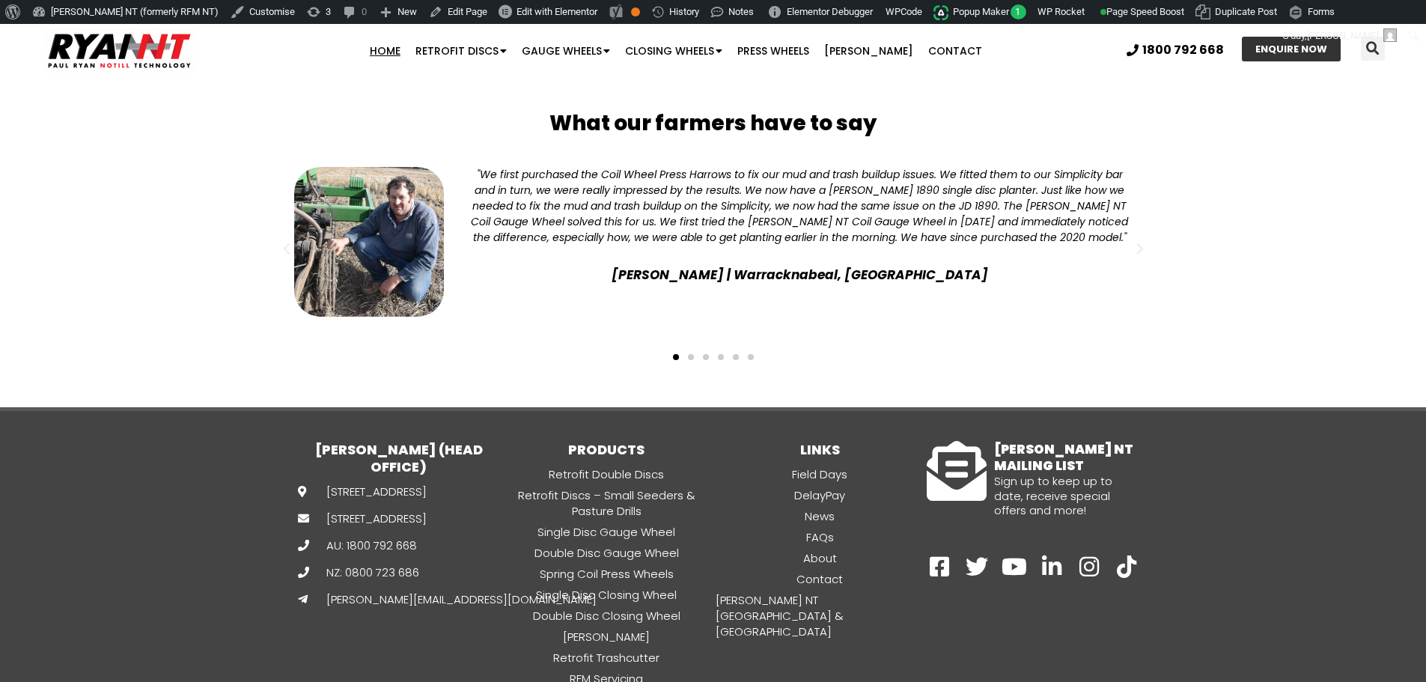
scroll to position [3878, 0]
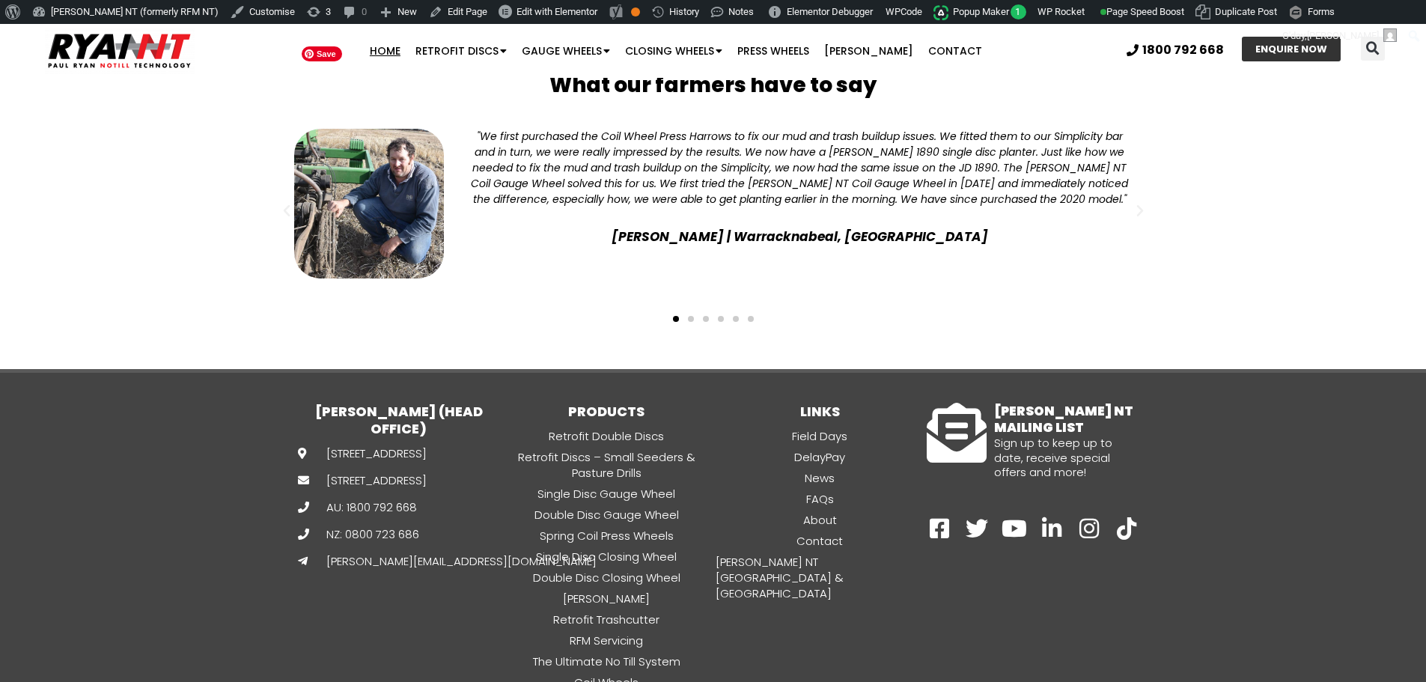
scroll to position [3878, 0]
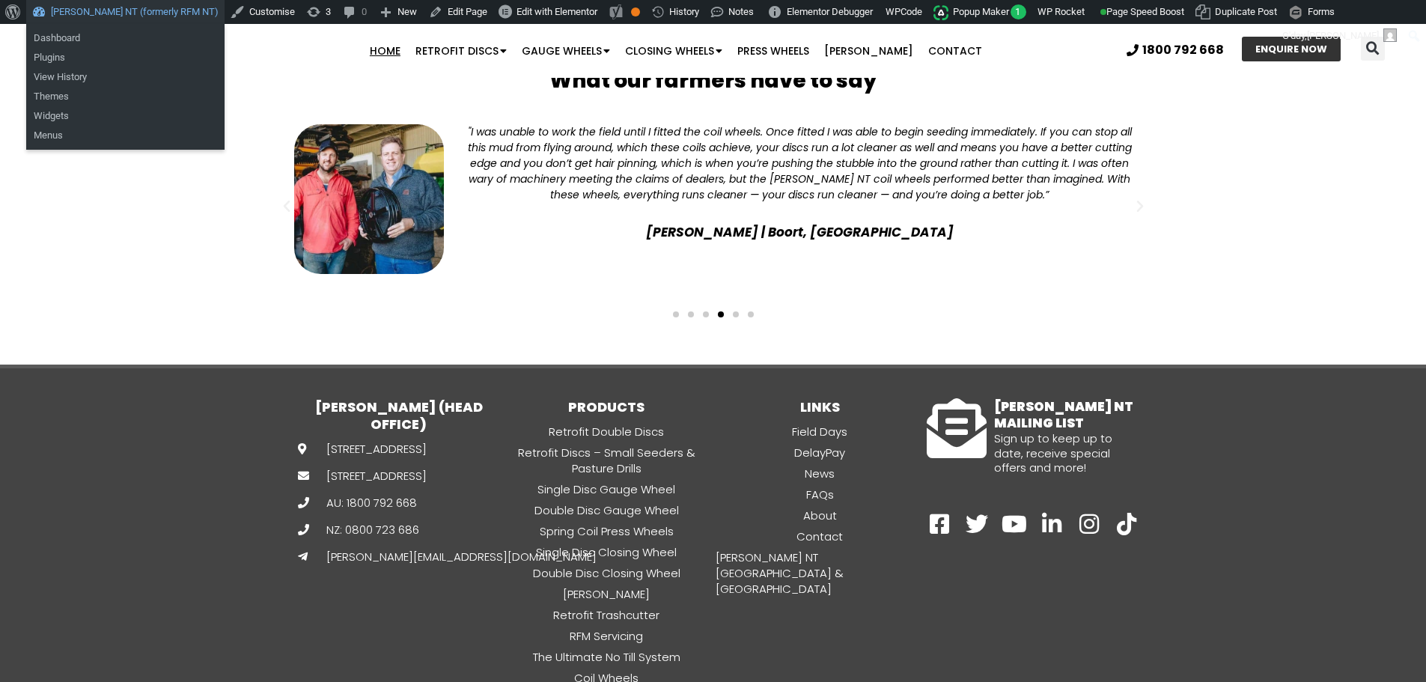
click at [108, 16] on link "[PERSON_NAME] NT (formerly RFM NT)" at bounding box center [125, 12] width 198 height 24
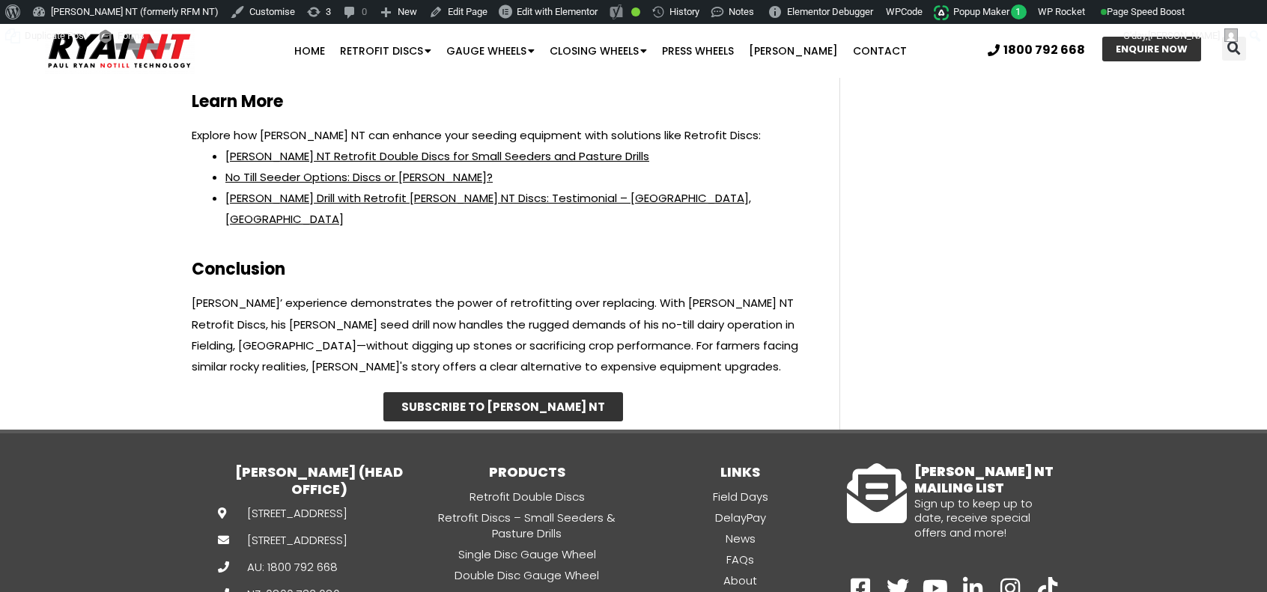
scroll to position [6498, 0]
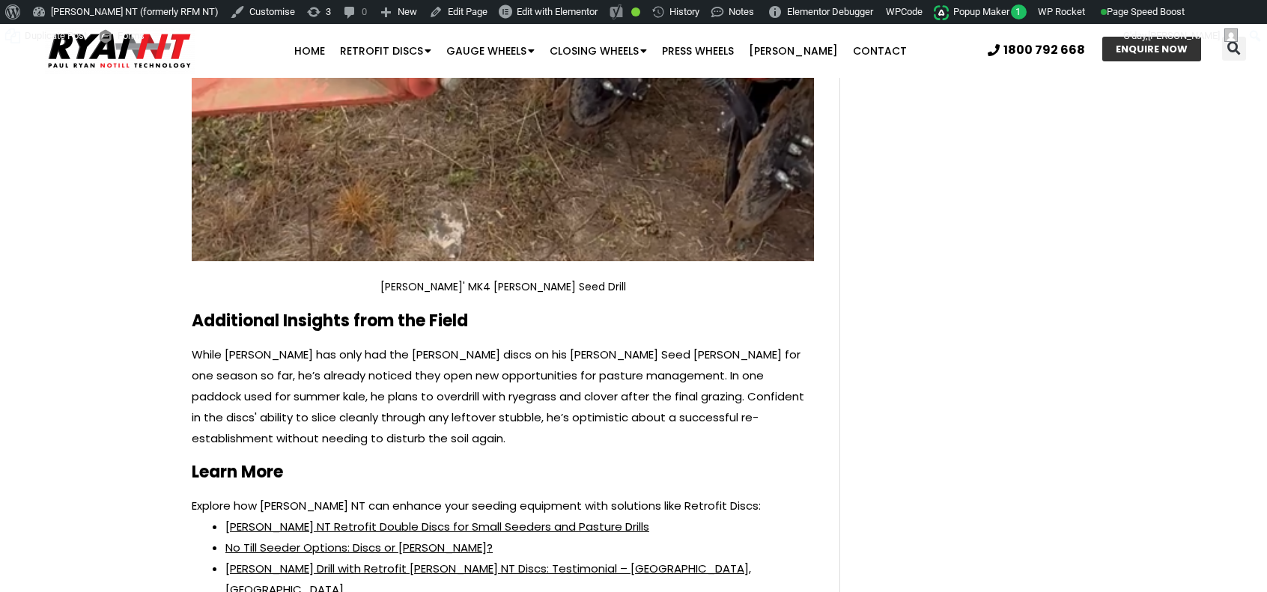
scroll to position [6498, 0]
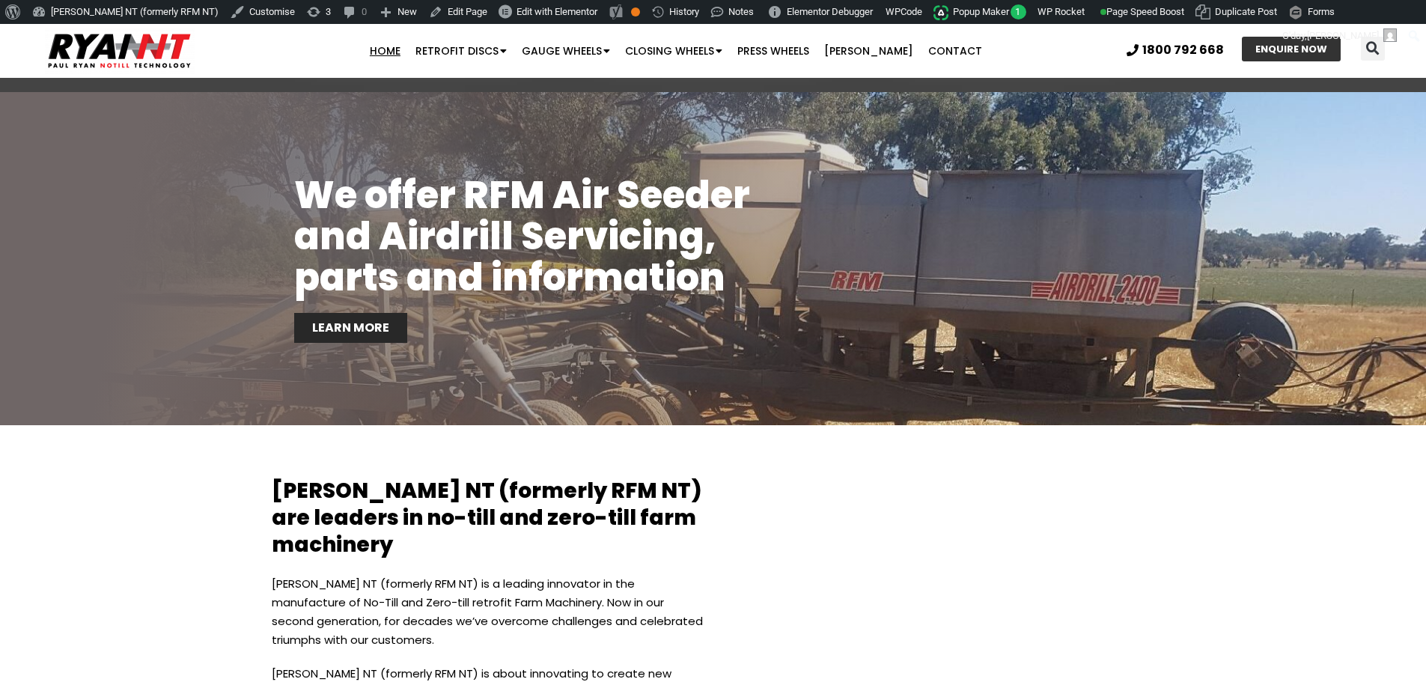
scroll to position [3878, 0]
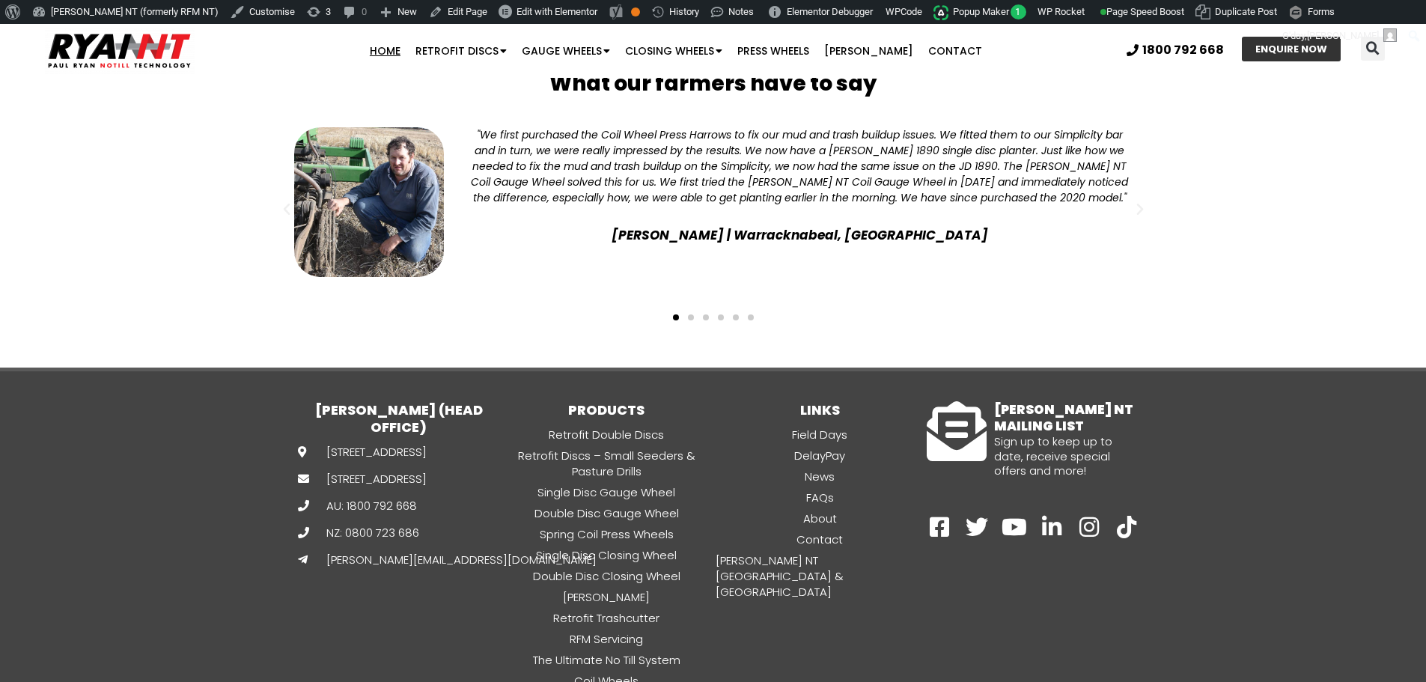
scroll to position [3878, 0]
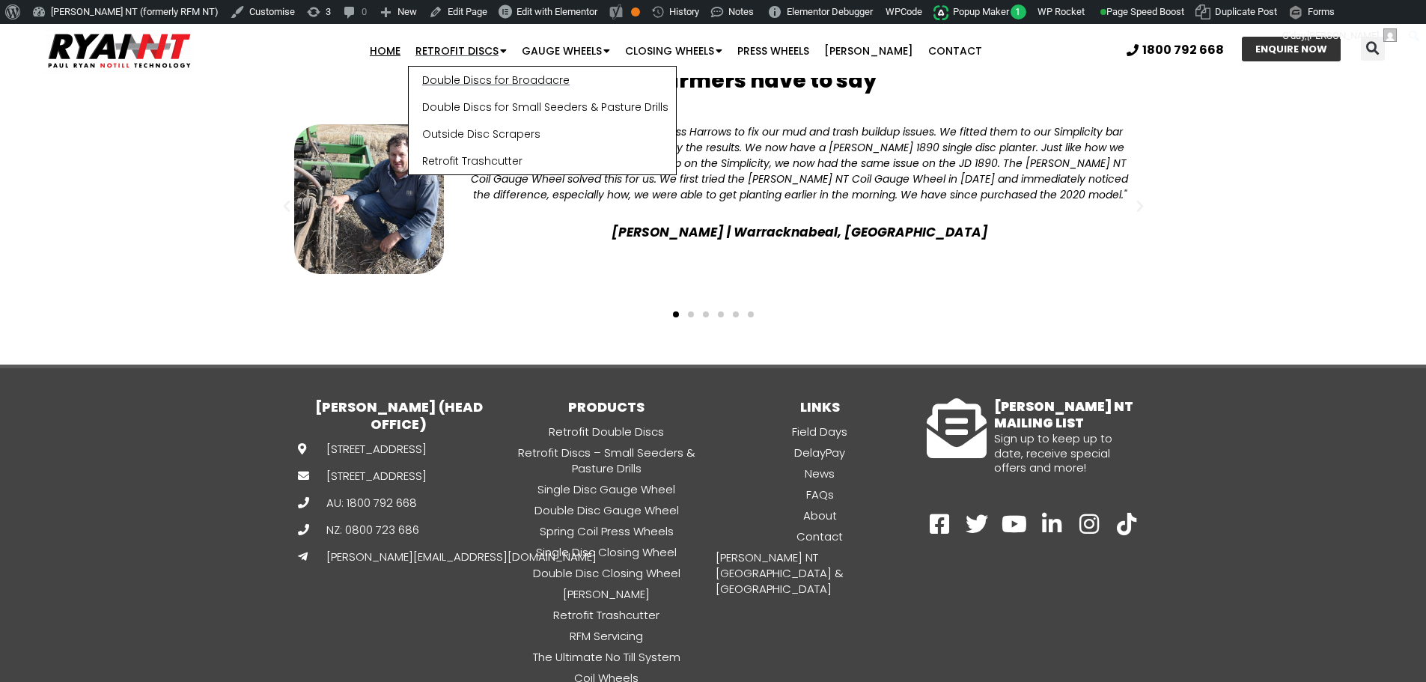
click at [474, 76] on link "Double Discs for Broadacre" at bounding box center [542, 80] width 267 height 27
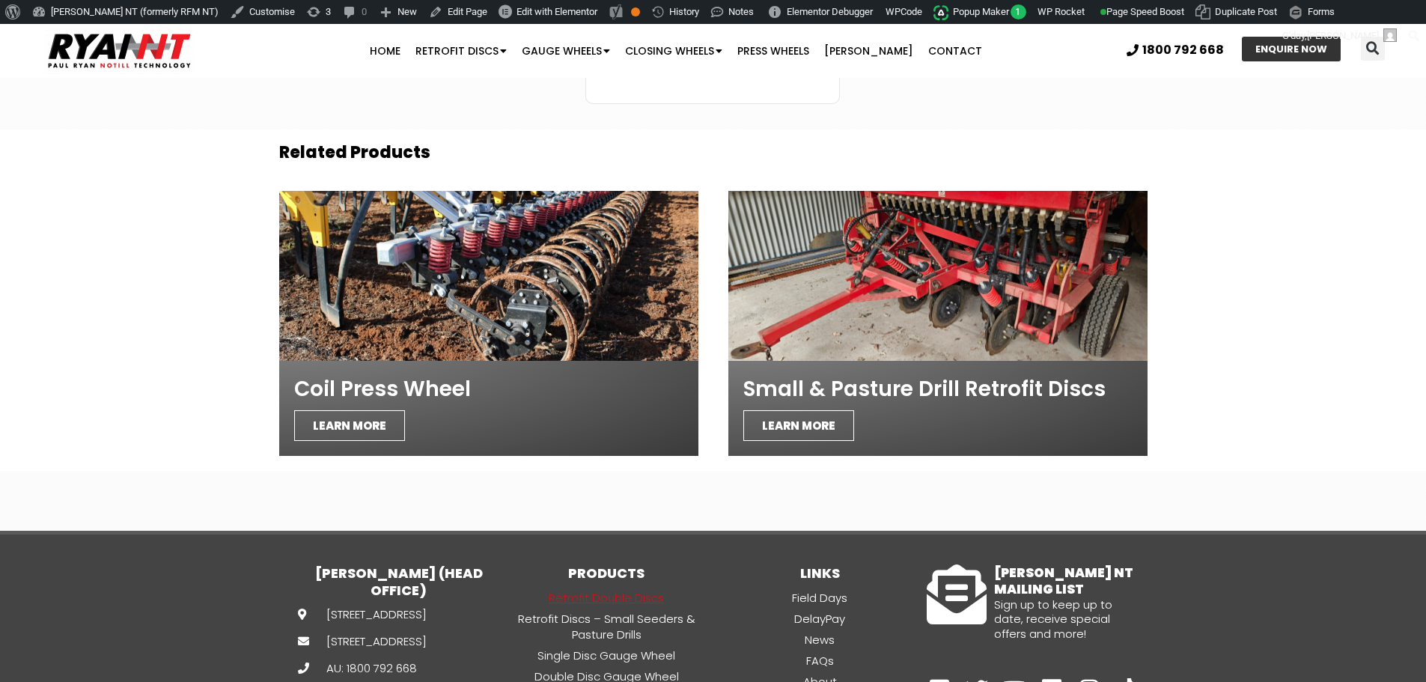
scroll to position [5037, 0]
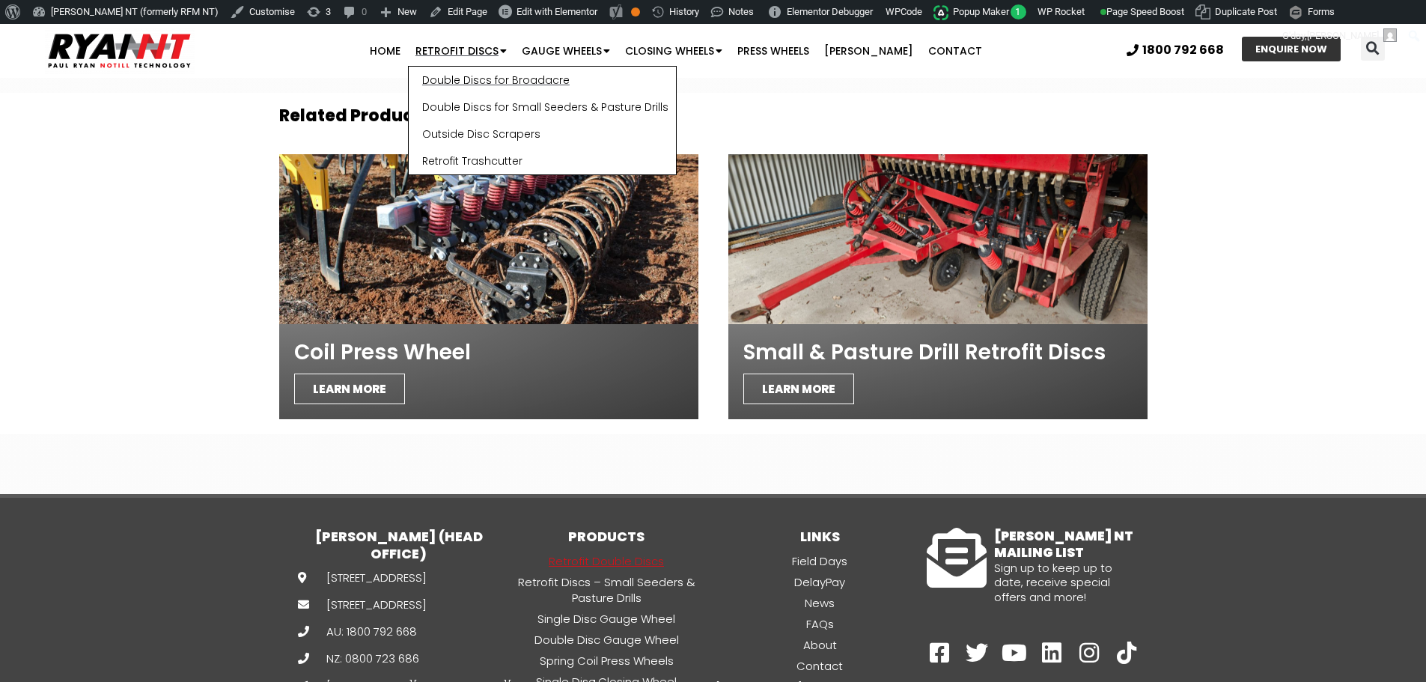
click at [485, 74] on link "Double Discs for Broadacre" at bounding box center [542, 80] width 267 height 27
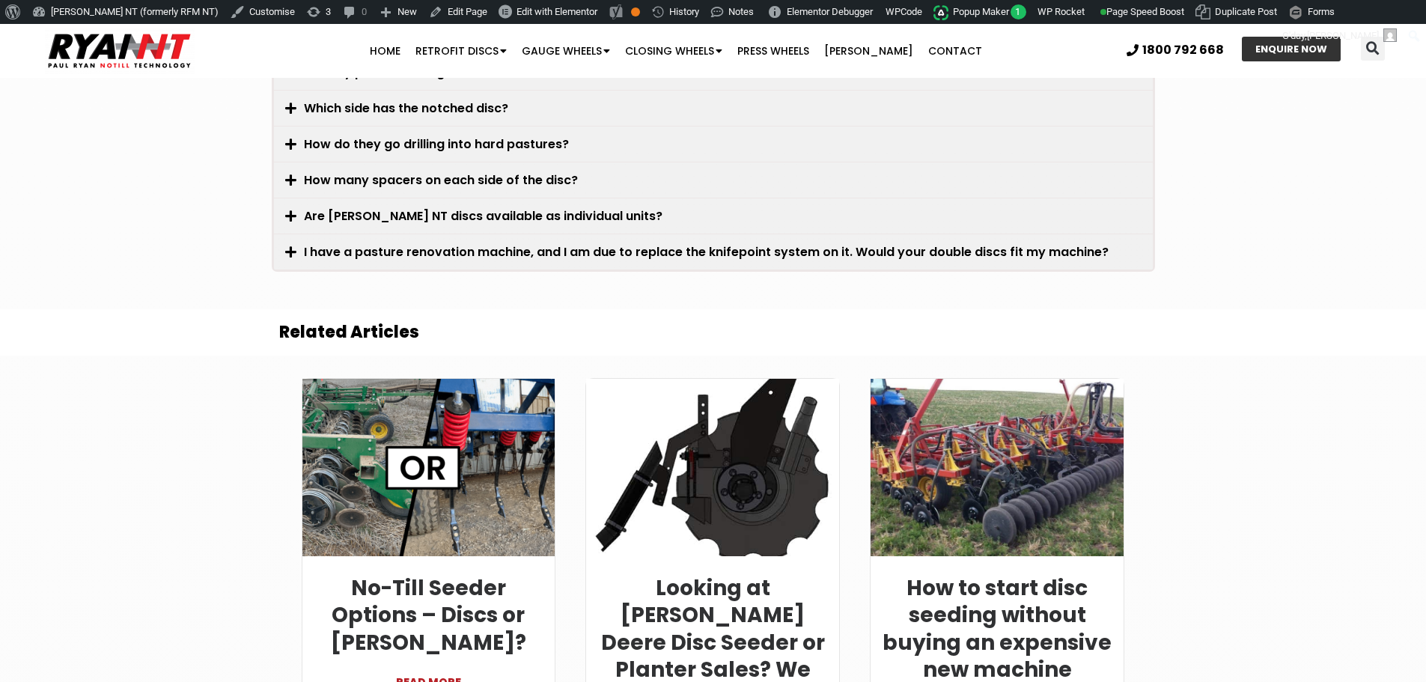
scroll to position [4288, 0]
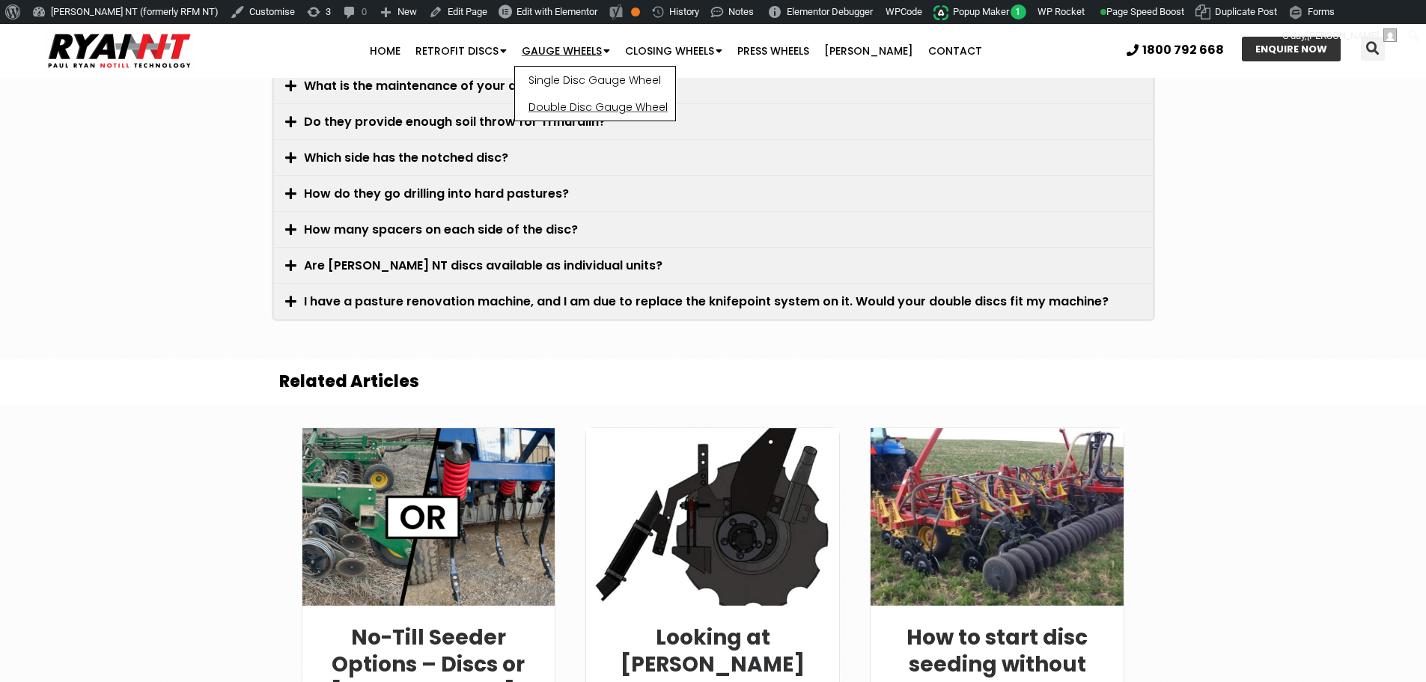
click at [595, 103] on link "Double Disc Gauge Wheel" at bounding box center [595, 107] width 160 height 27
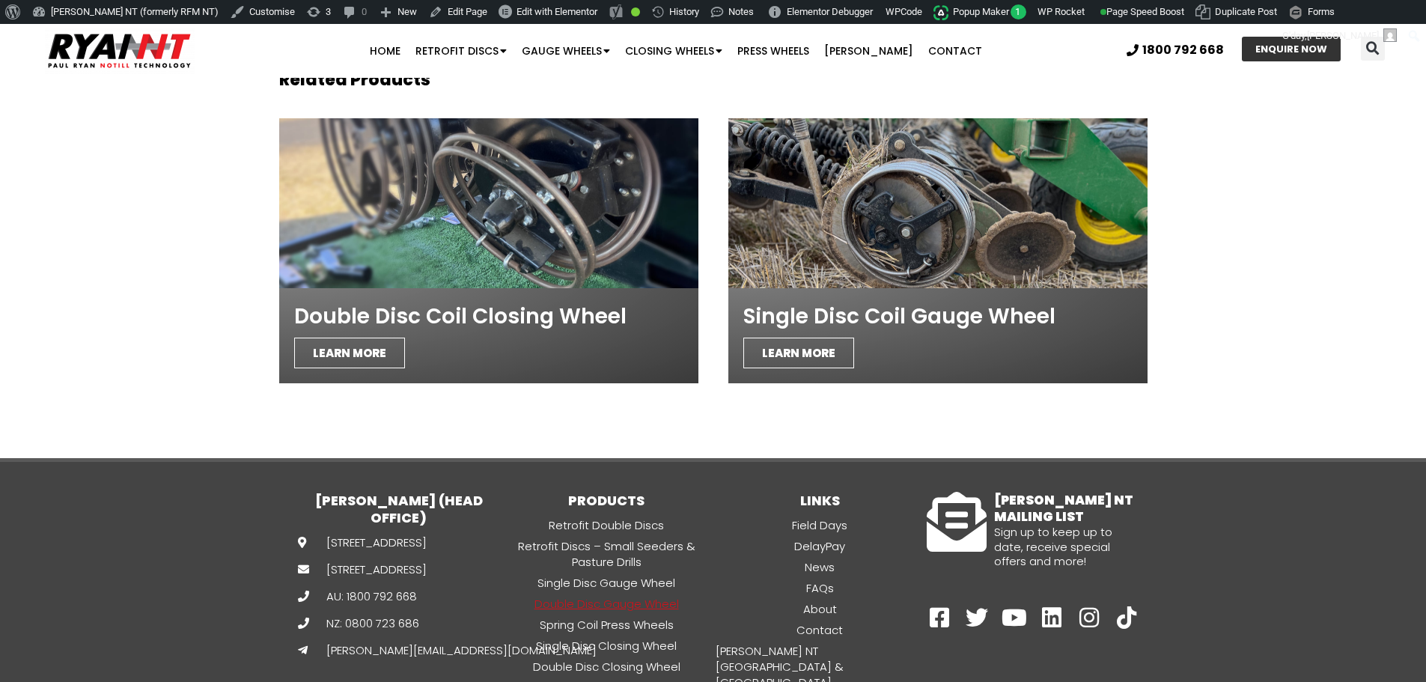
scroll to position [4342, 0]
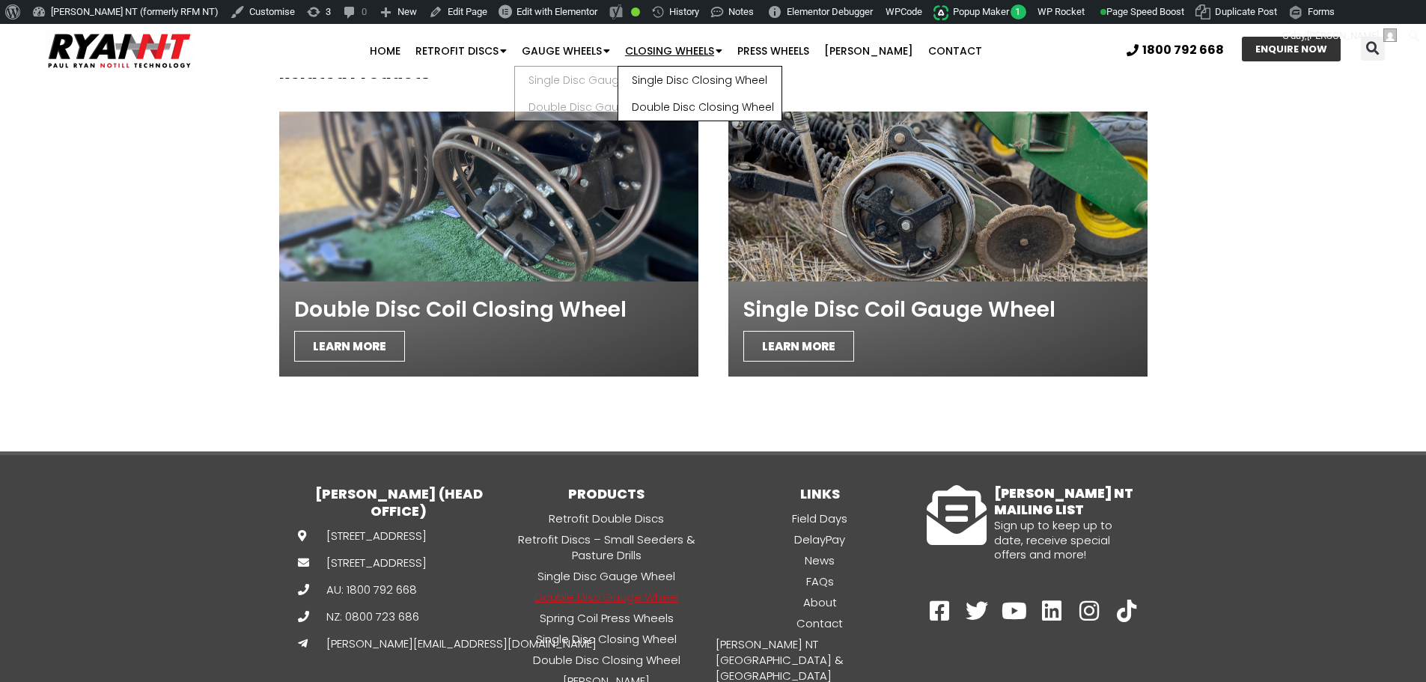
click at [670, 47] on link "Closing Wheels" at bounding box center [674, 51] width 112 height 30
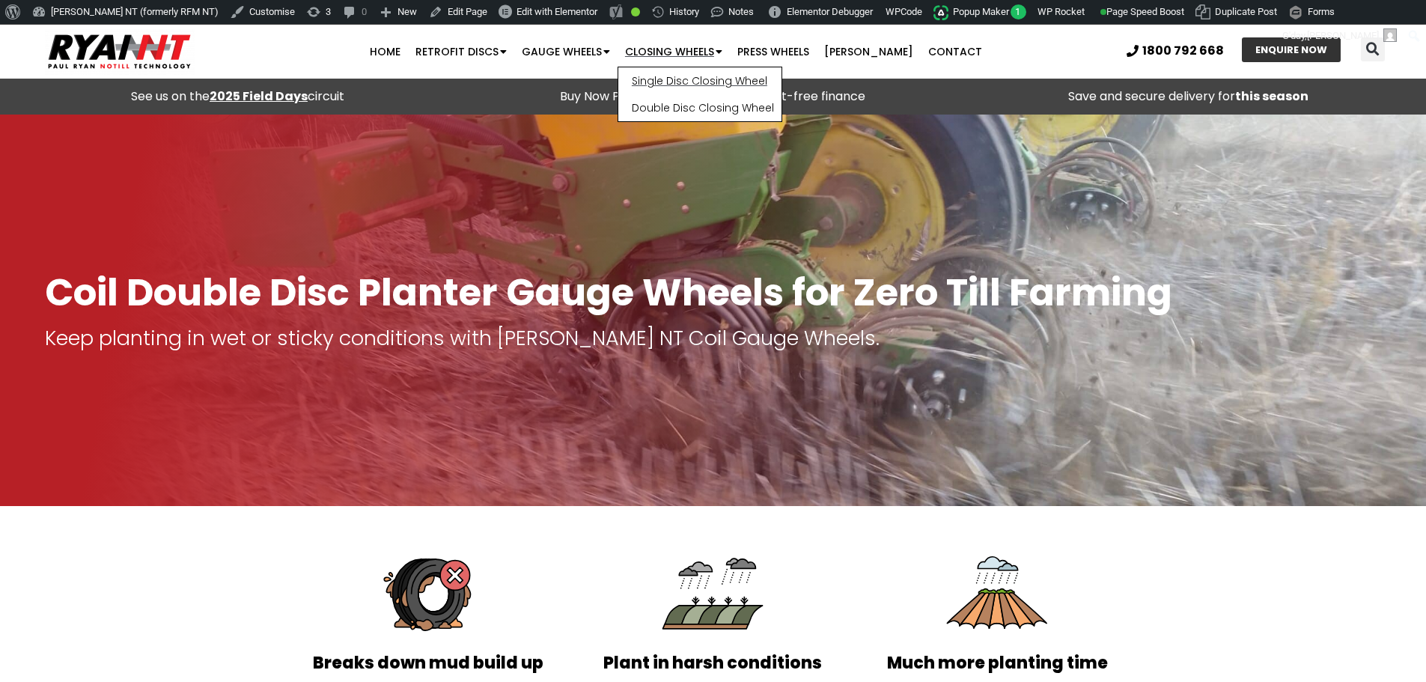
click at [675, 82] on link "Single Disc Closing Wheel" at bounding box center [699, 80] width 163 height 27
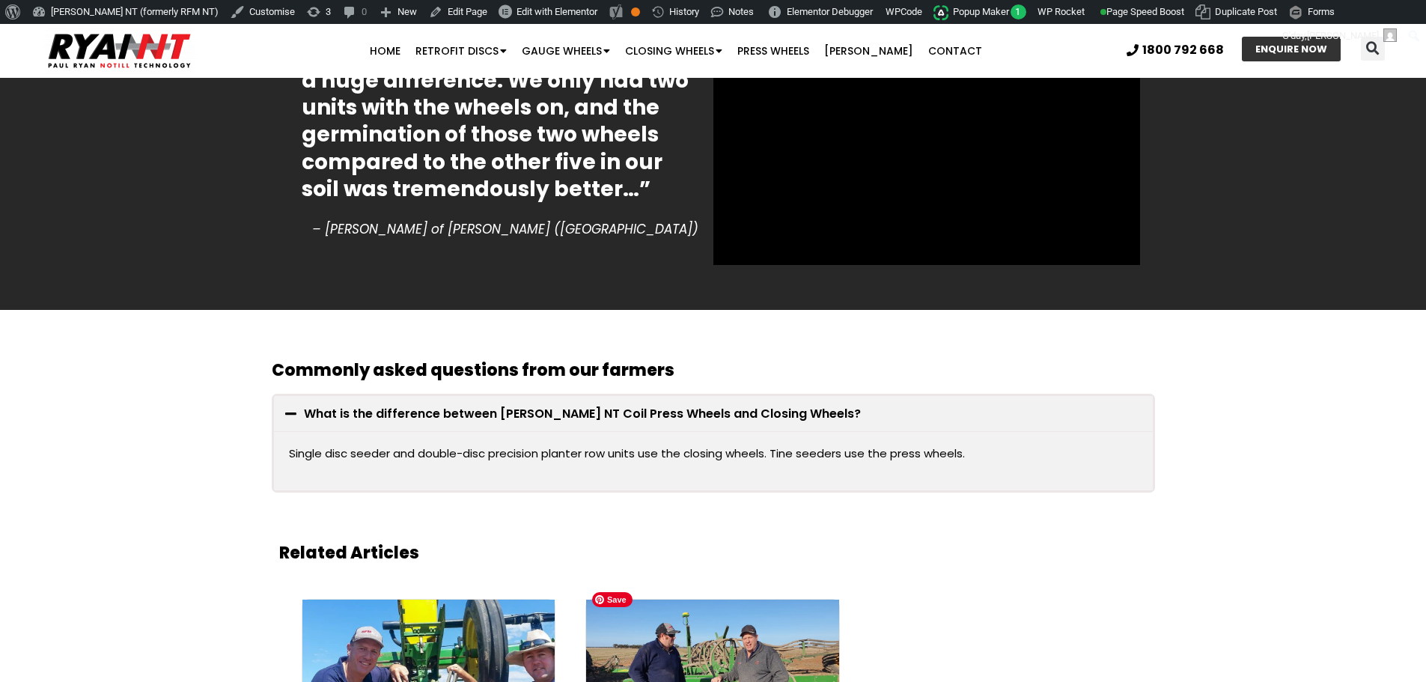
scroll to position [2770, 0]
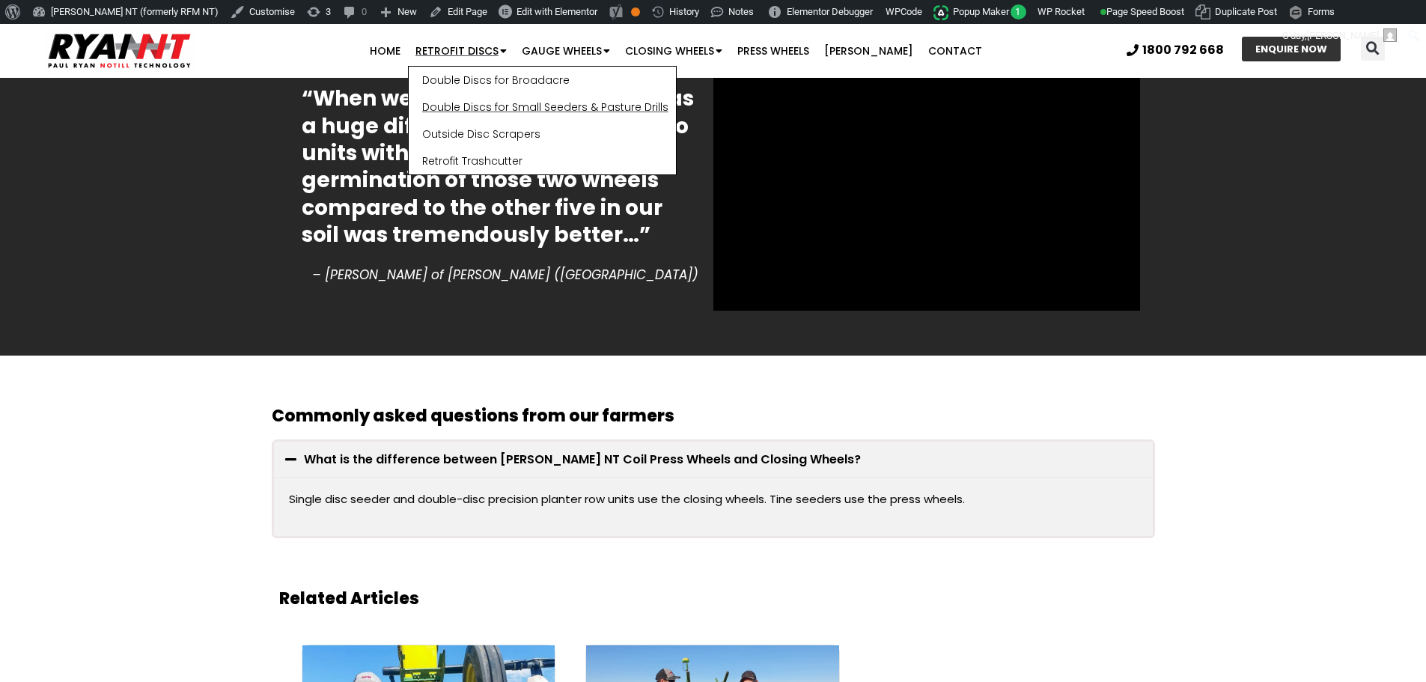
click at [490, 105] on link "Double Discs for Small Seeders & Pasture Drills" at bounding box center [542, 107] width 267 height 27
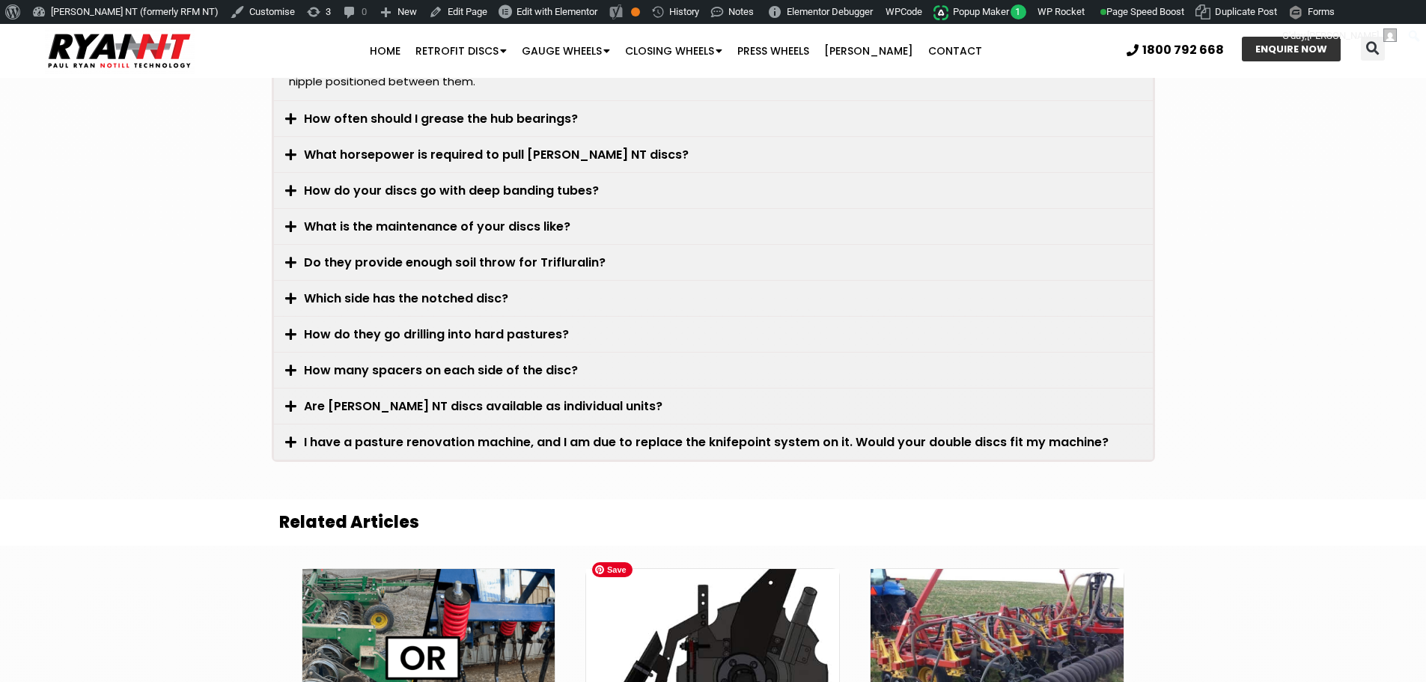
scroll to position [4267, 0]
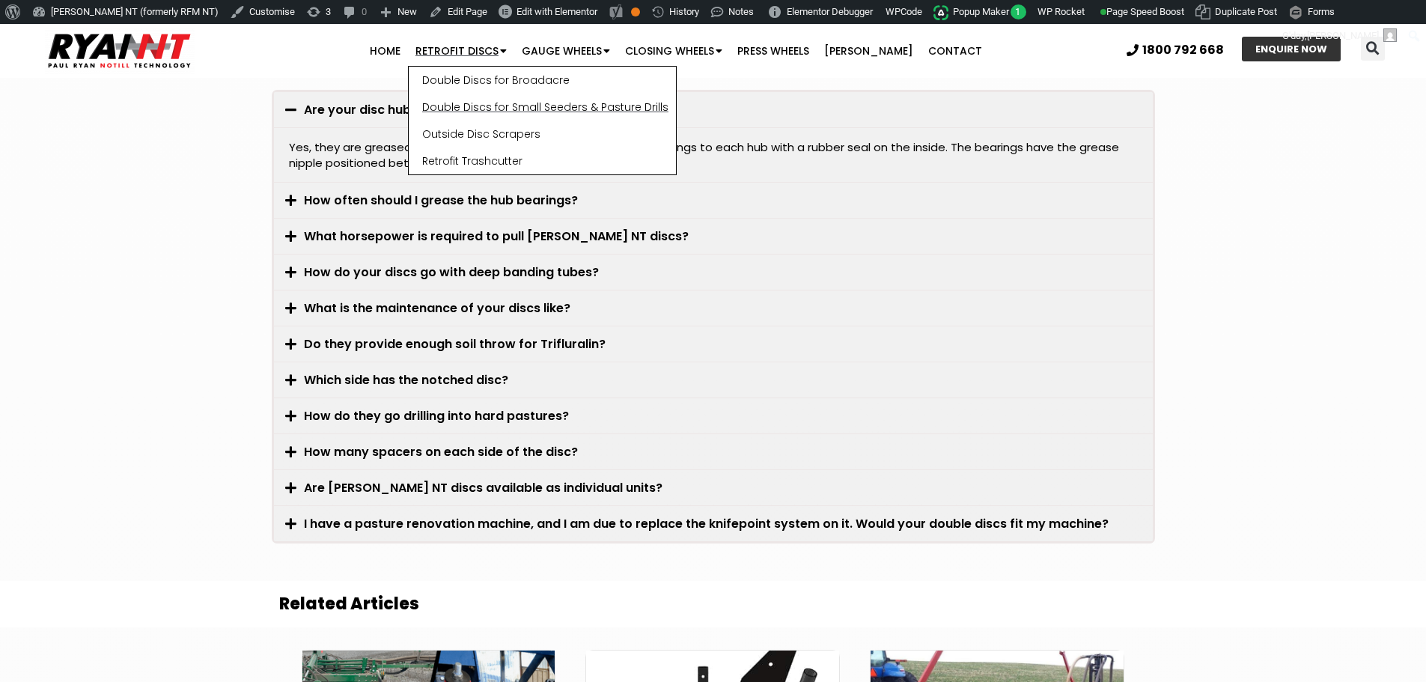
click at [475, 104] on link "Double Discs for Small Seeders & Pasture Drills" at bounding box center [542, 107] width 267 height 27
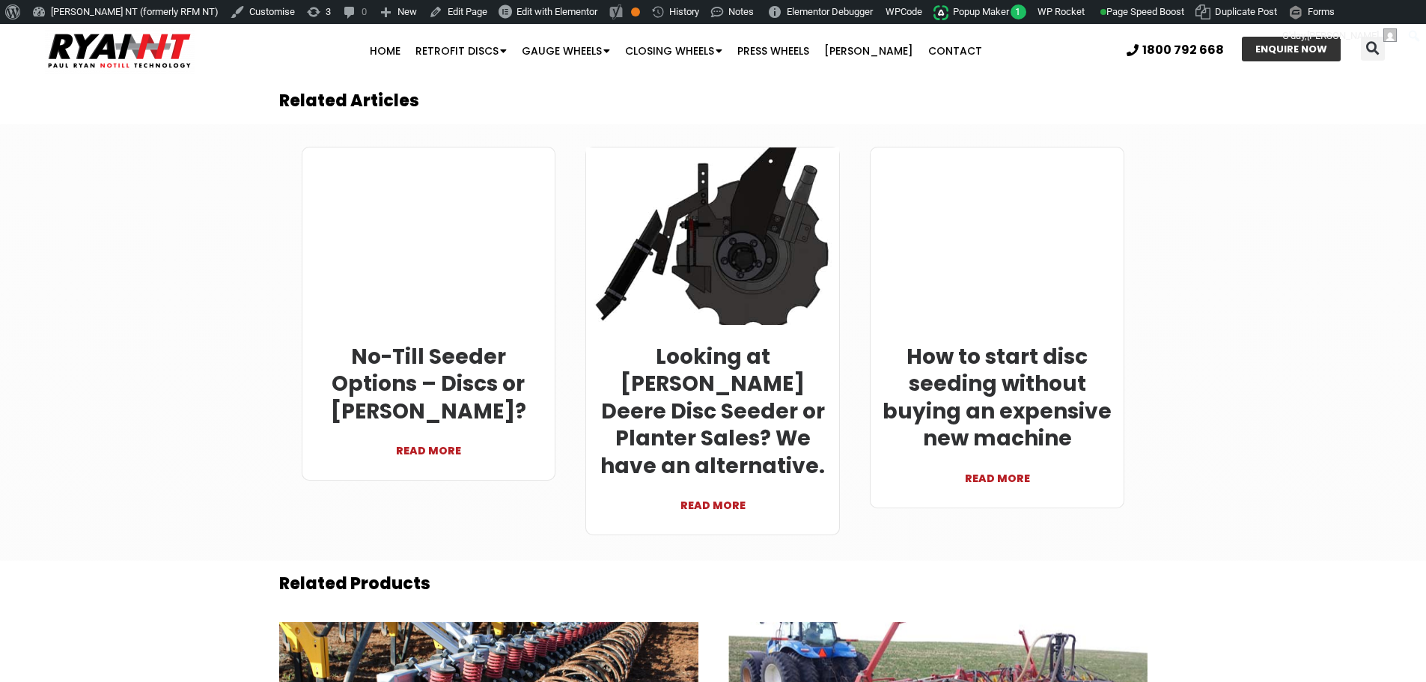
scroll to position [4696, 0]
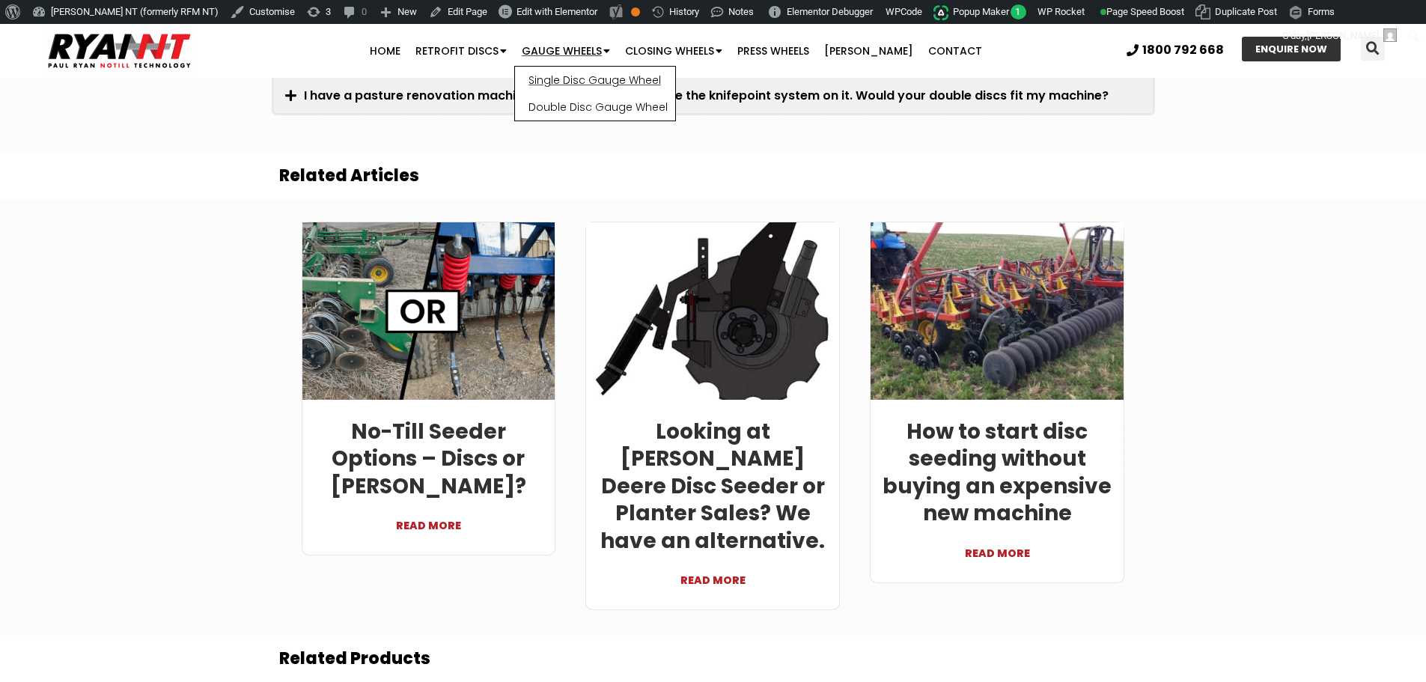
click at [595, 84] on link "Single Disc Gauge Wheel" at bounding box center [595, 80] width 160 height 27
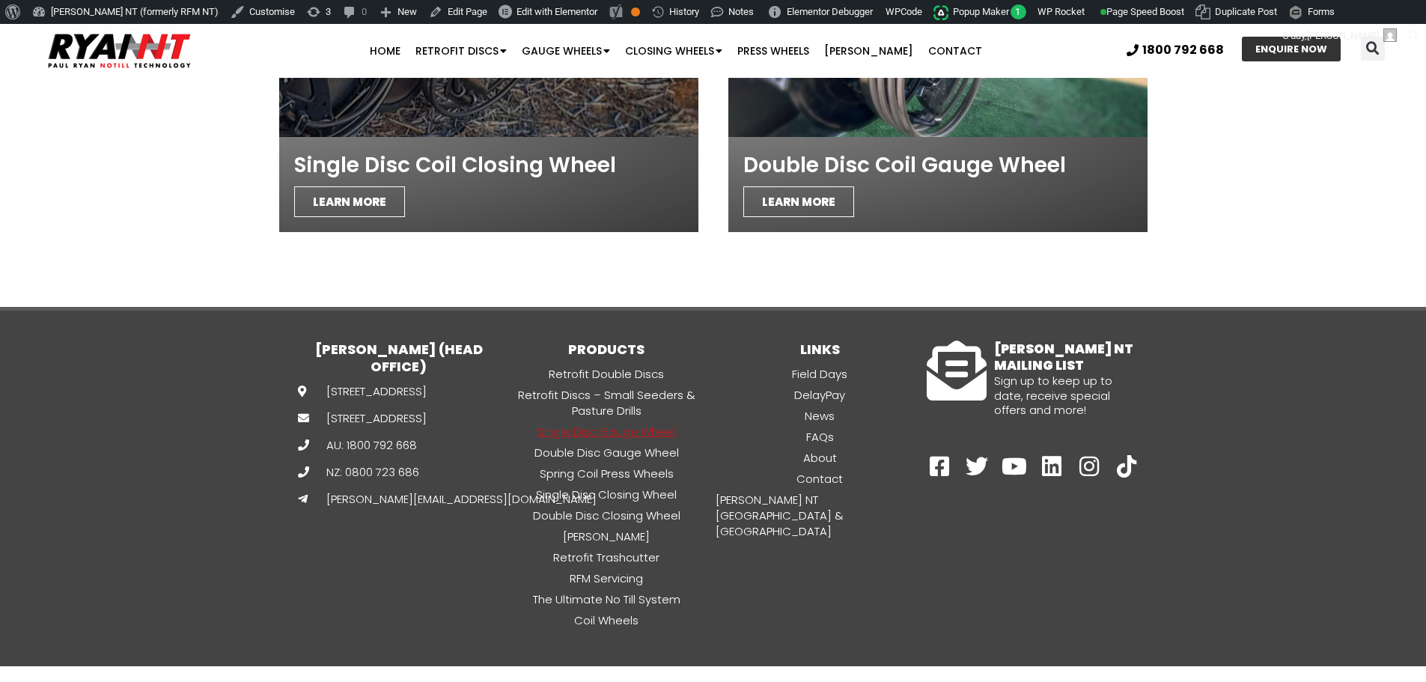
scroll to position [4276, 0]
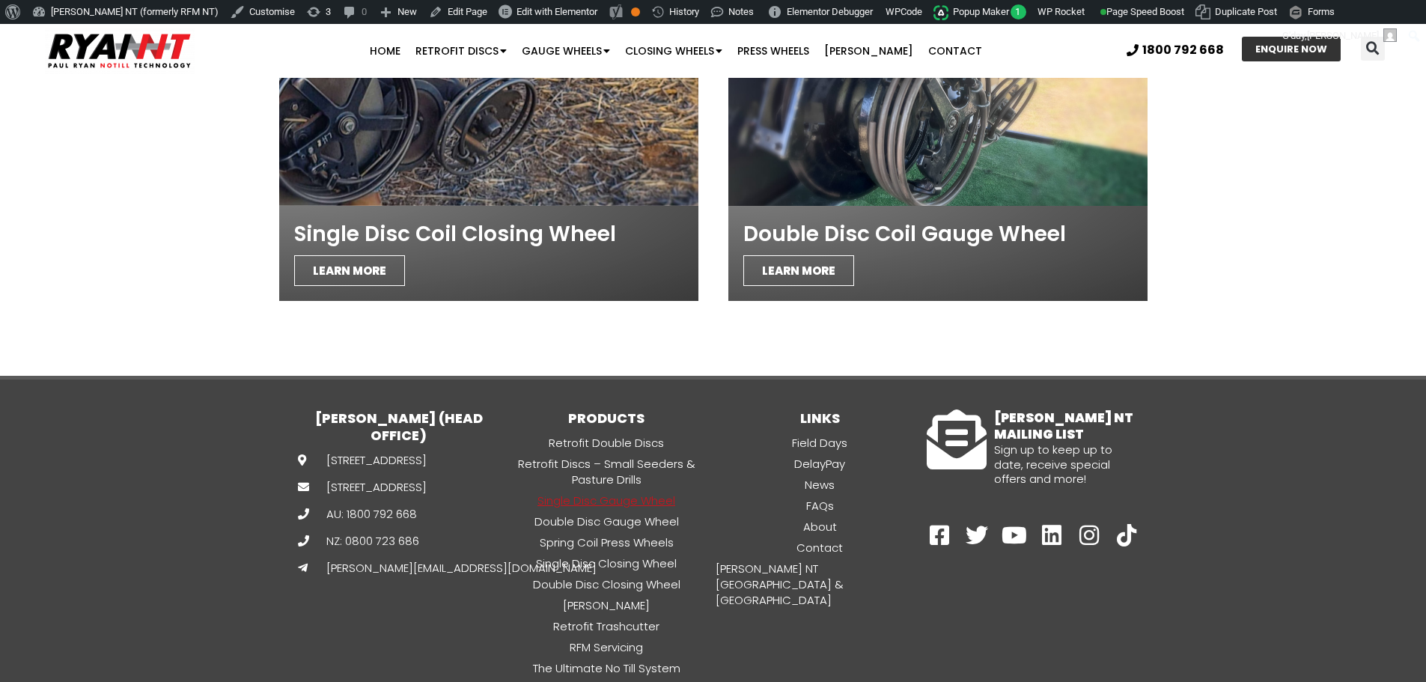
scroll to position [4276, 0]
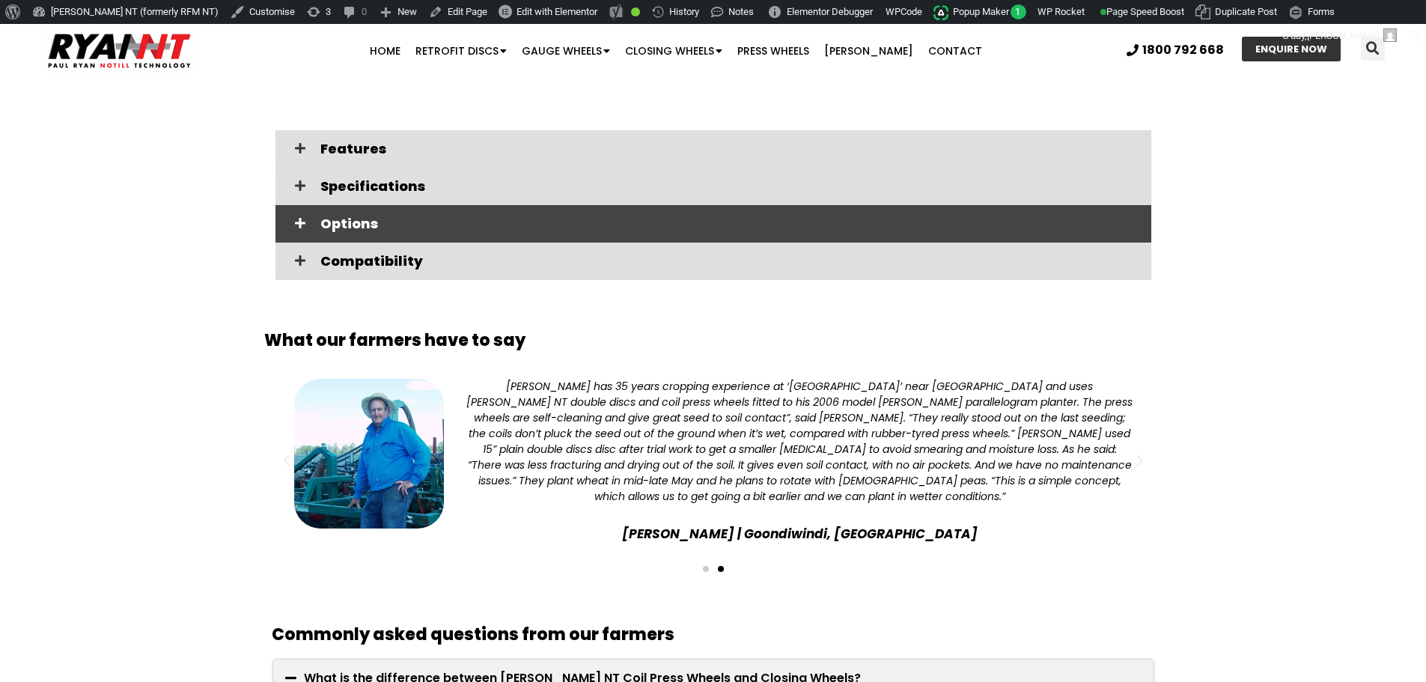
scroll to position [2769, 0]
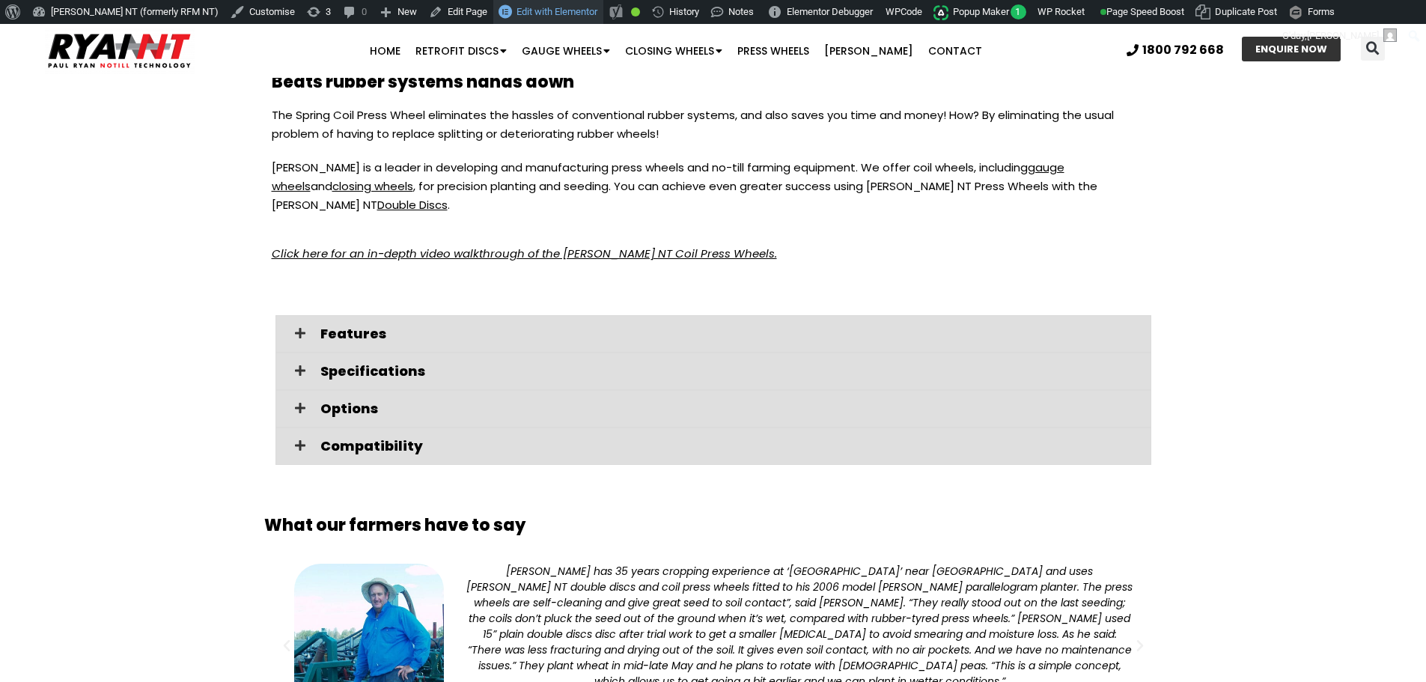
click at [517, 12] on span "Edit with Elementor" at bounding box center [557, 11] width 81 height 11
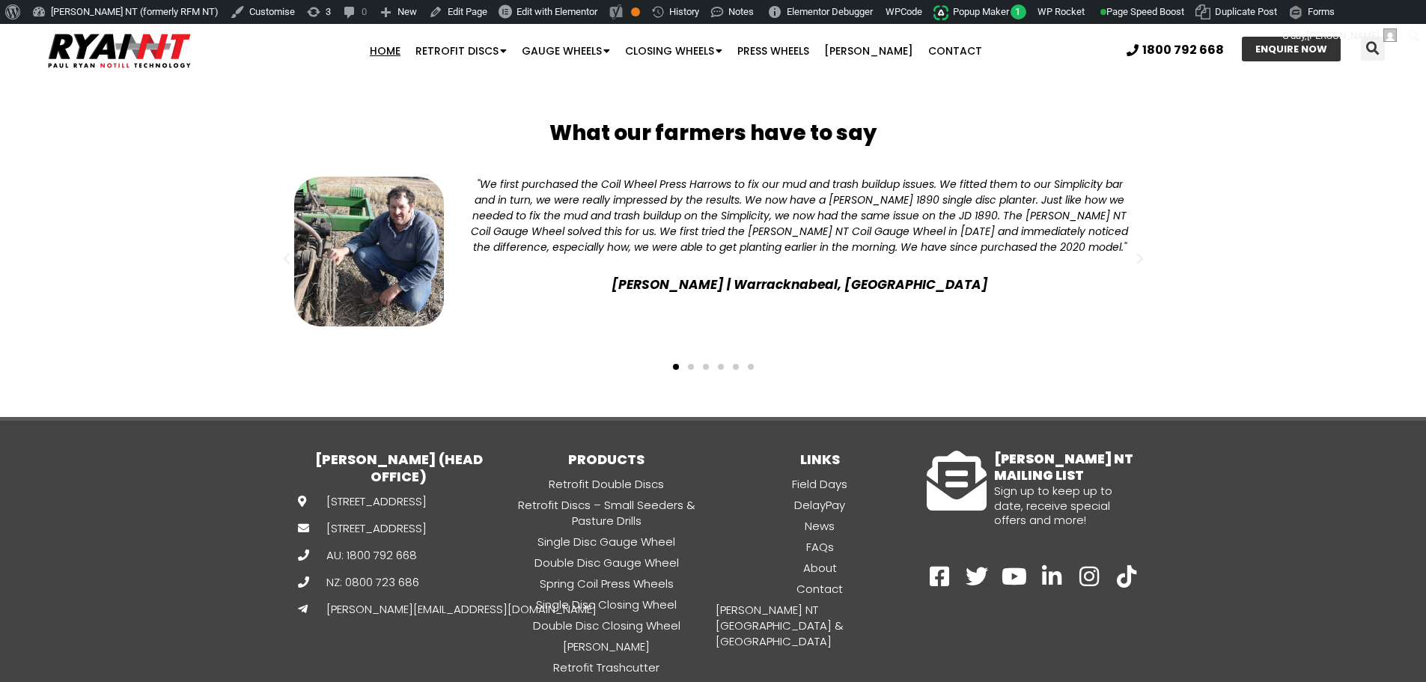
scroll to position [3878, 0]
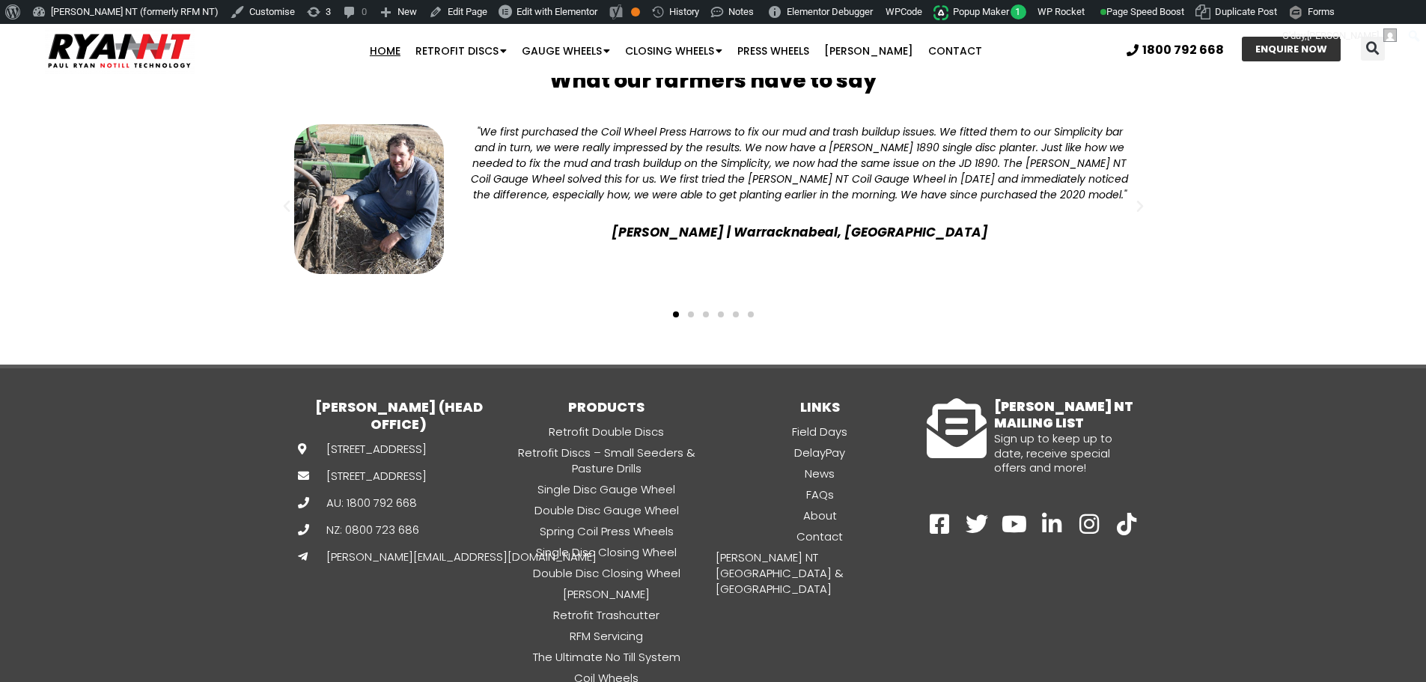
click at [802, 465] on link "News" at bounding box center [819, 473] width 213 height 17
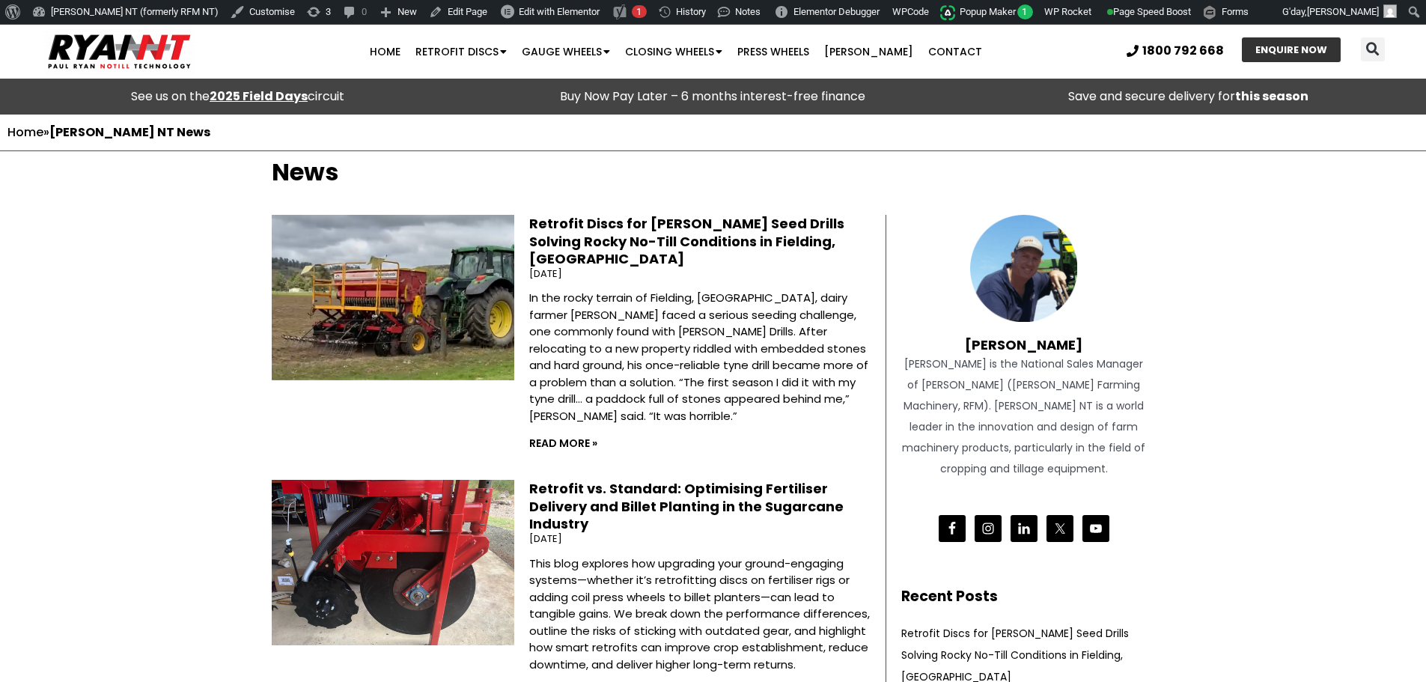
click at [545, 230] on link "Retrofit Discs for [PERSON_NAME] Seed Drills Solving Rocky No-Till Conditions i…" at bounding box center [686, 241] width 315 height 54
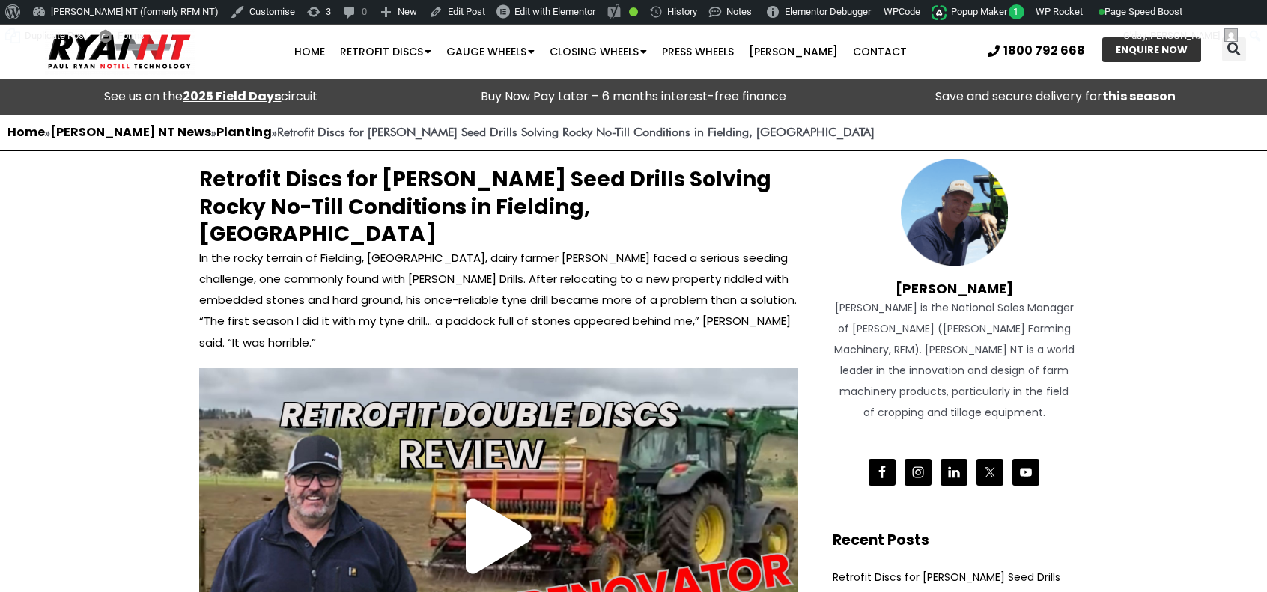
click at [452, 475] on div at bounding box center [498, 536] width 599 height 337
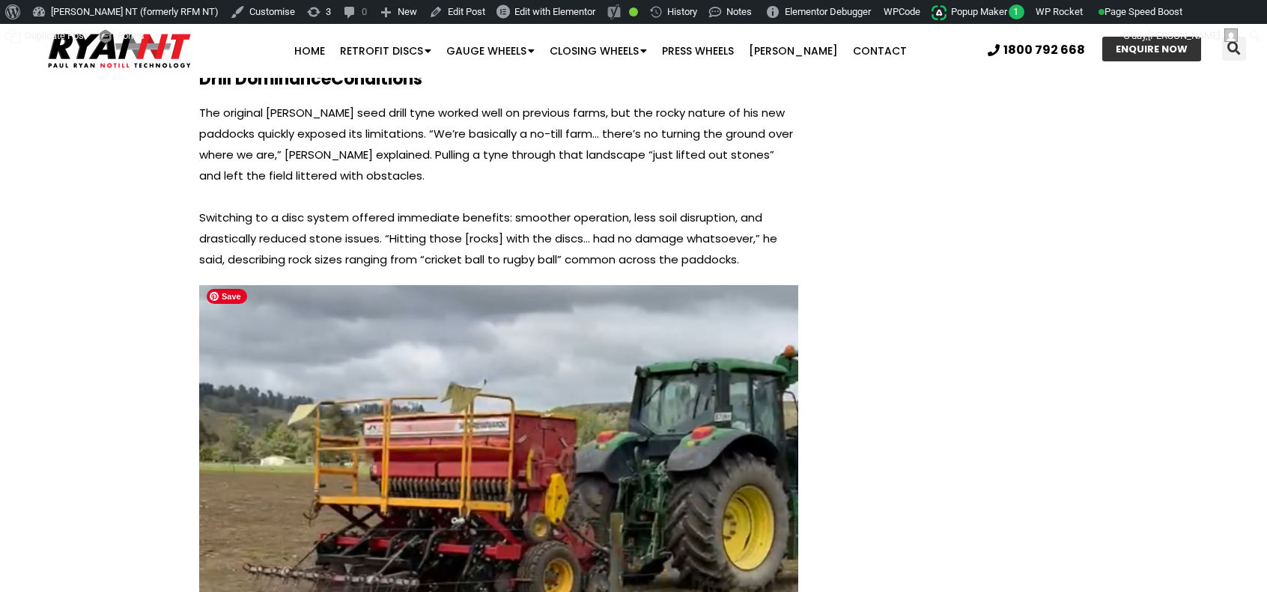
scroll to position [1198, 0]
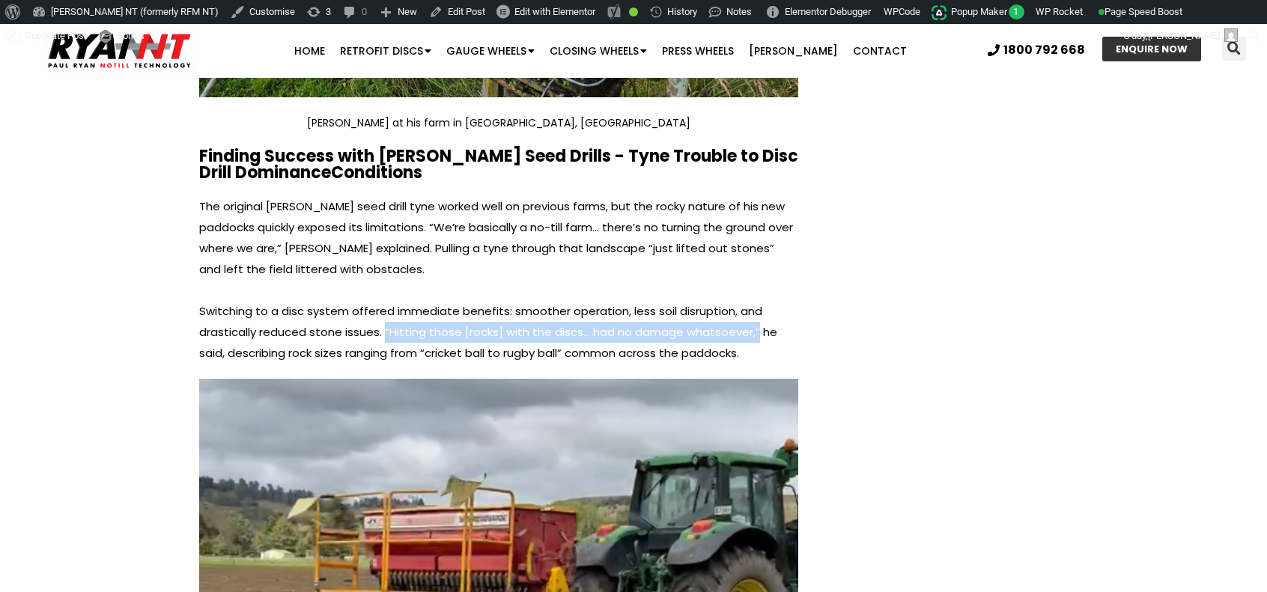
drag, startPoint x: 385, startPoint y: 305, endPoint x: 756, endPoint y: 297, distance: 371.4
click at [756, 301] on p "Switching to a disc system offered immediate benefits: smoother operation, less…" at bounding box center [498, 332] width 599 height 63
copy p "“Hitting those [rocks] with the discs… had no damage whatsoever,”"
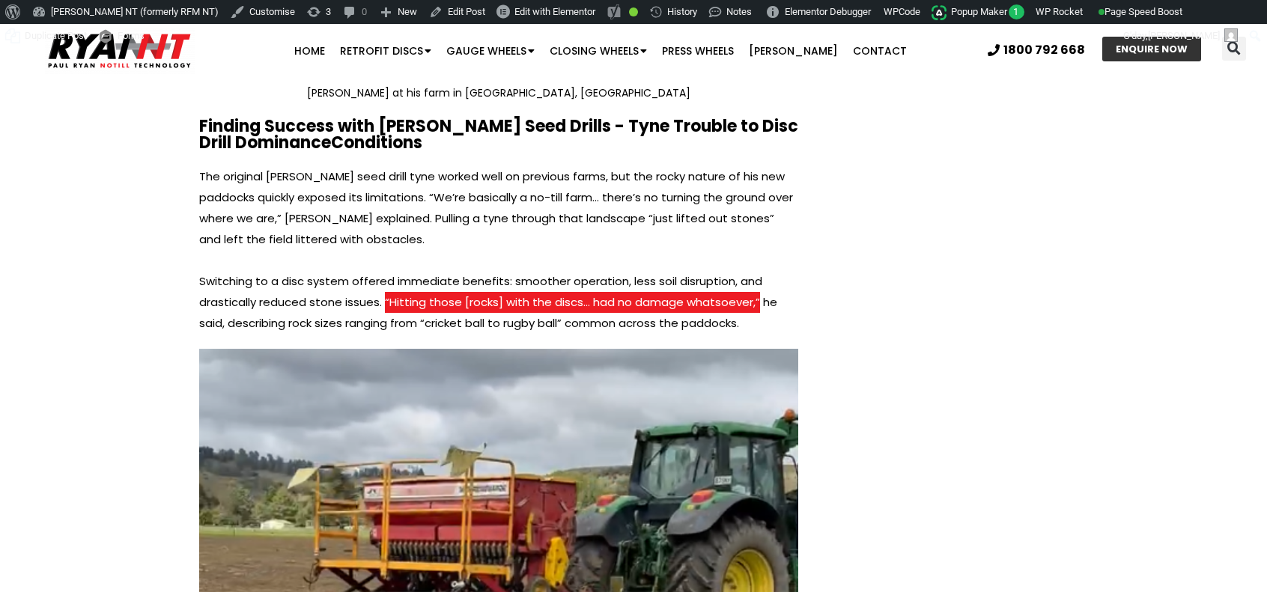
scroll to position [1048, 0]
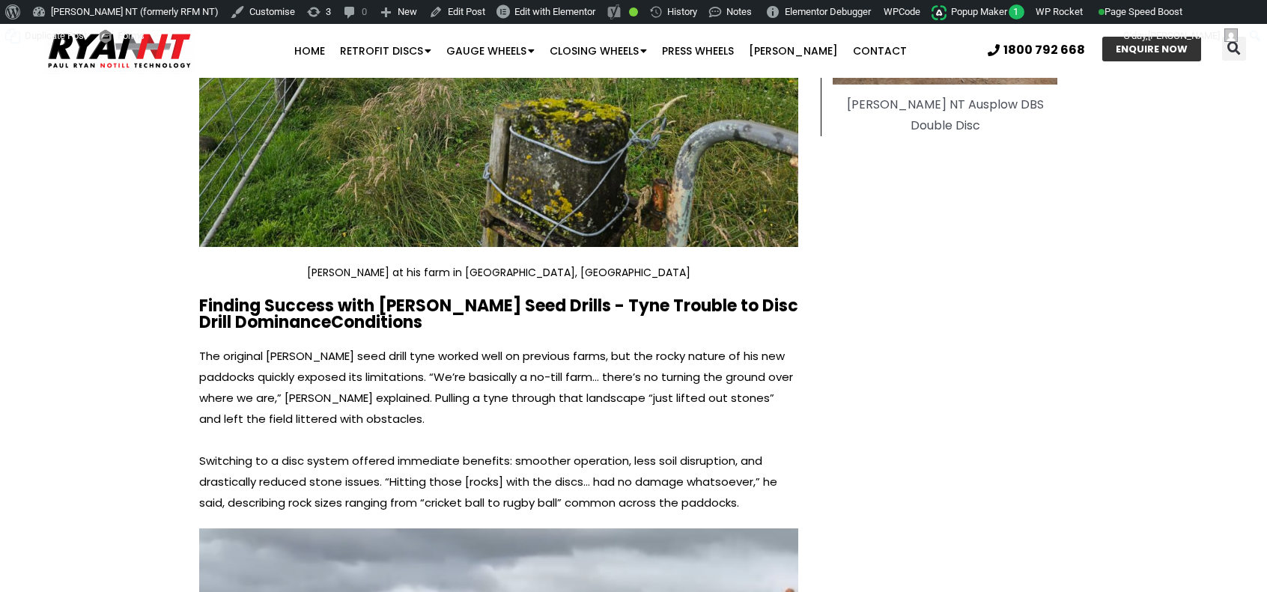
click at [409, 368] on p "The original Ducan seed drill tyne worked well on previous farms, but the rocky…" at bounding box center [498, 388] width 599 height 84
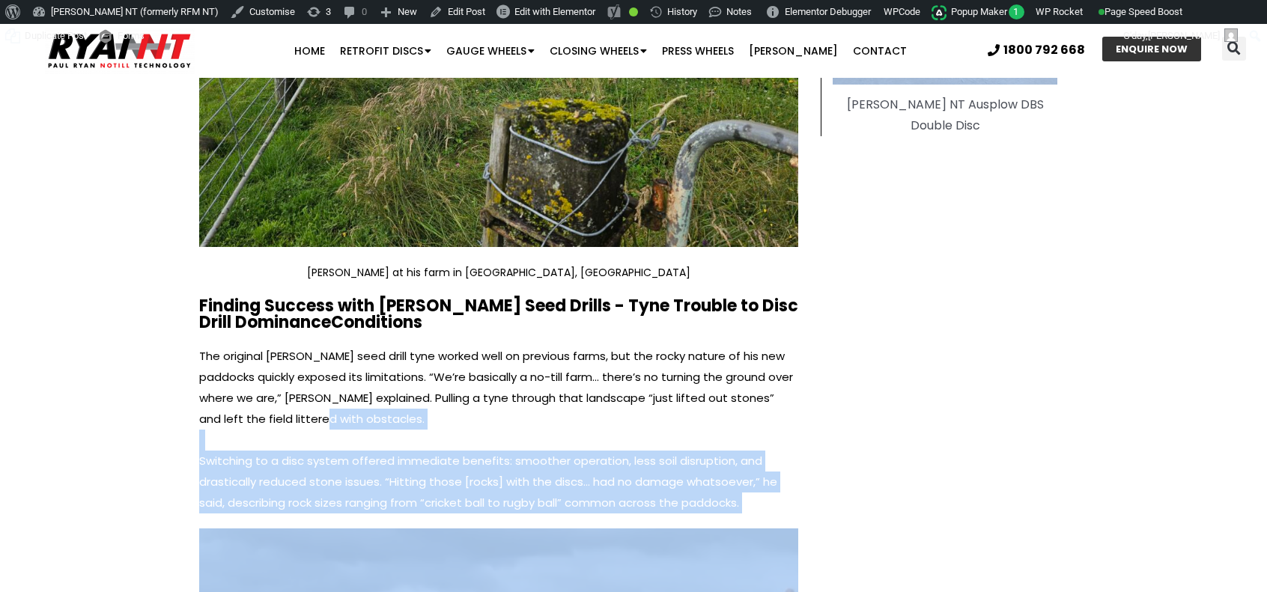
drag, startPoint x: 822, startPoint y: 479, endPoint x: 389, endPoint y: 383, distance: 443.4
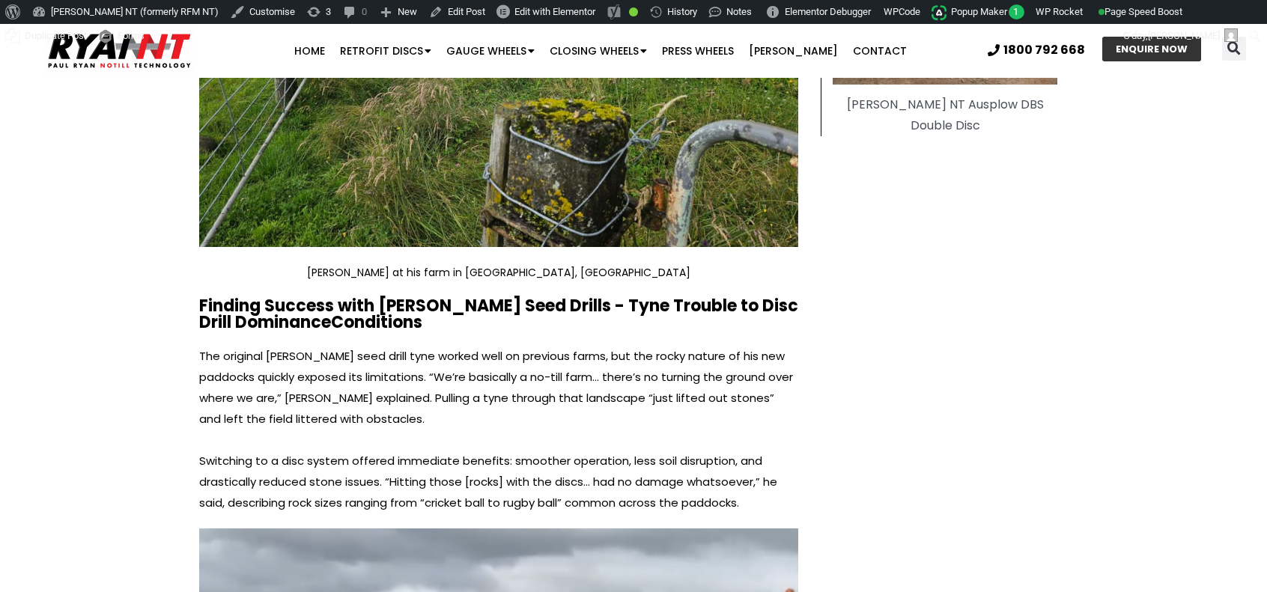
click at [312, 359] on p "The original Ducan seed drill tyne worked well on previous farms, but the rocky…" at bounding box center [498, 388] width 599 height 84
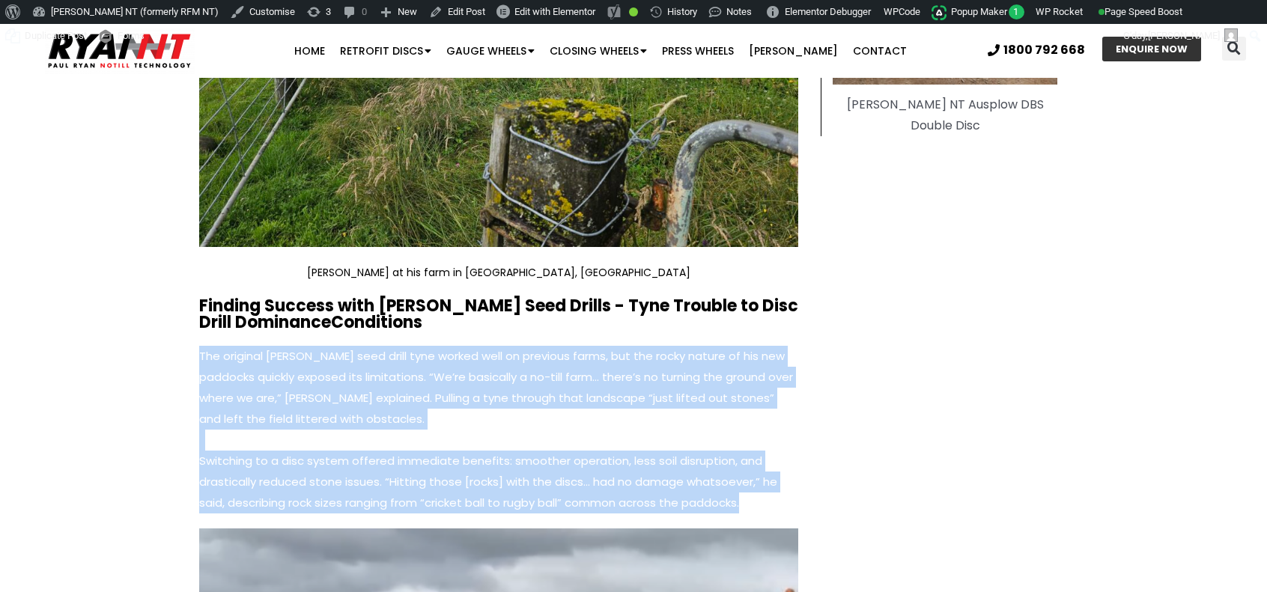
drag, startPoint x: 195, startPoint y: 327, endPoint x: 770, endPoint y: 477, distance: 594.2
copy div "The original [PERSON_NAME] seed drill tyne worked well on previous farms, but t…"
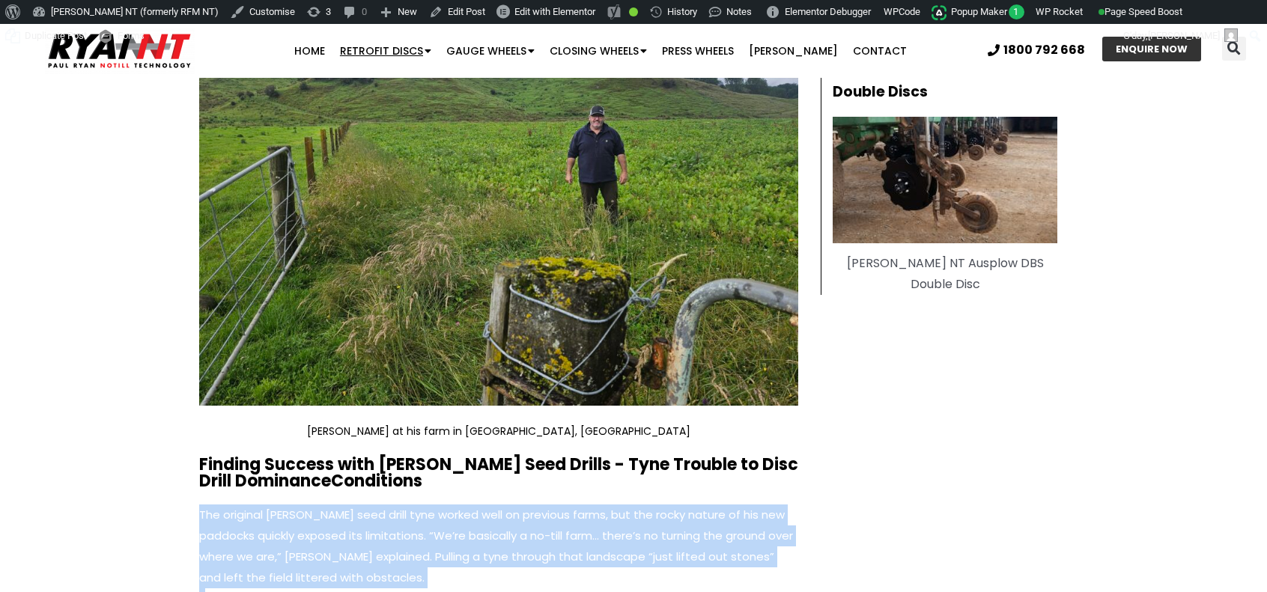
scroll to position [898, 0]
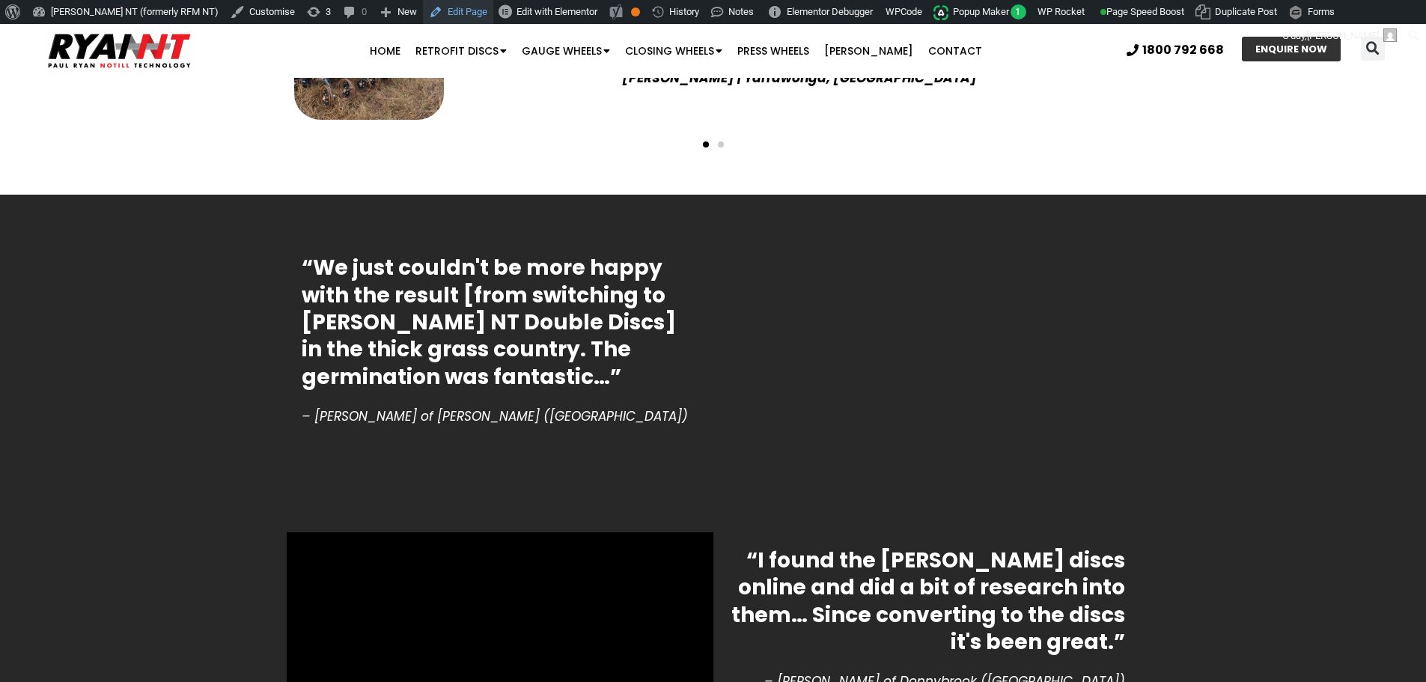
scroll to position [3444, 0]
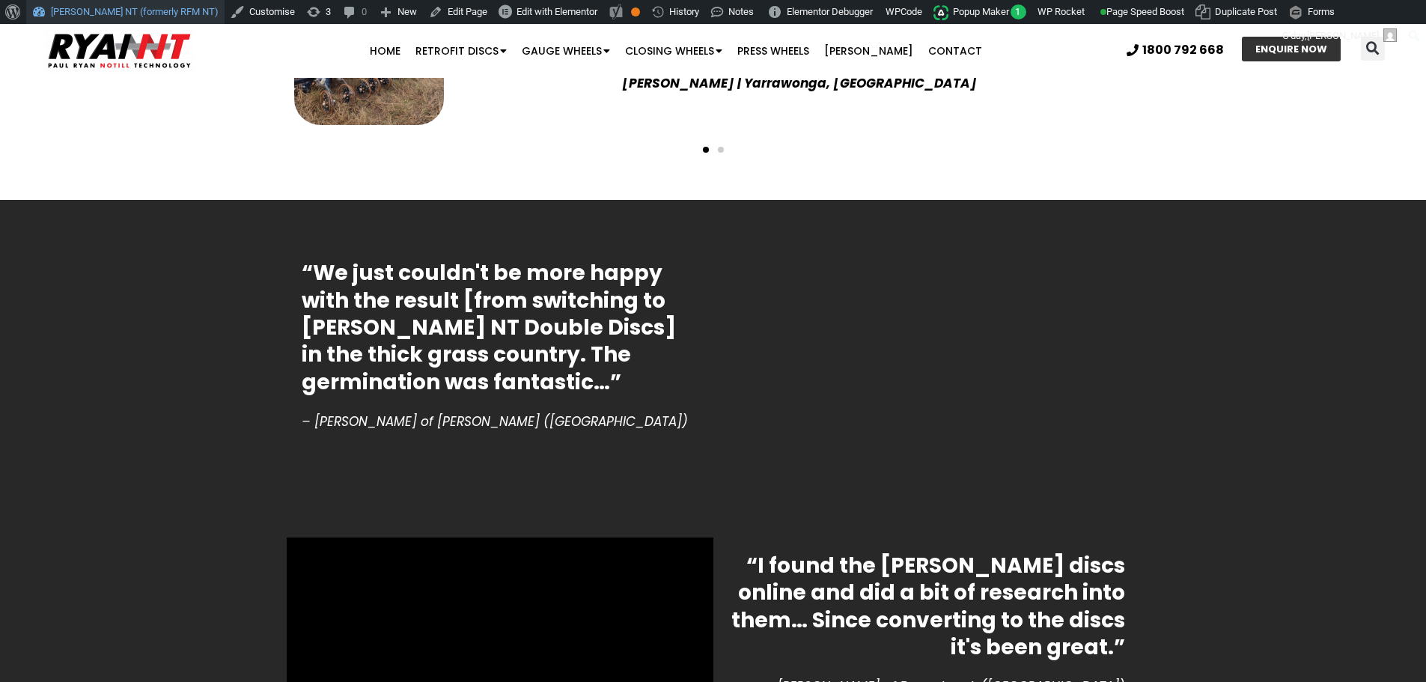
click at [51, 19] on link "[PERSON_NAME] NT (formerly RFM NT)" at bounding box center [125, 12] width 198 height 24
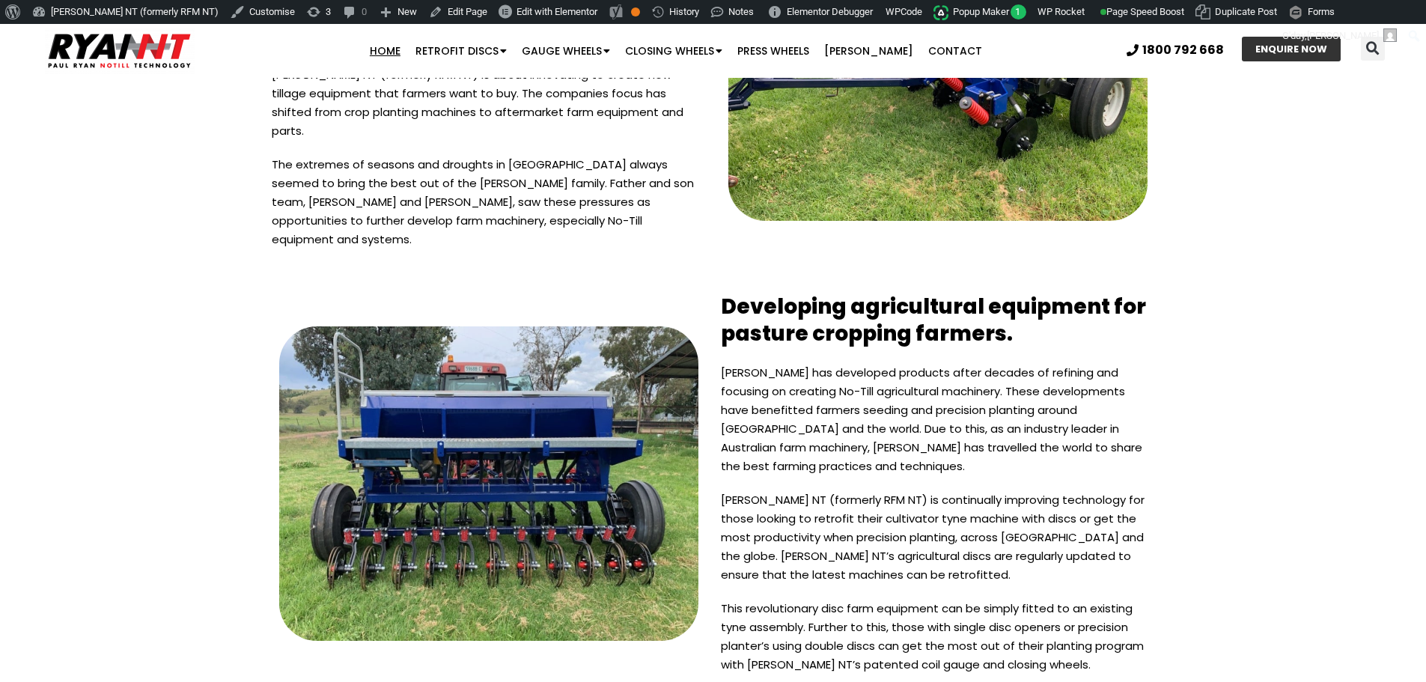
scroll to position [3878, 0]
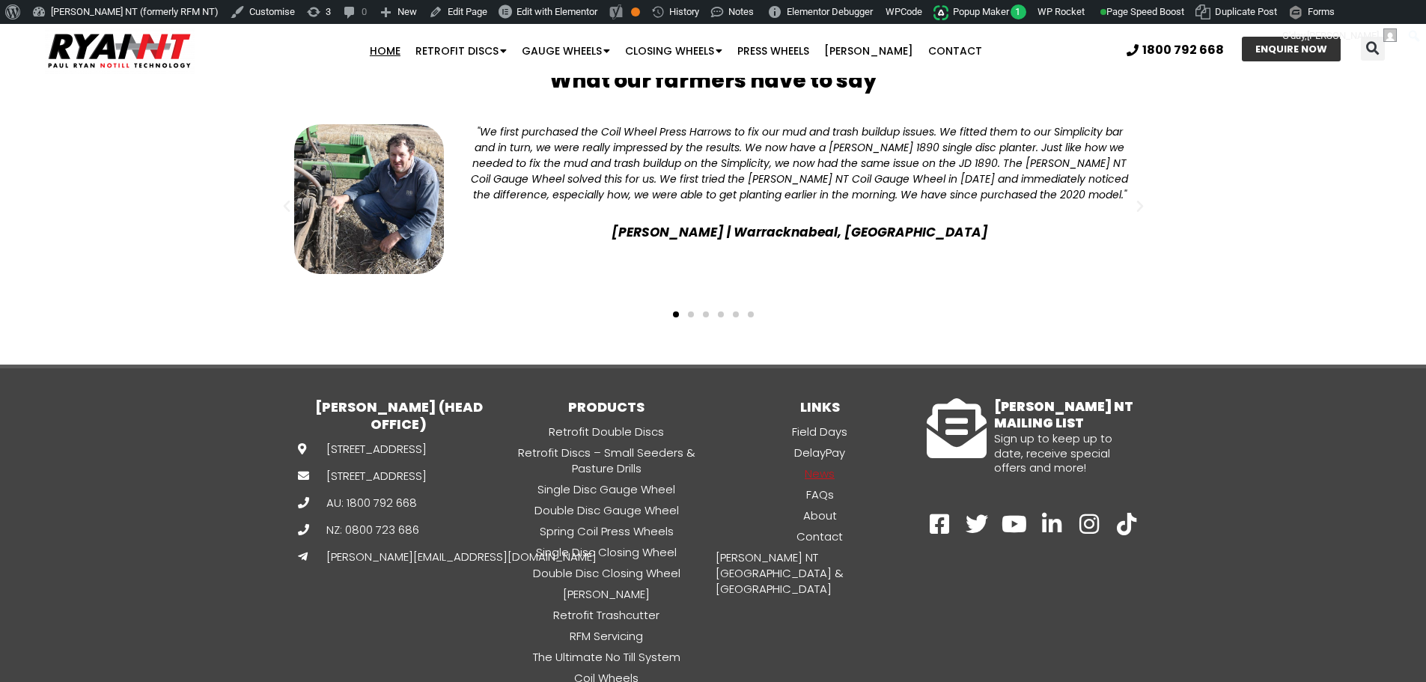
click at [823, 465] on link "News" at bounding box center [819, 473] width 213 height 17
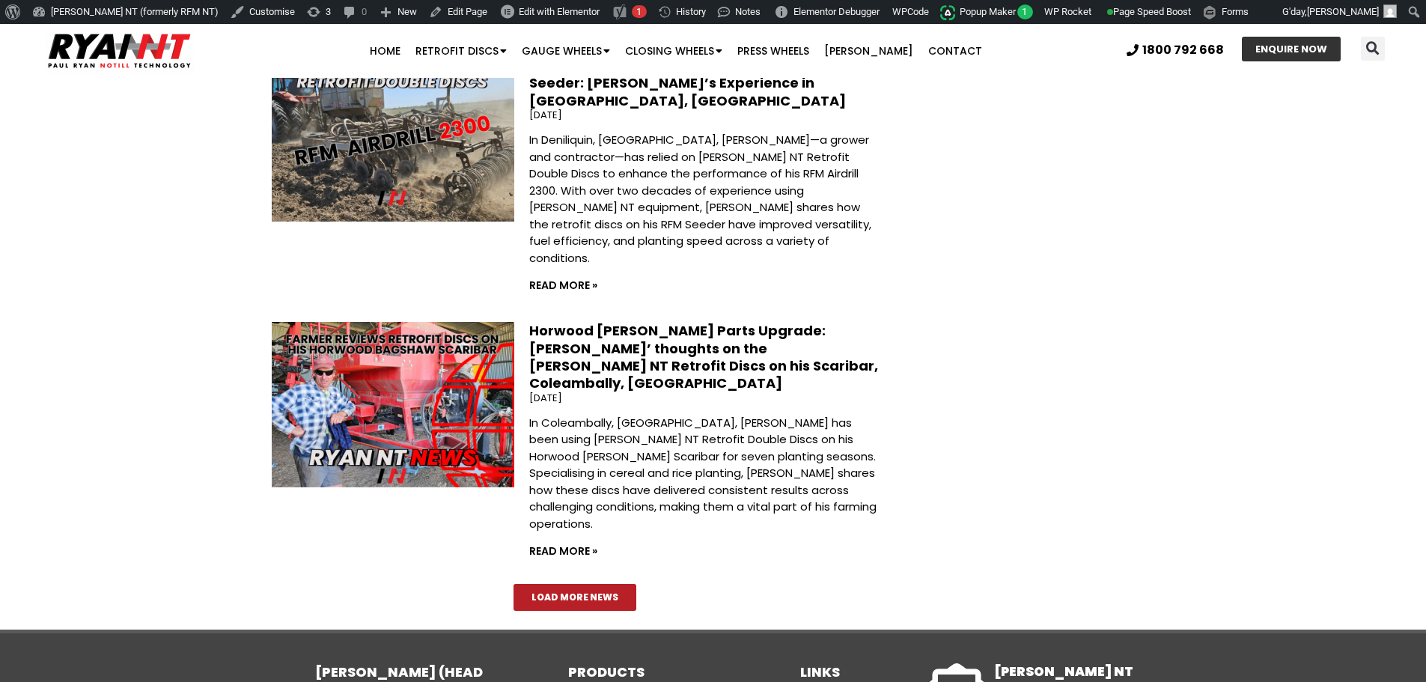
scroll to position [2171, 0]
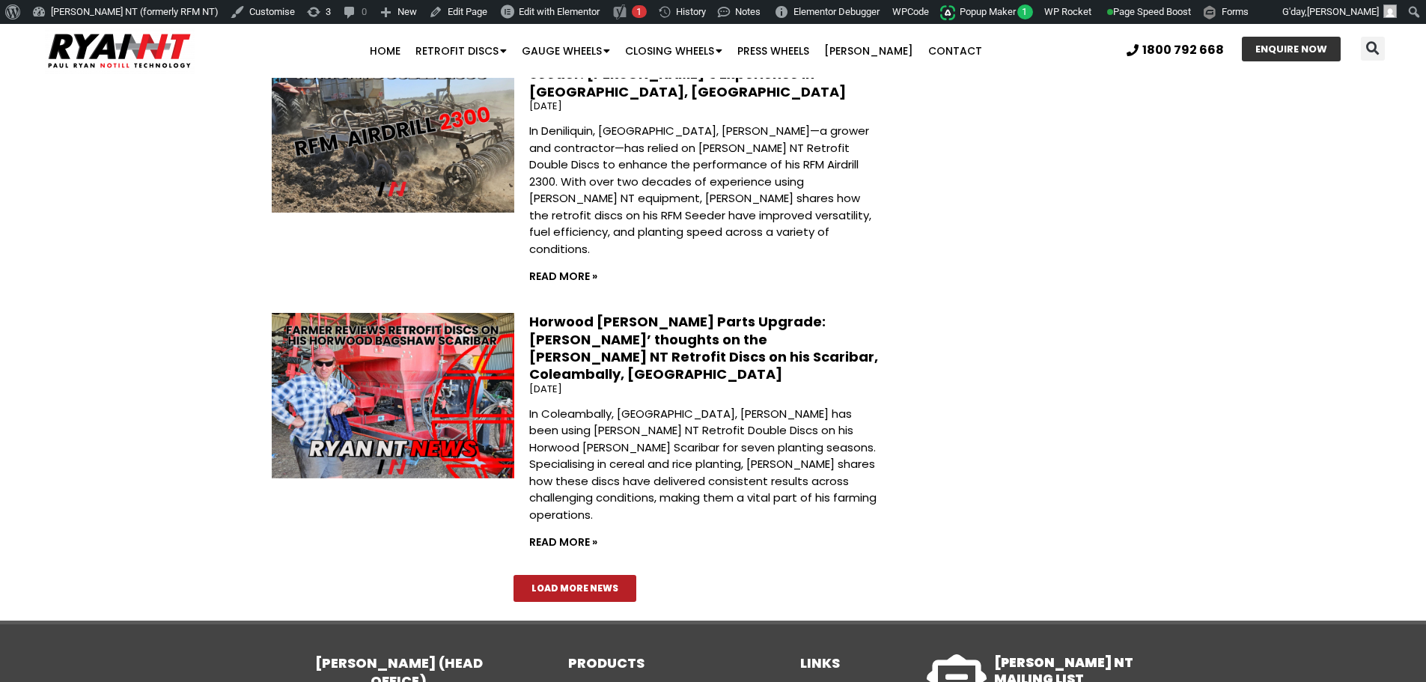
click at [555, 575] on link "Load More News" at bounding box center [575, 588] width 123 height 27
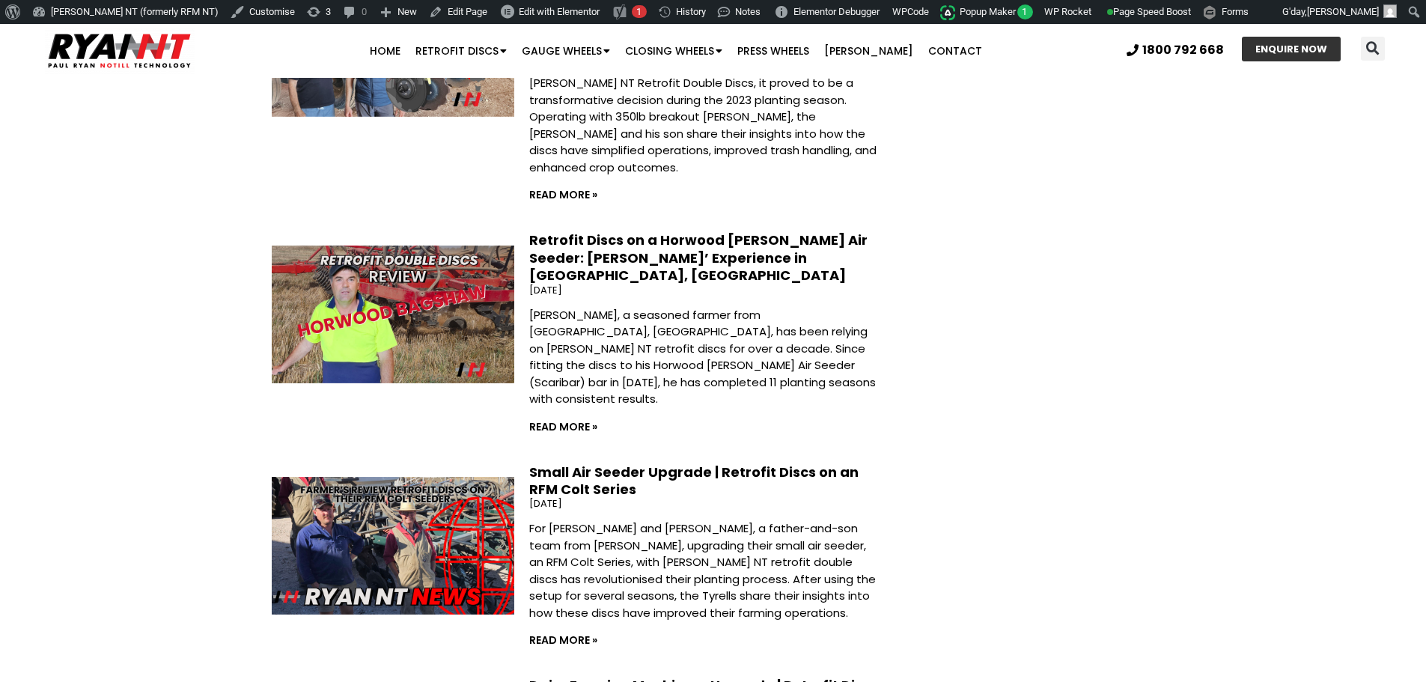
scroll to position [4193, 0]
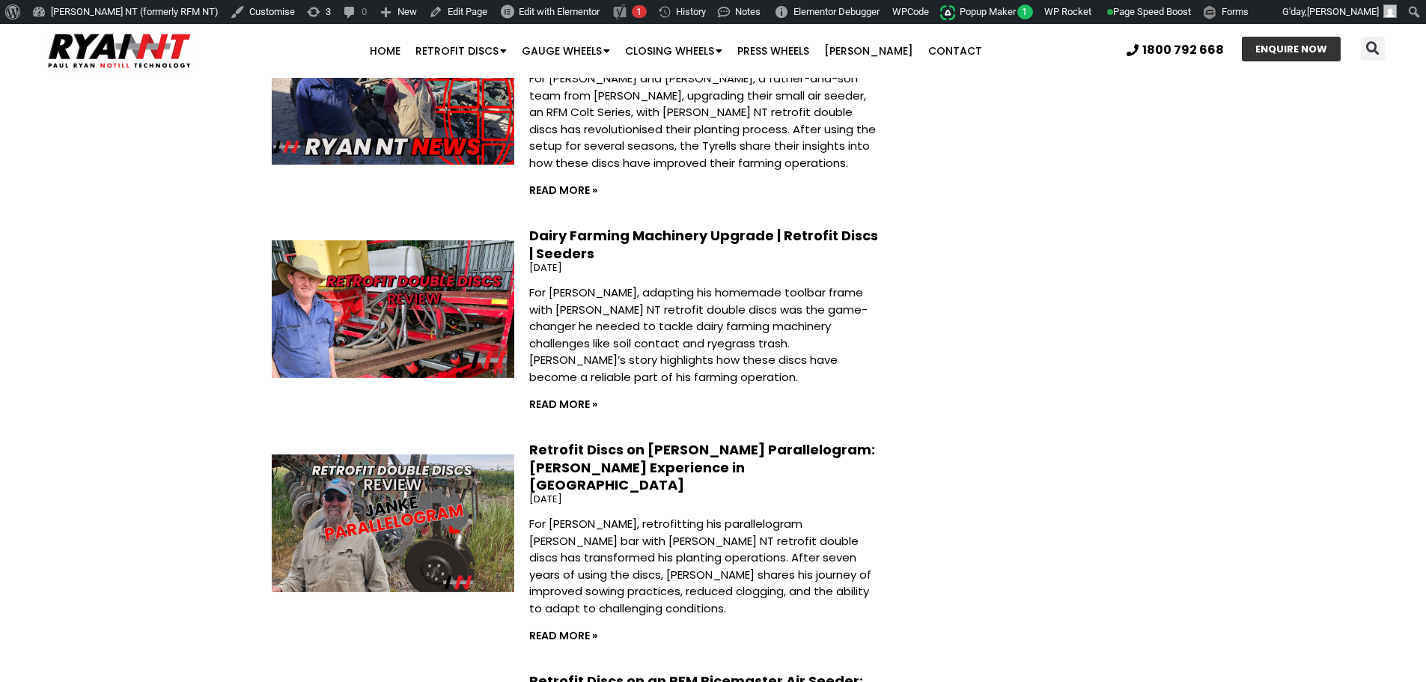
scroll to position [4866, 0]
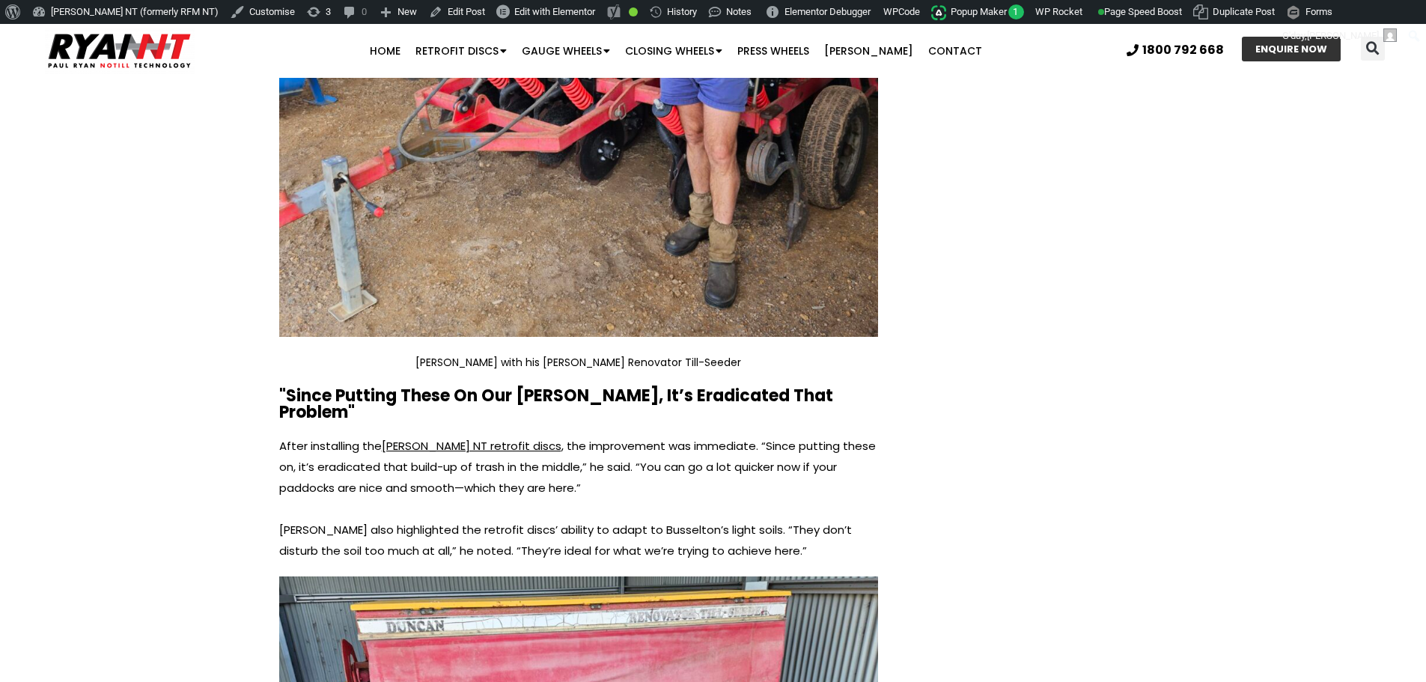
scroll to position [1336, 0]
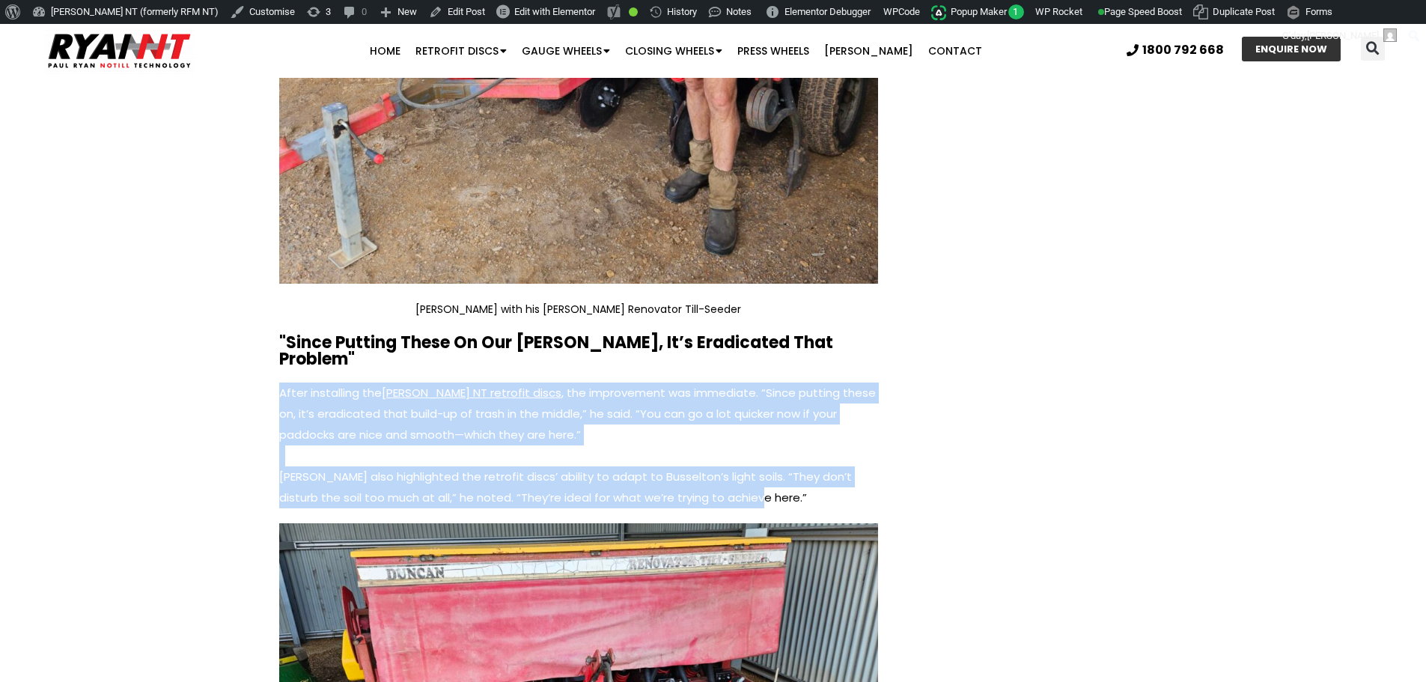
drag, startPoint x: 729, startPoint y: 412, endPoint x: 270, endPoint y: 310, distance: 470.1
copy div "After installing the RYAN NT retrofit discs , the improvement was immediate. “S…"
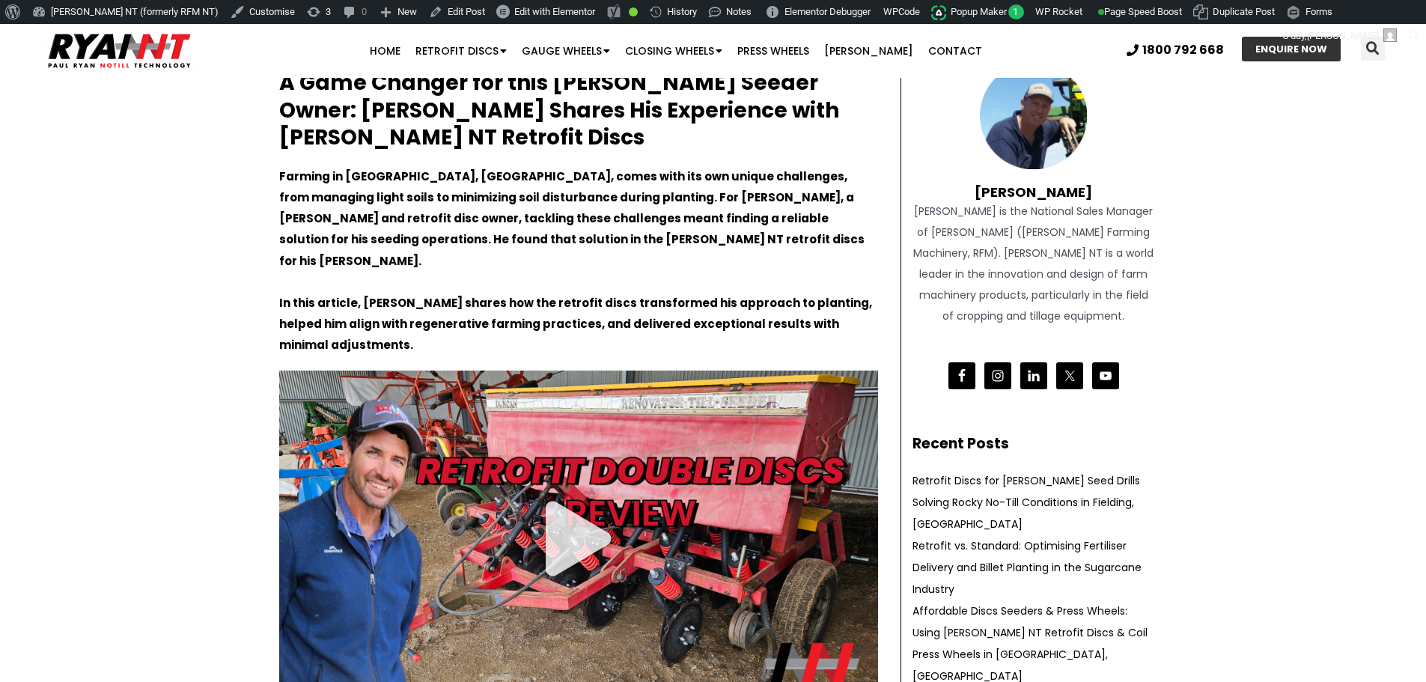
scroll to position [0, 0]
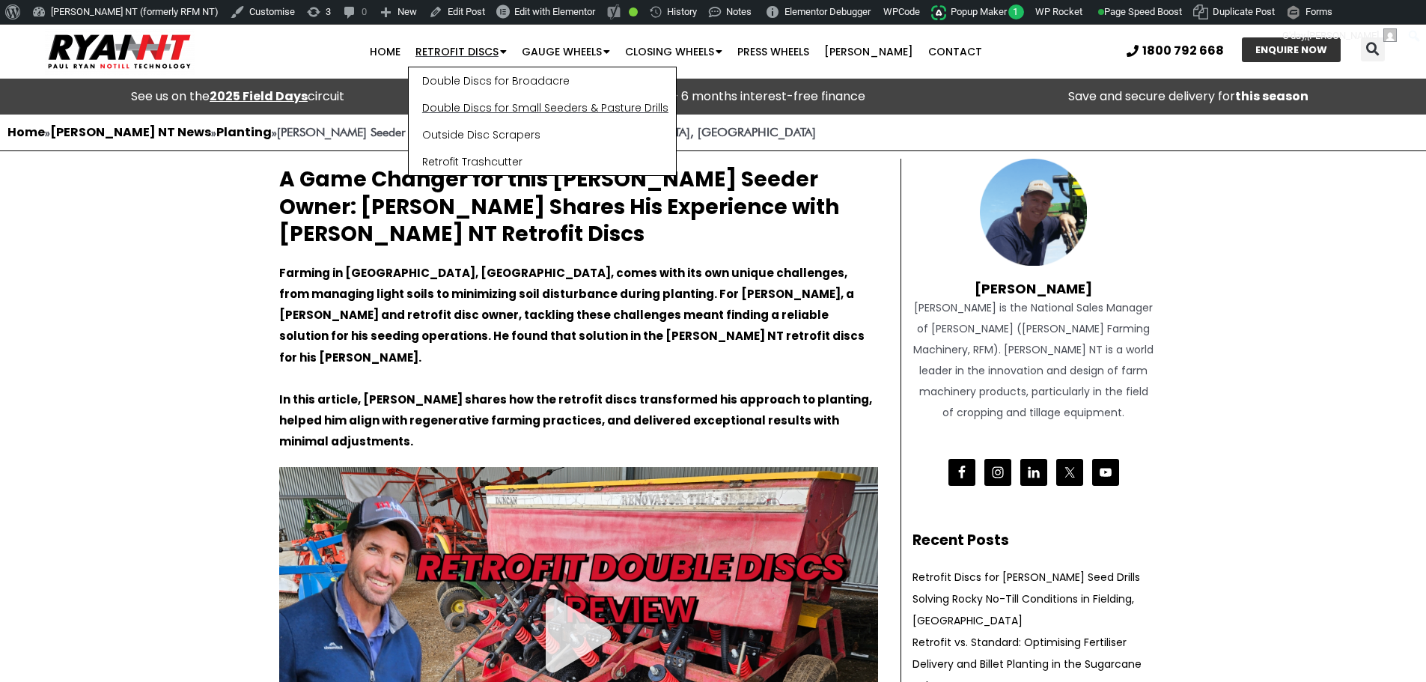
click at [470, 109] on link "Double Discs for Small Seeders & Pasture Drills" at bounding box center [542, 107] width 267 height 27
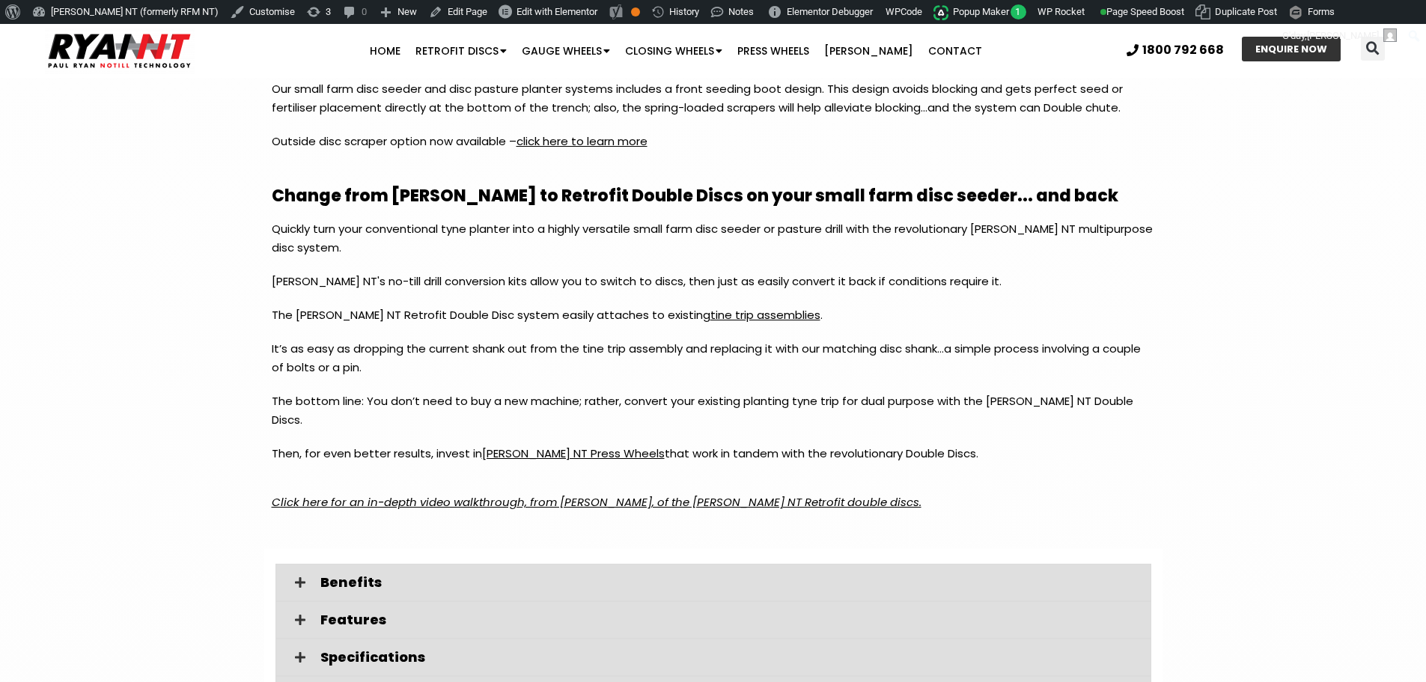
scroll to position [1947, 0]
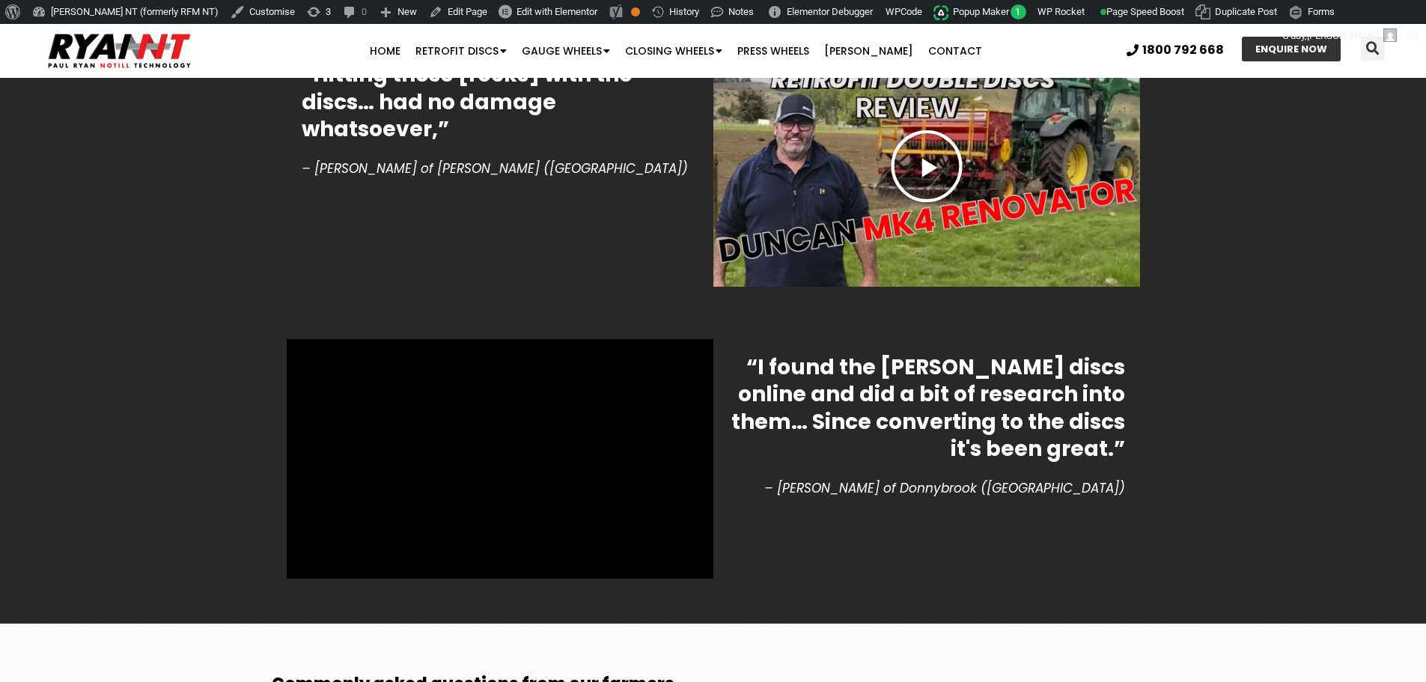
scroll to position [3519, 0]
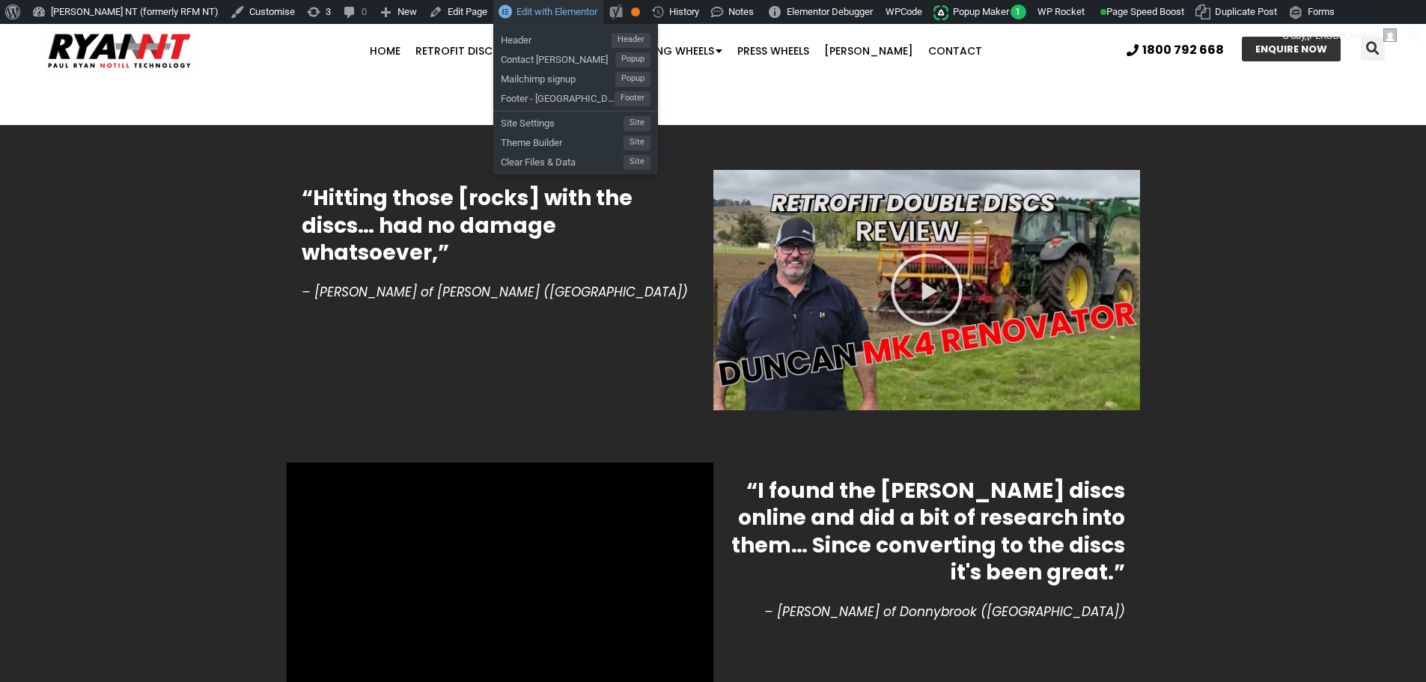
click at [511, 19] on link "Edit with Elementor" at bounding box center [548, 12] width 110 height 24
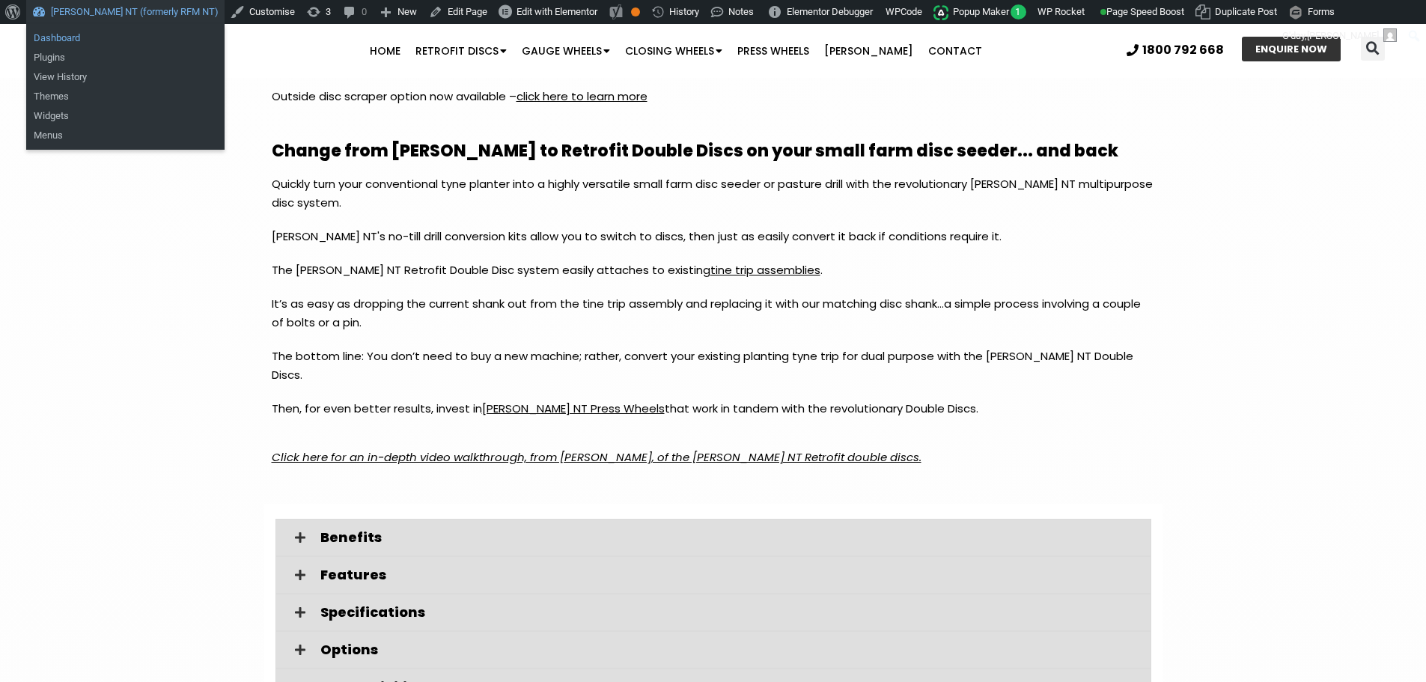
click at [131, 40] on link "Dashboard" at bounding box center [125, 37] width 198 height 19
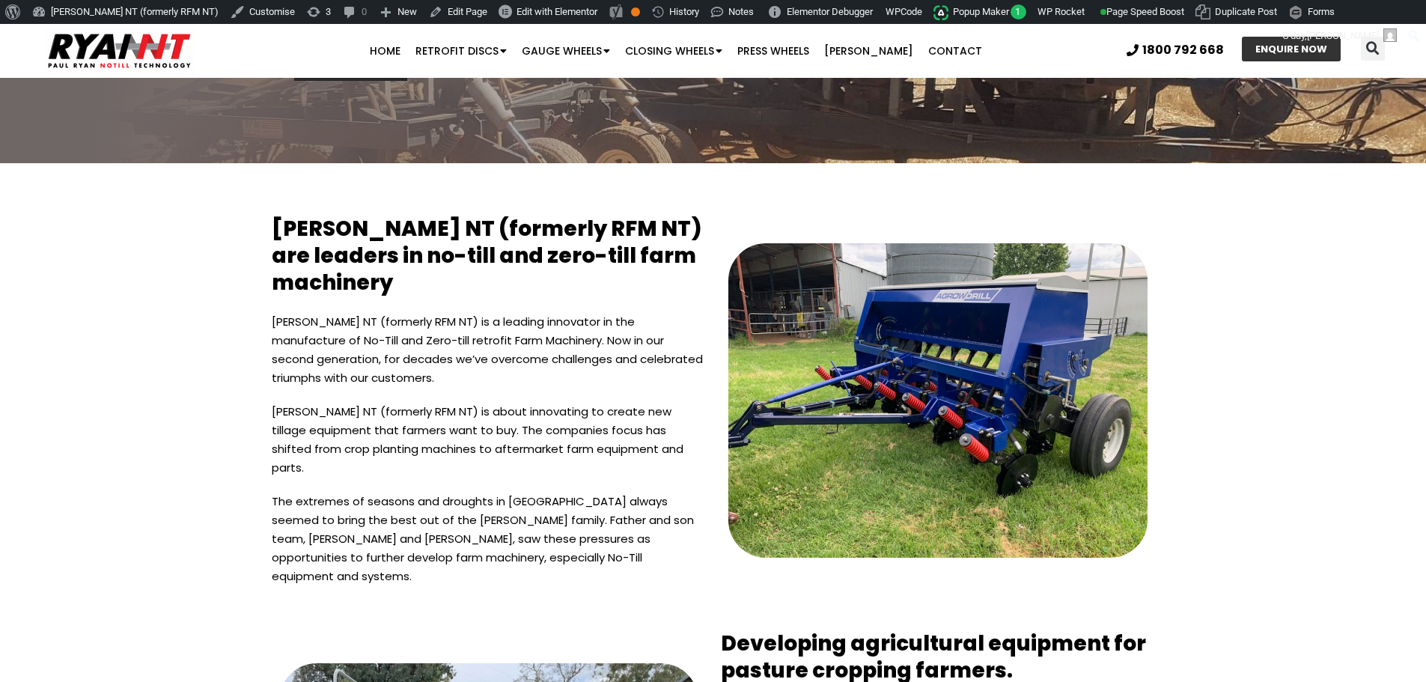
scroll to position [3878, 0]
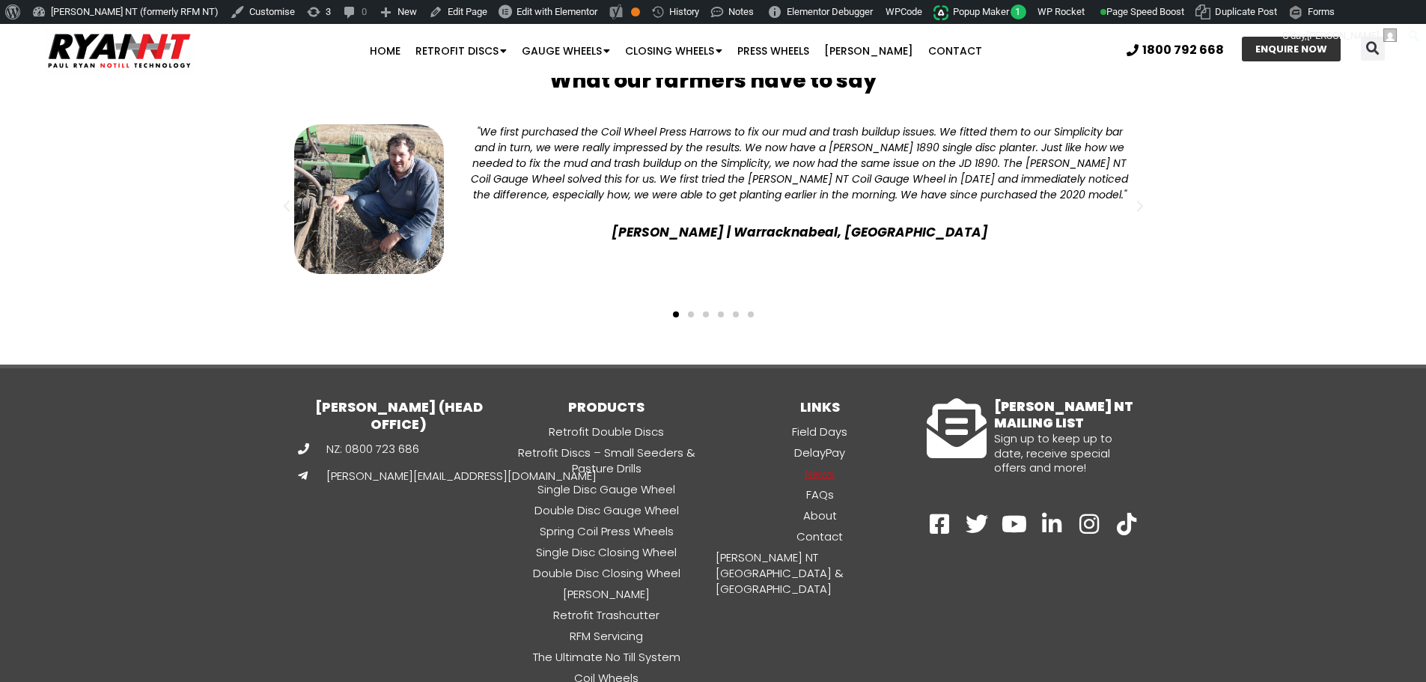
click at [818, 465] on link "News" at bounding box center [819, 473] width 213 height 17
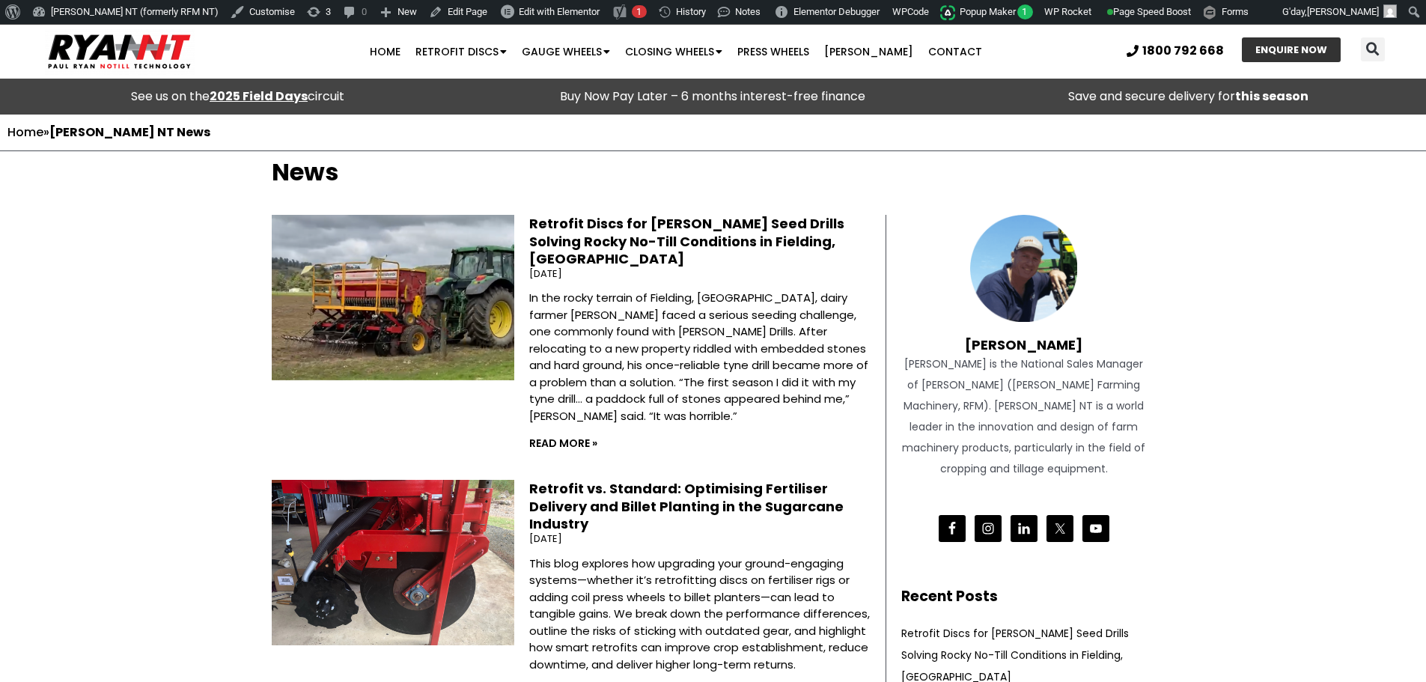
click at [686, 233] on link "Retrofit Discs for [PERSON_NAME] Seed Drills Solving Rocky No-Till Conditions i…" at bounding box center [686, 241] width 315 height 54
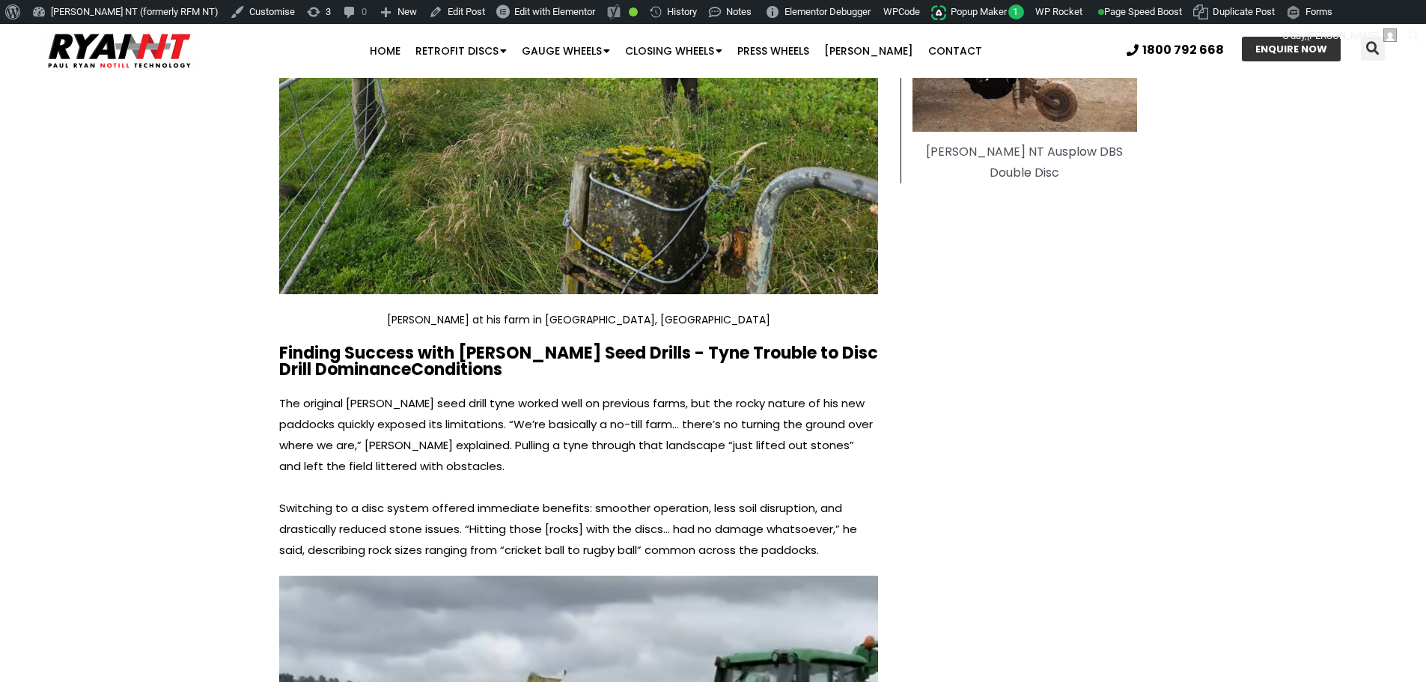
scroll to position [1048, 0]
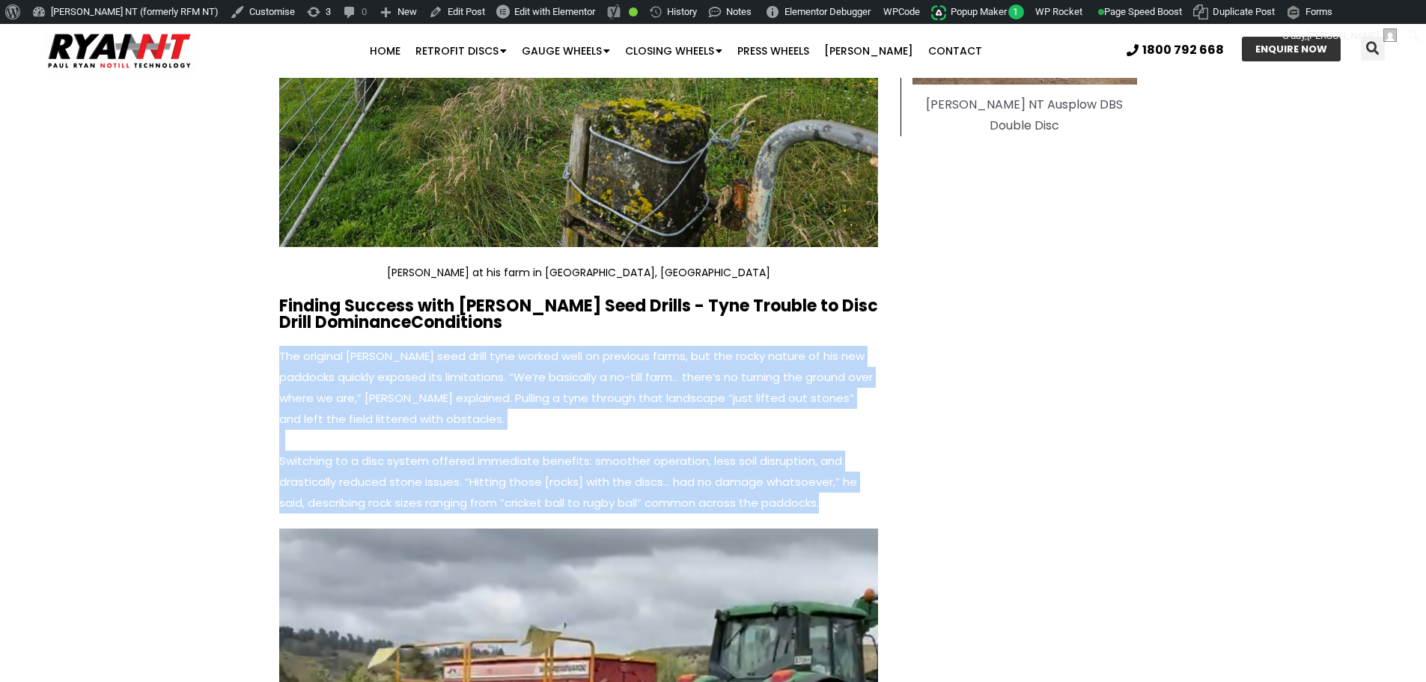
drag, startPoint x: 834, startPoint y: 481, endPoint x: 280, endPoint y: 329, distance: 574.7
click at [280, 346] on div "The original [PERSON_NAME] seed drill tyne worked well on previous farms, but t…" at bounding box center [578, 430] width 599 height 168
copy div "The original [PERSON_NAME] seed drill tyne worked well on previous farms, but t…"
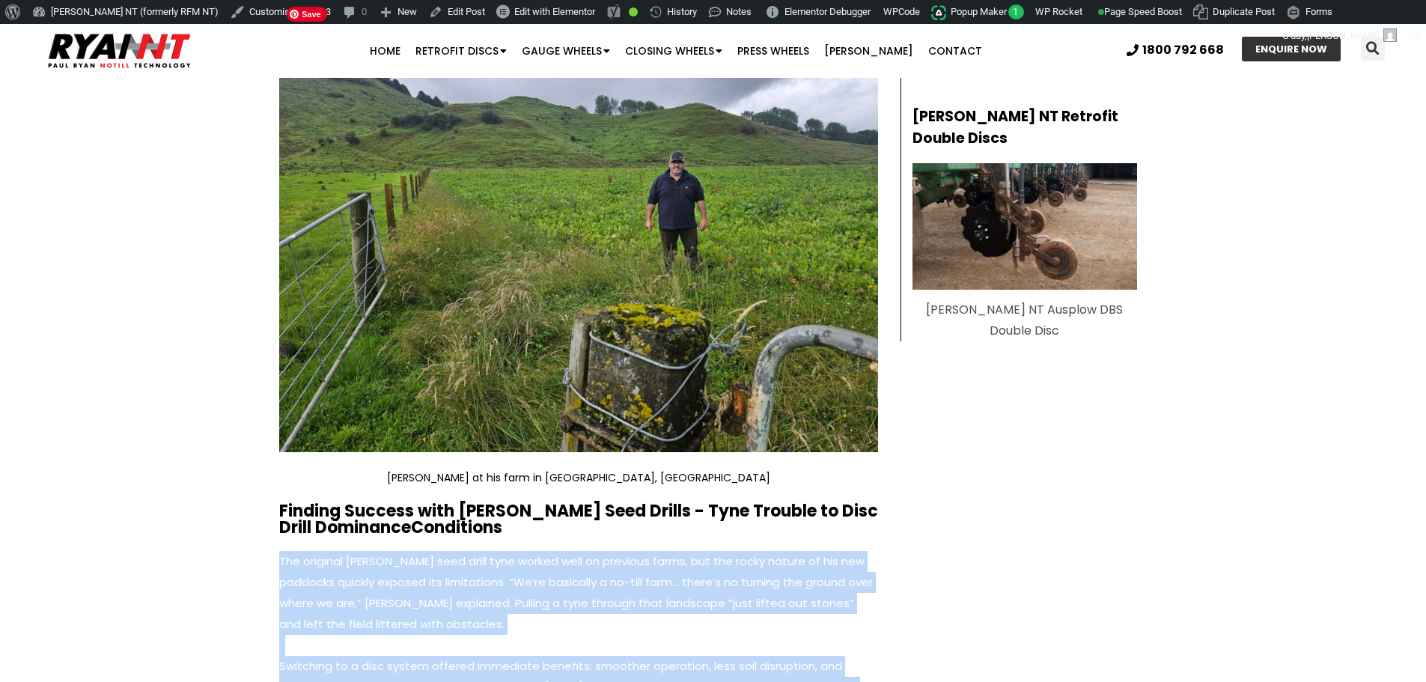
scroll to position [901, 0]
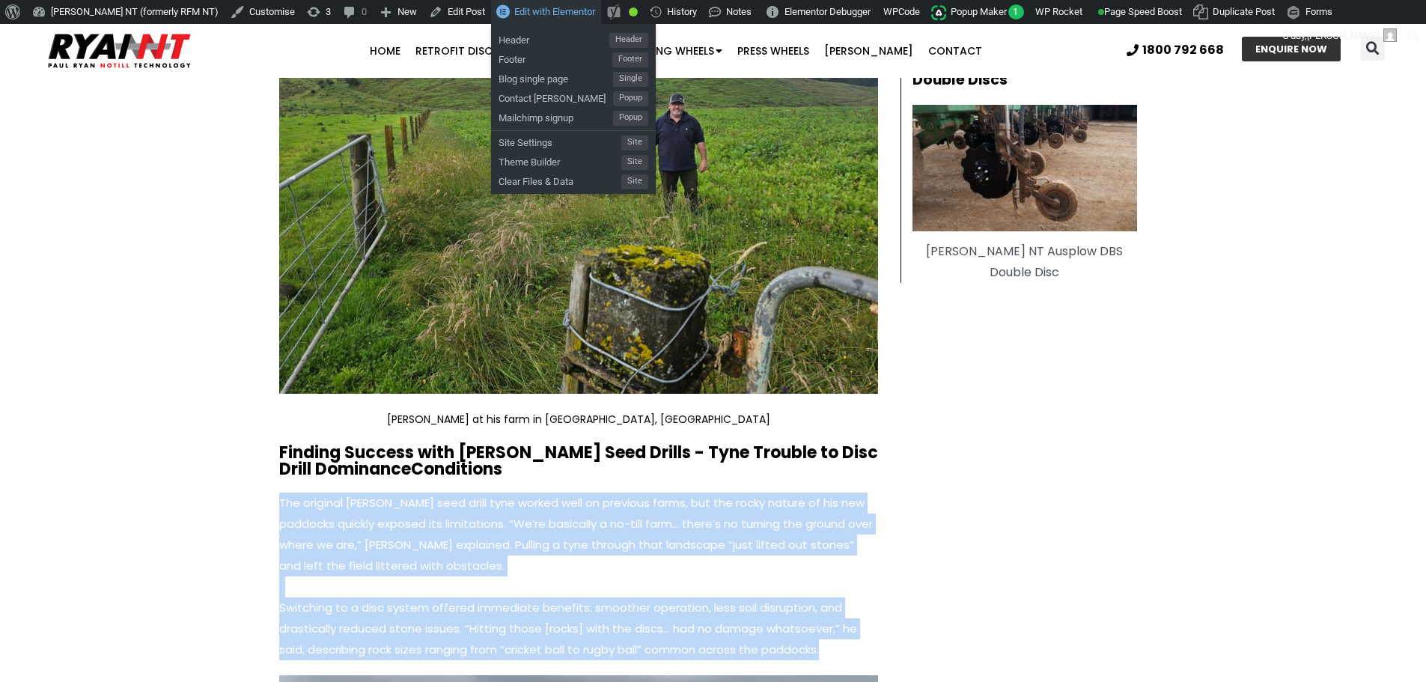
click at [491, 4] on link "Edit with Elementor" at bounding box center [546, 12] width 110 height 24
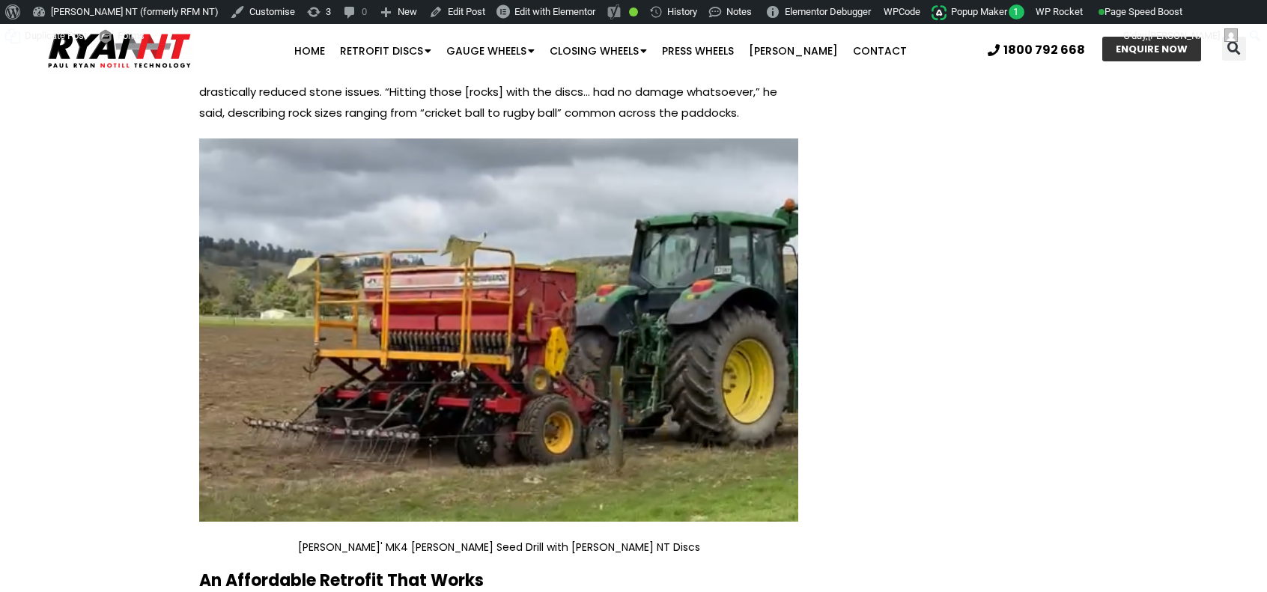
scroll to position [1722, 0]
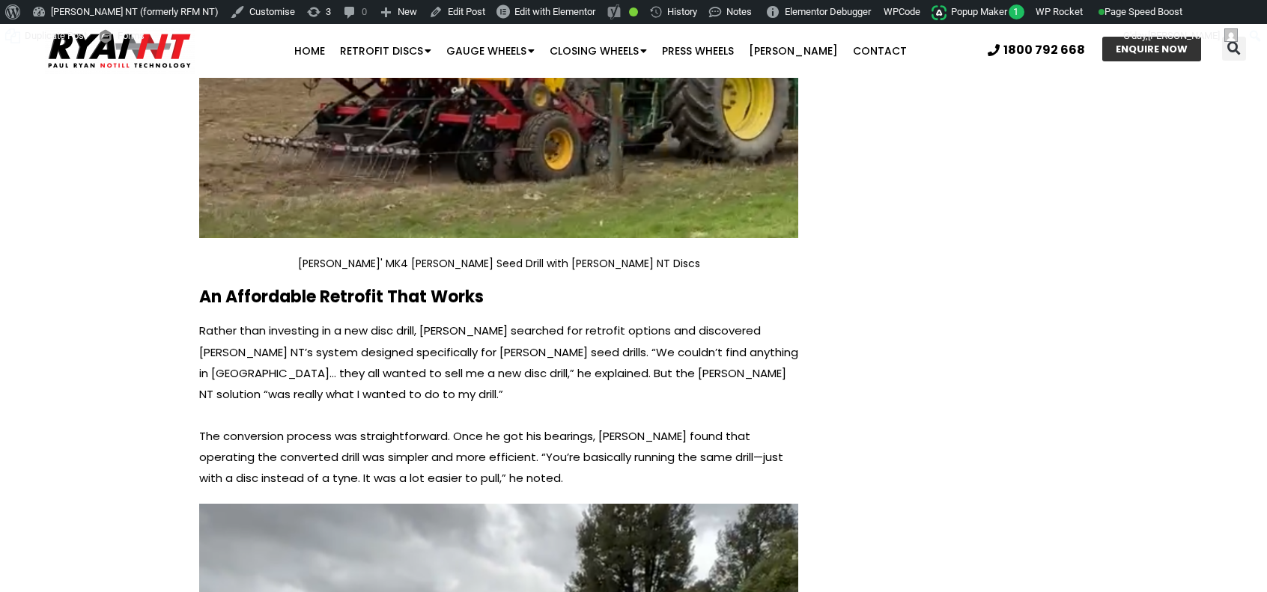
click at [508, 426] on p "The conversion process was straightforward. Once he got his bearings, John foun…" at bounding box center [498, 457] width 599 height 63
click at [506, 452] on p "The conversion process was straightforward. Once he got his bearings, John foun…" at bounding box center [498, 457] width 599 height 63
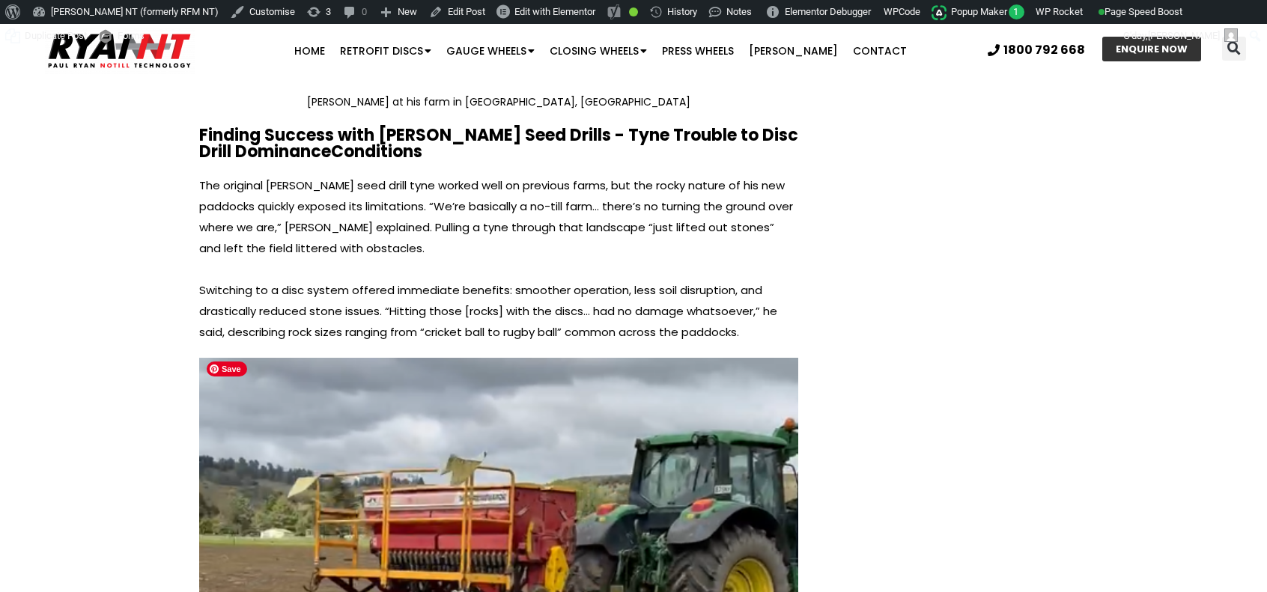
scroll to position [1048, 0]
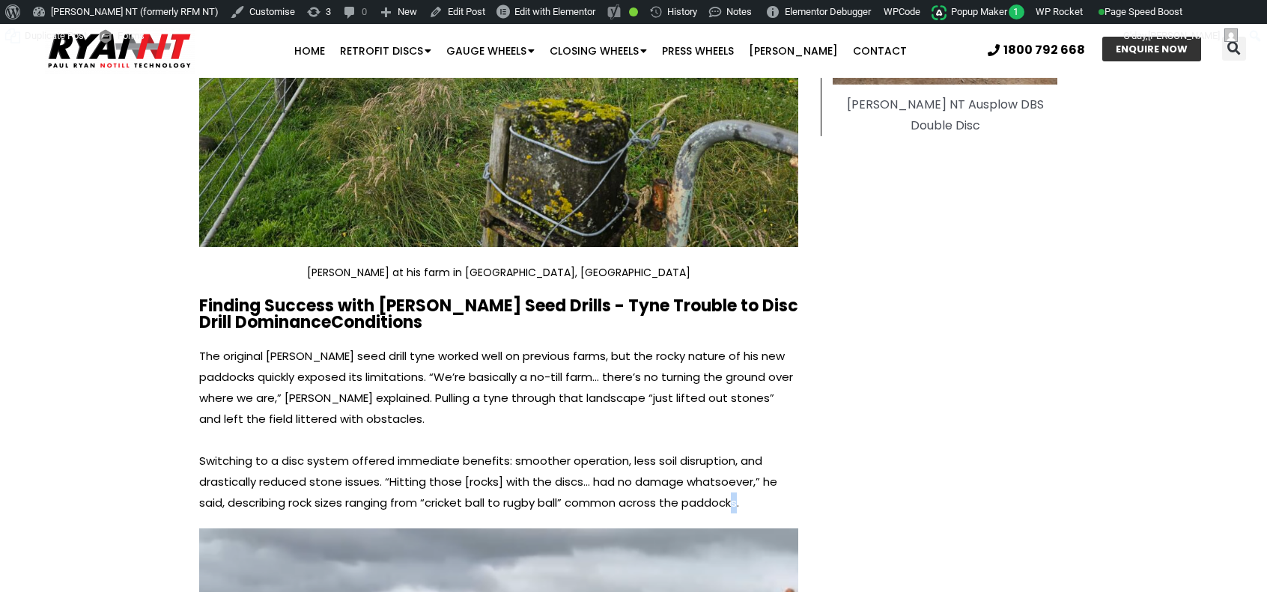
click at [736, 469] on p "Switching to a disc system offered immediate benefits: smoother operation, less…" at bounding box center [498, 482] width 599 height 63
click at [746, 469] on p "Switching to a disc system offered immediate benefits: smoother operation, less…" at bounding box center [498, 482] width 599 height 63
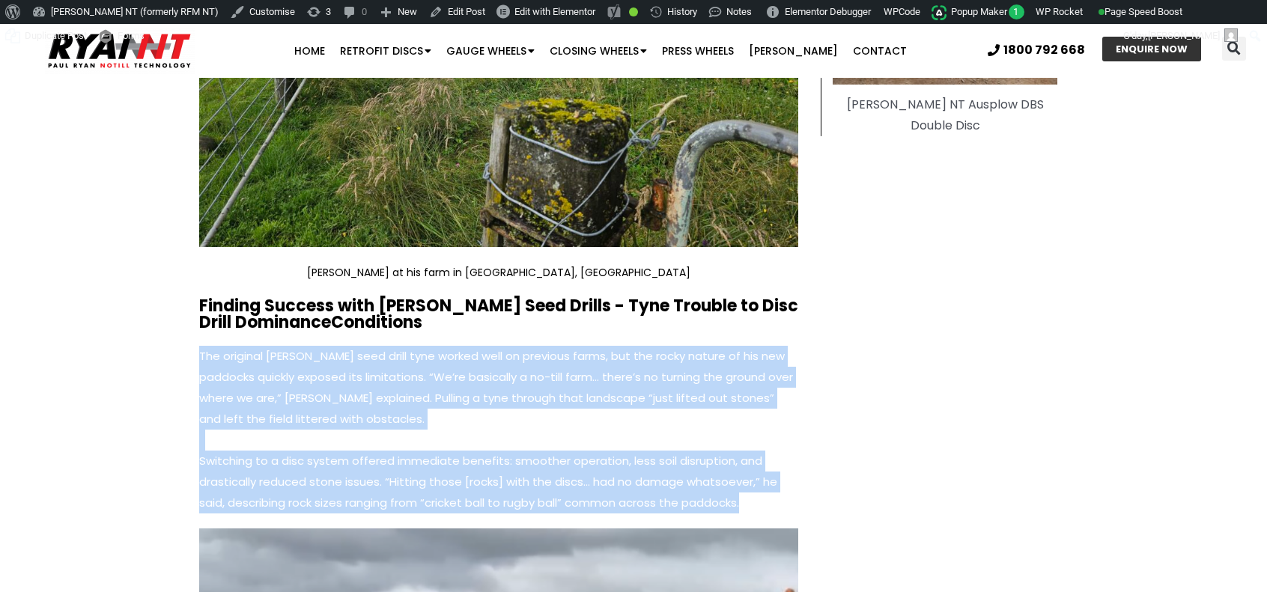
drag, startPoint x: 752, startPoint y: 471, endPoint x: 199, endPoint y: 338, distance: 568.2
click at [199, 346] on div "The original Duncan seed drill tyne worked well on previous farms, but the rock…" at bounding box center [498, 430] width 599 height 168
copy div "The original Duncan seed drill tyne worked well on previous farms, but the rock…"
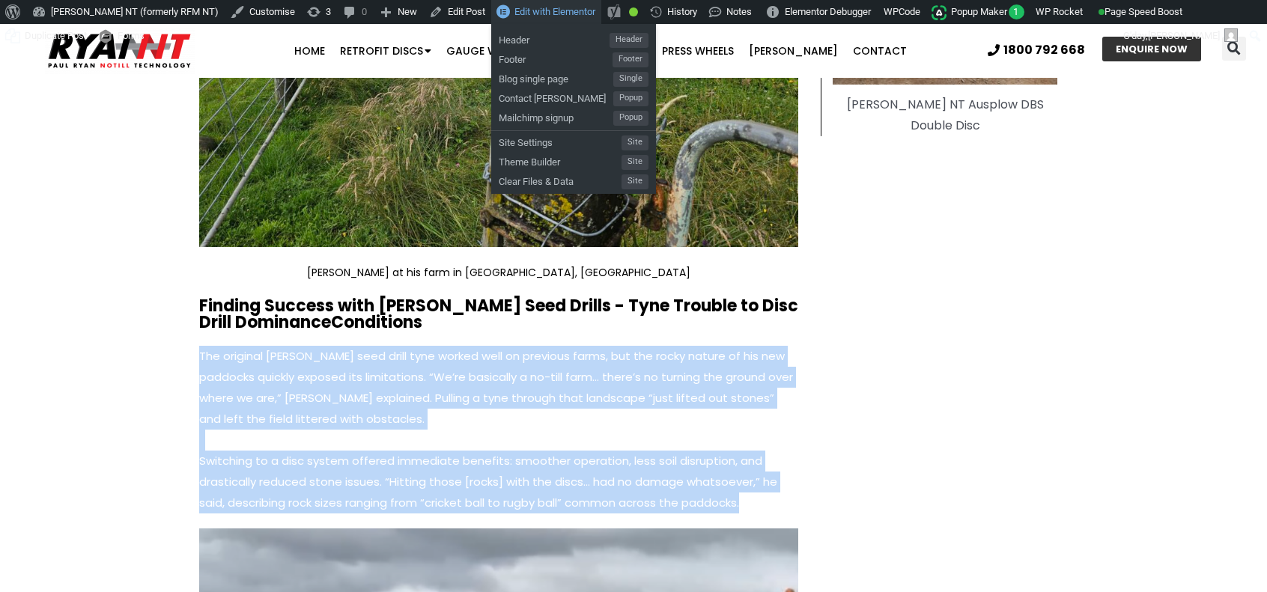
drag, startPoint x: 509, startPoint y: 7, endPoint x: 517, endPoint y: 16, distance: 11.7
click at [514, 7] on span "Edit with Elementor" at bounding box center [554, 11] width 81 height 11
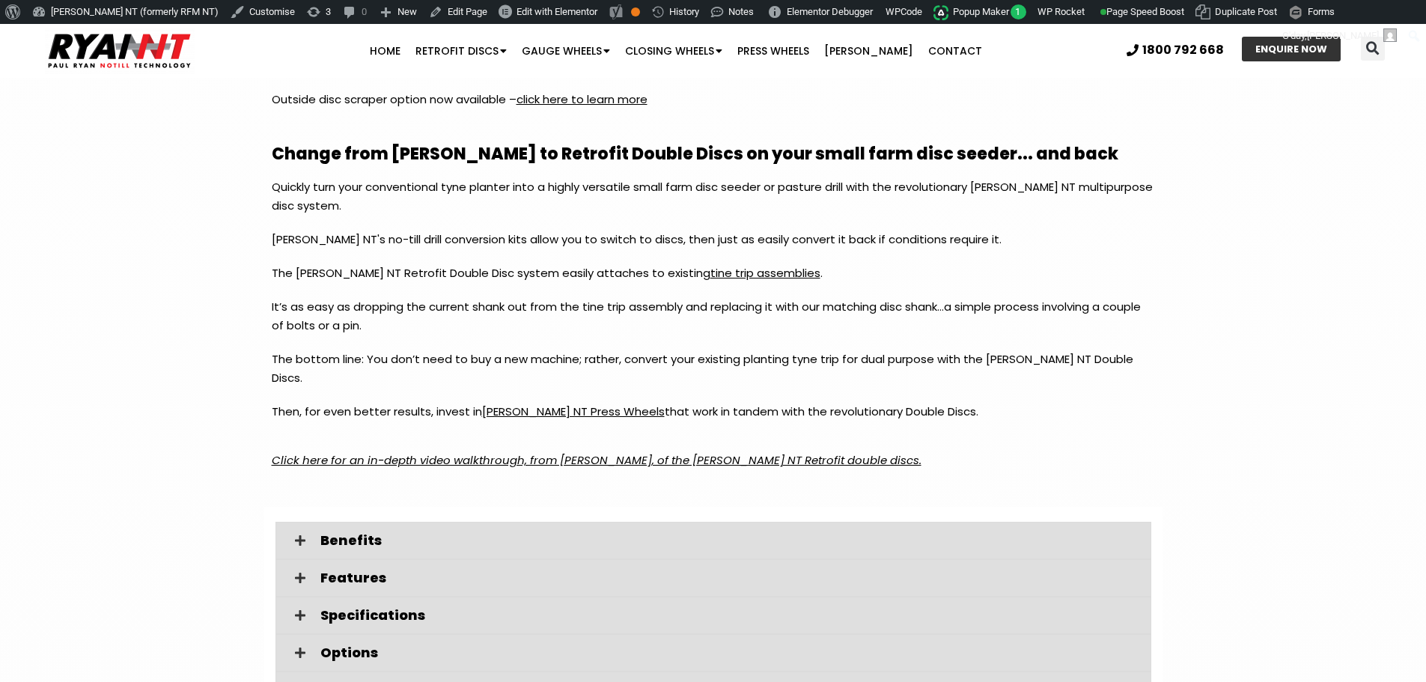
click at [147, 60] on img at bounding box center [120, 51] width 150 height 46
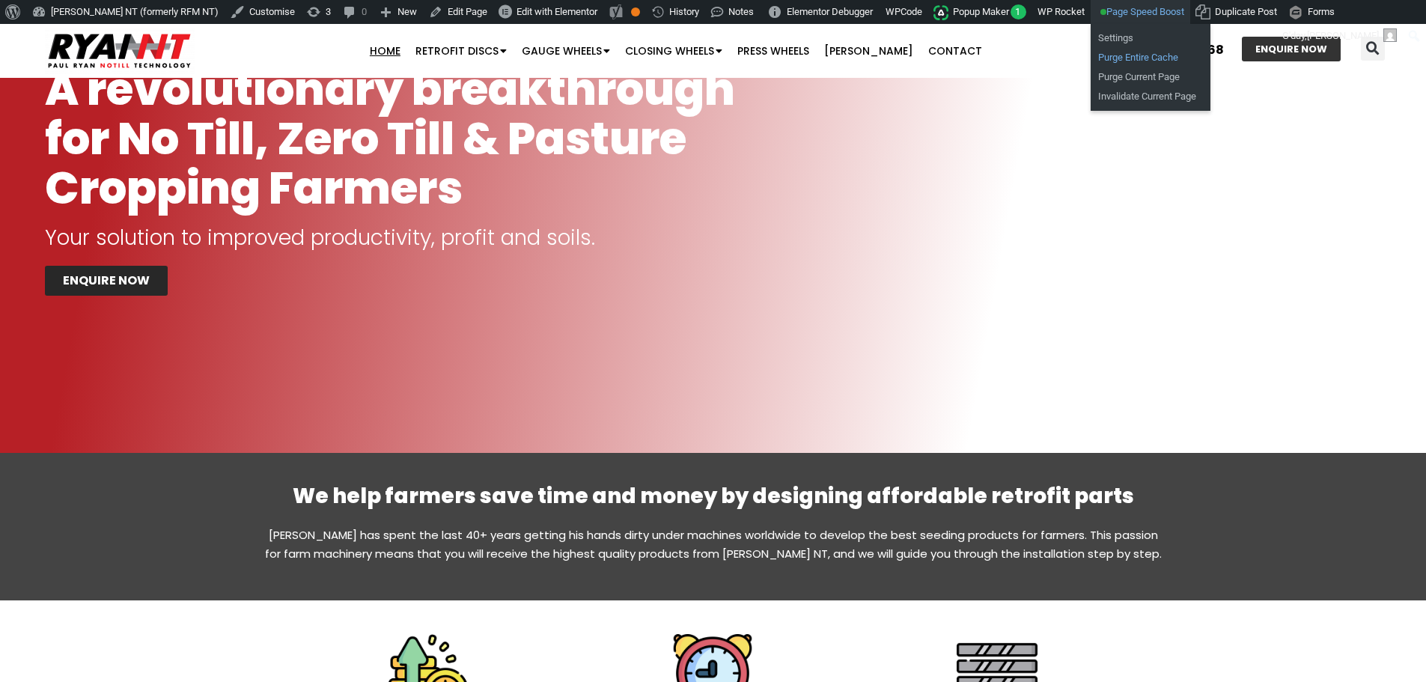
scroll to position [231, 0]
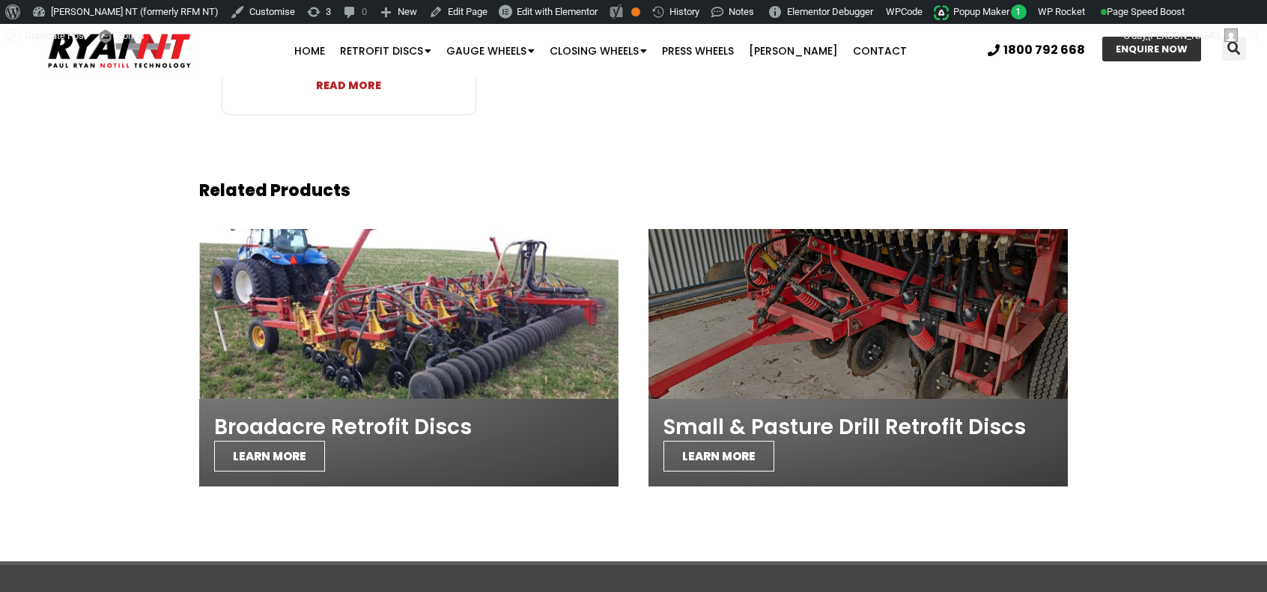
scroll to position [4475, 0]
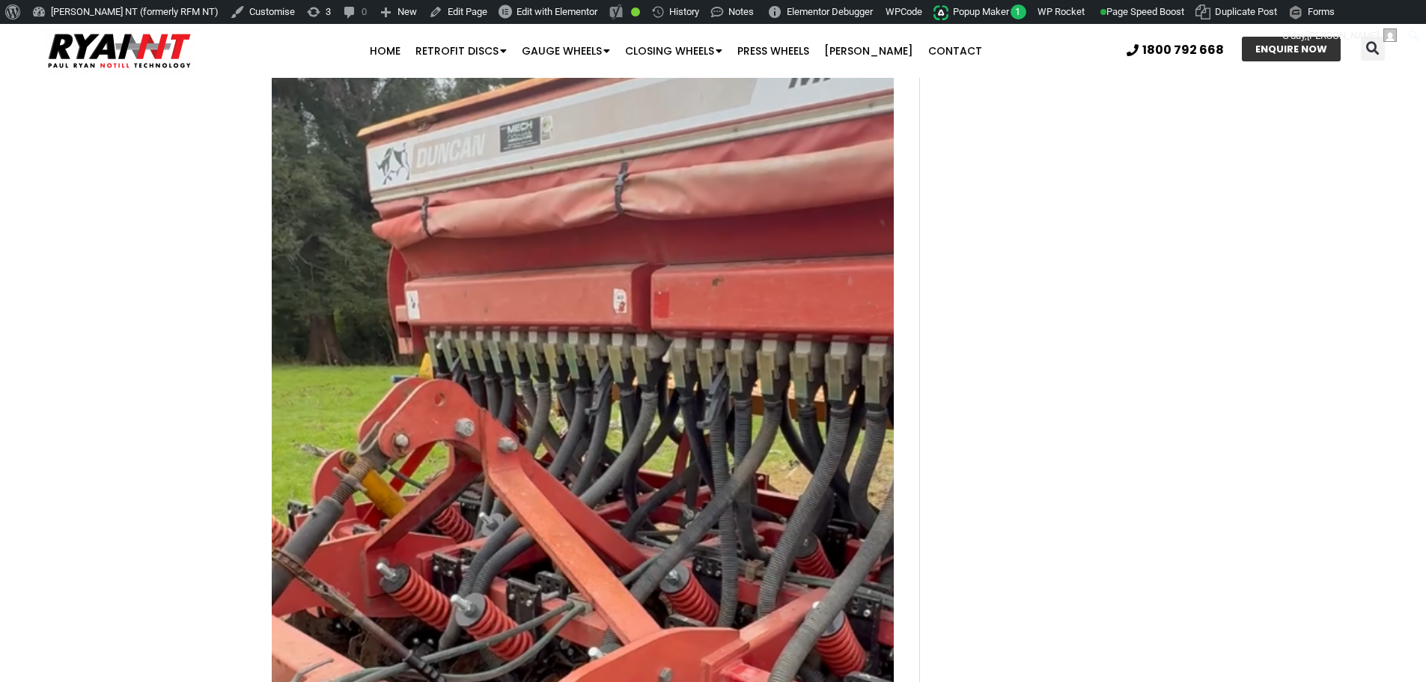
scroll to position [6408, 0]
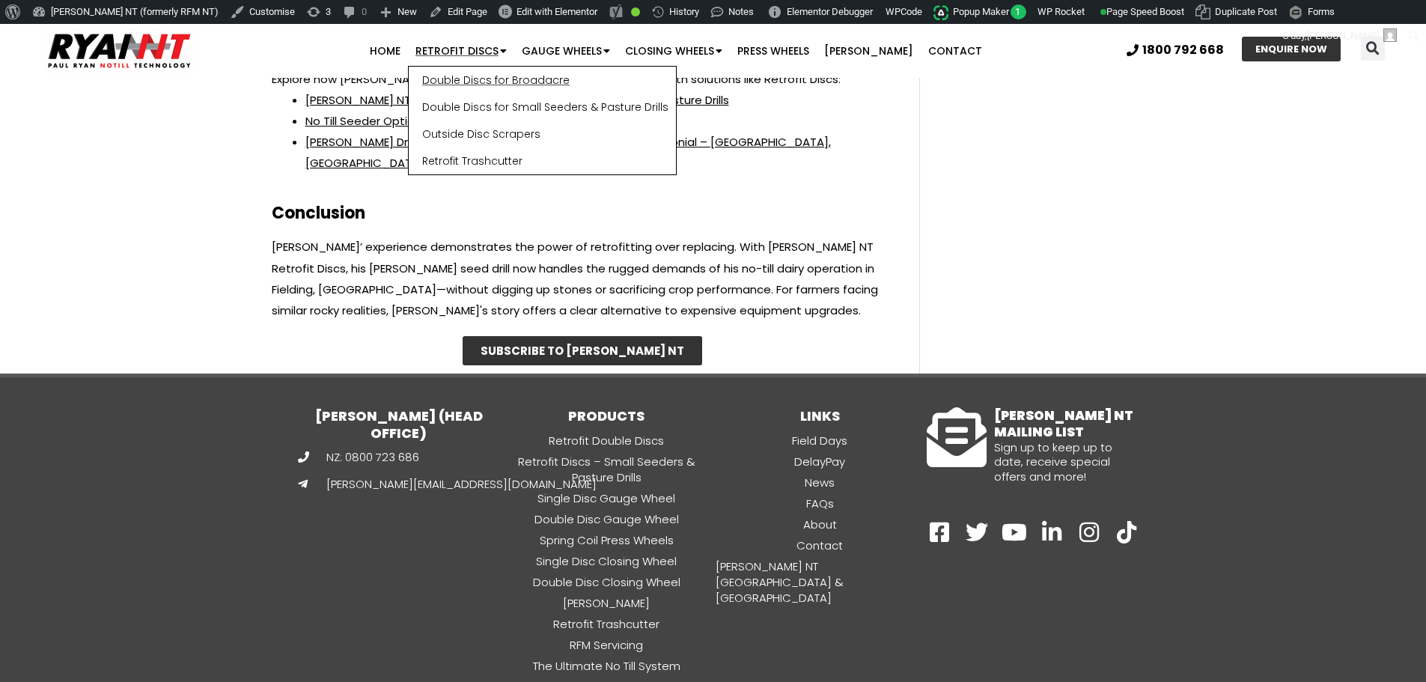
click at [494, 72] on link "Double Discs for Broadacre" at bounding box center [542, 80] width 267 height 27
click at [469, 108] on link "Double Discs for Small Seeders & Pasture Drills" at bounding box center [542, 107] width 267 height 27
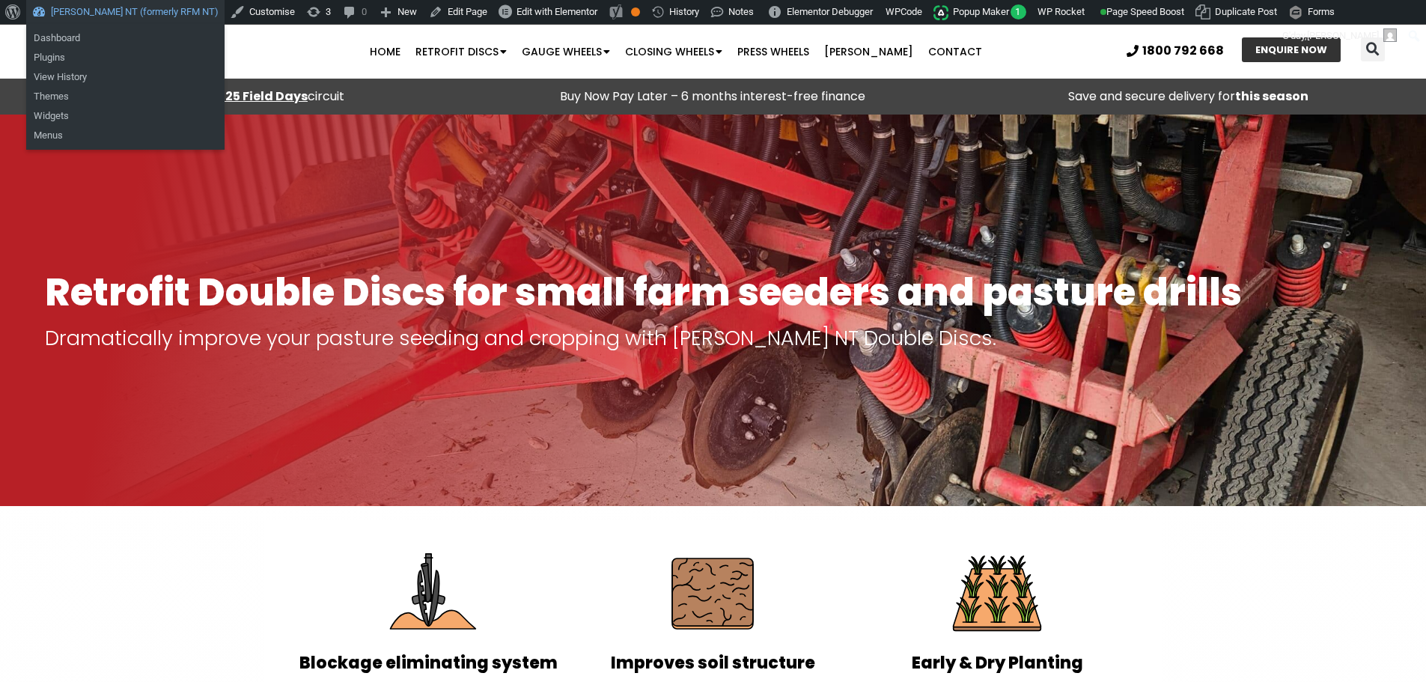
click at [127, 13] on link "[PERSON_NAME] NT (formerly RFM NT)" at bounding box center [125, 12] width 198 height 24
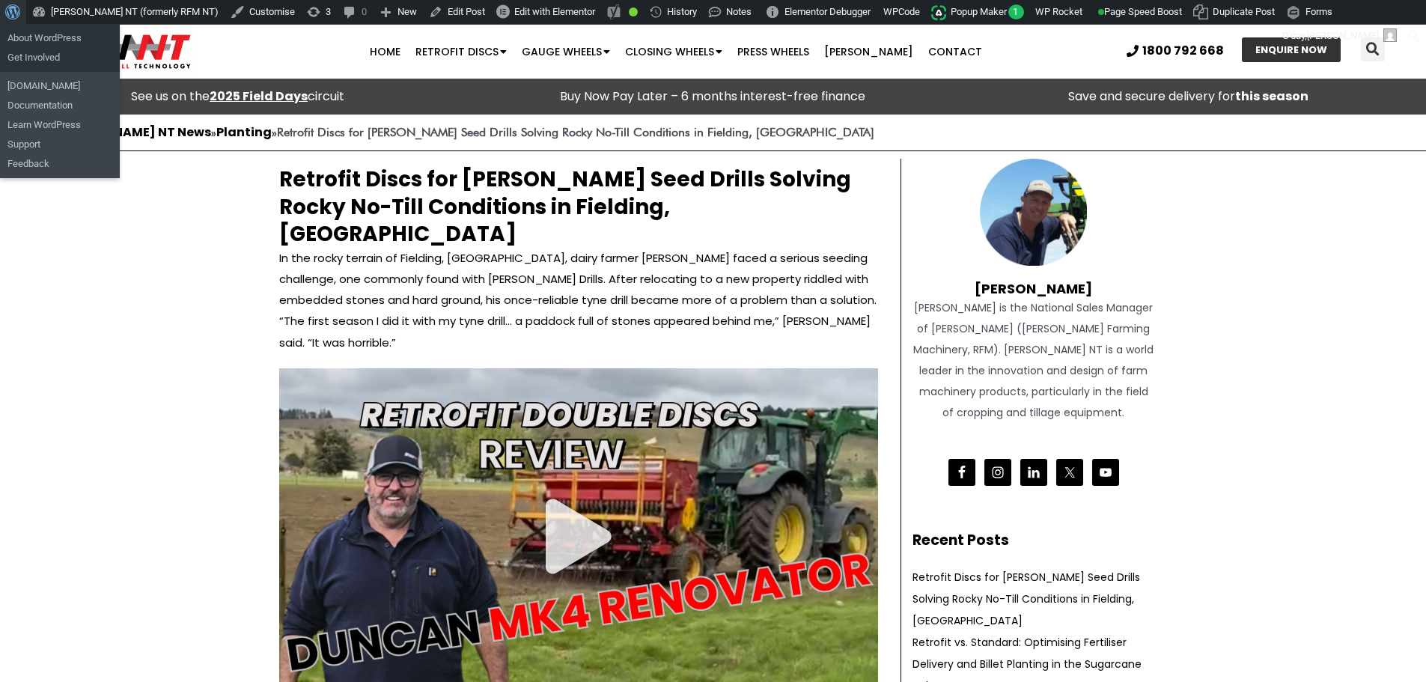
click at [13, 12] on span "Toolbar" at bounding box center [10, 10] width 11 height 21
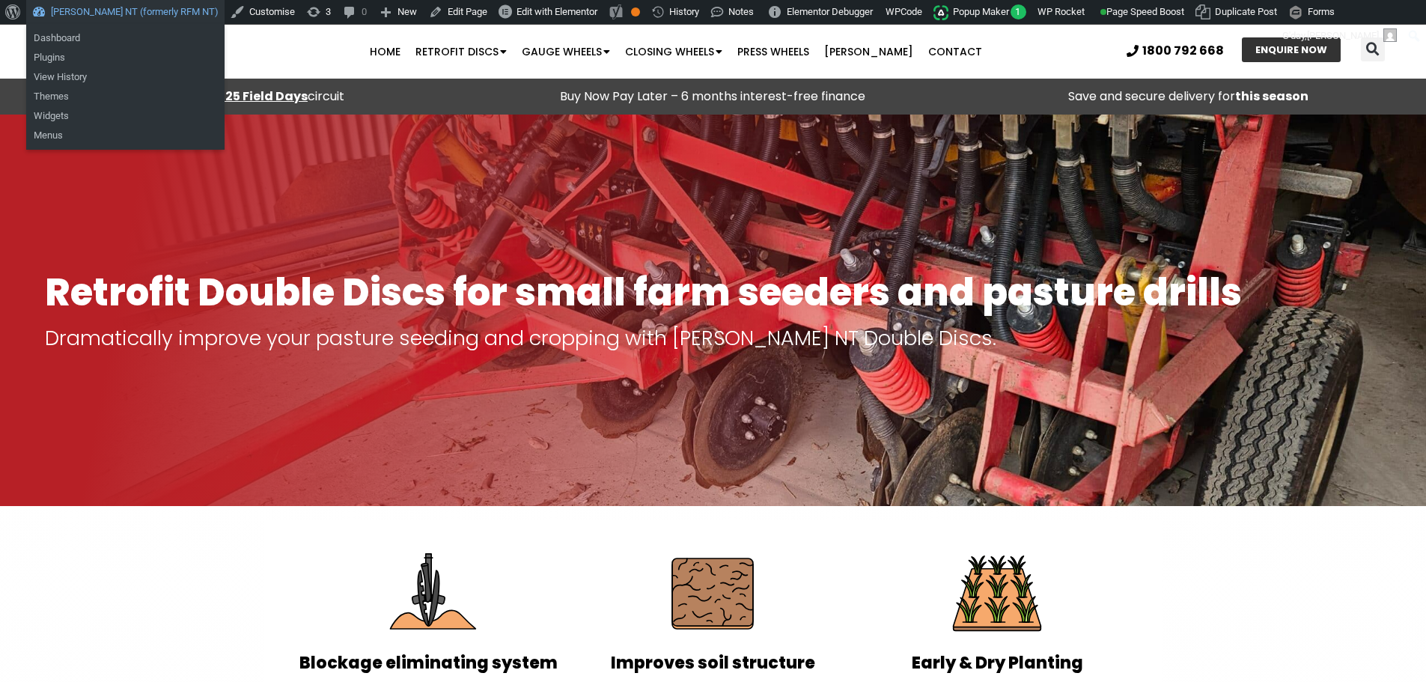
click at [65, 5] on link "[PERSON_NAME] NT (formerly RFM NT)" at bounding box center [125, 12] width 198 height 24
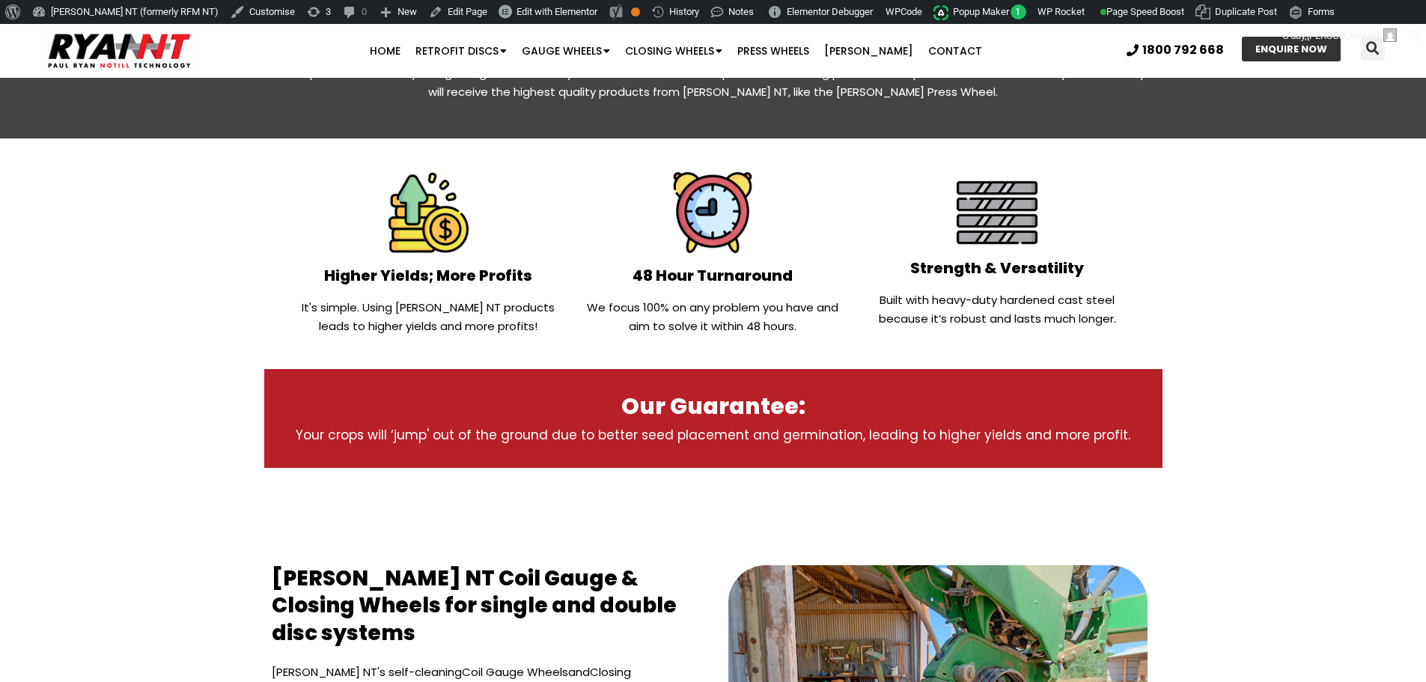
scroll to position [599, 0]
